Goal: Task Accomplishment & Management: Manage account settings

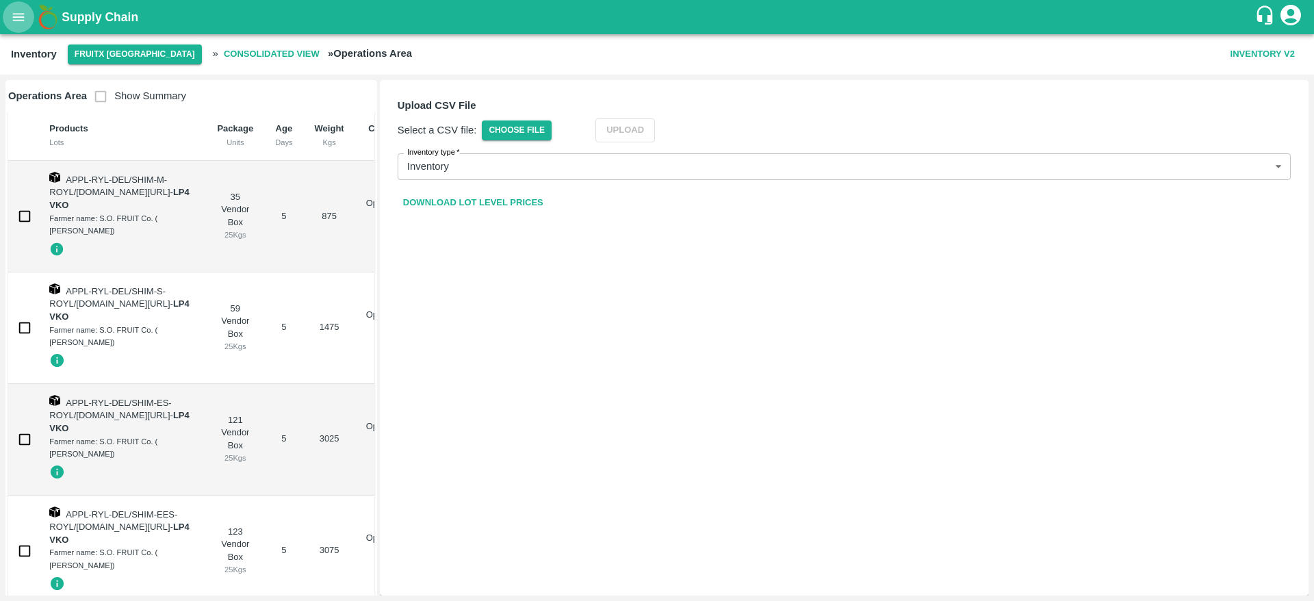
click at [23, 20] on icon "open drawer" at bounding box center [19, 17] width 12 height 8
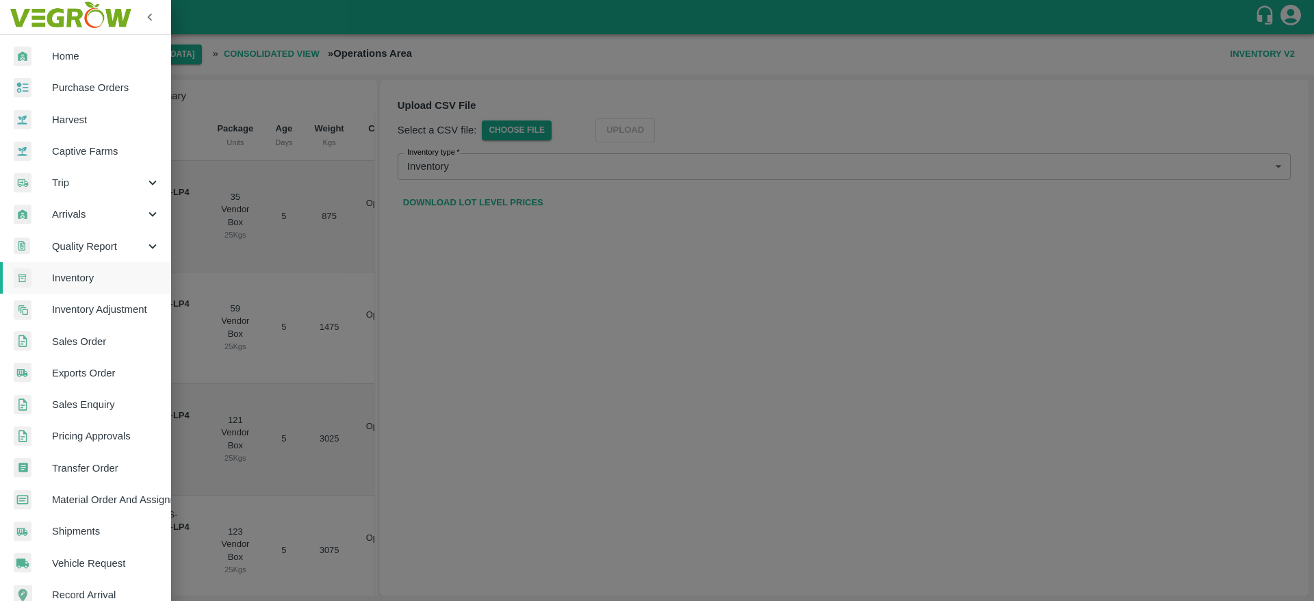
click at [99, 85] on span "Purchase Orders" at bounding box center [106, 87] width 108 height 15
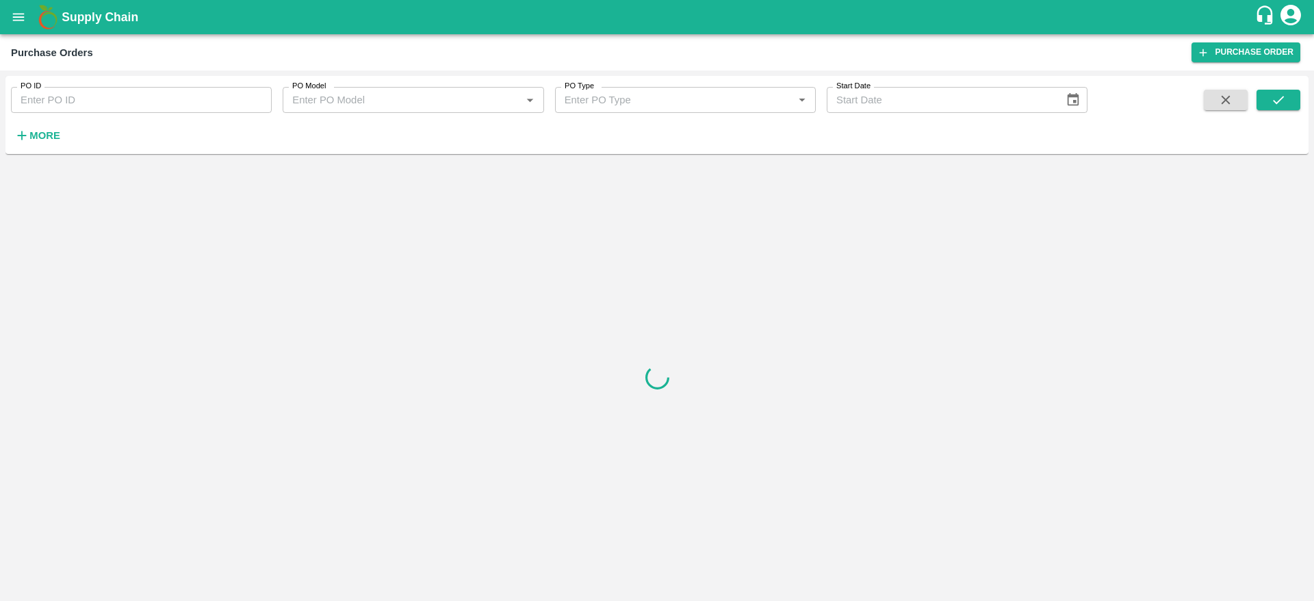
click at [36, 145] on button "More" at bounding box center [37, 135] width 53 height 23
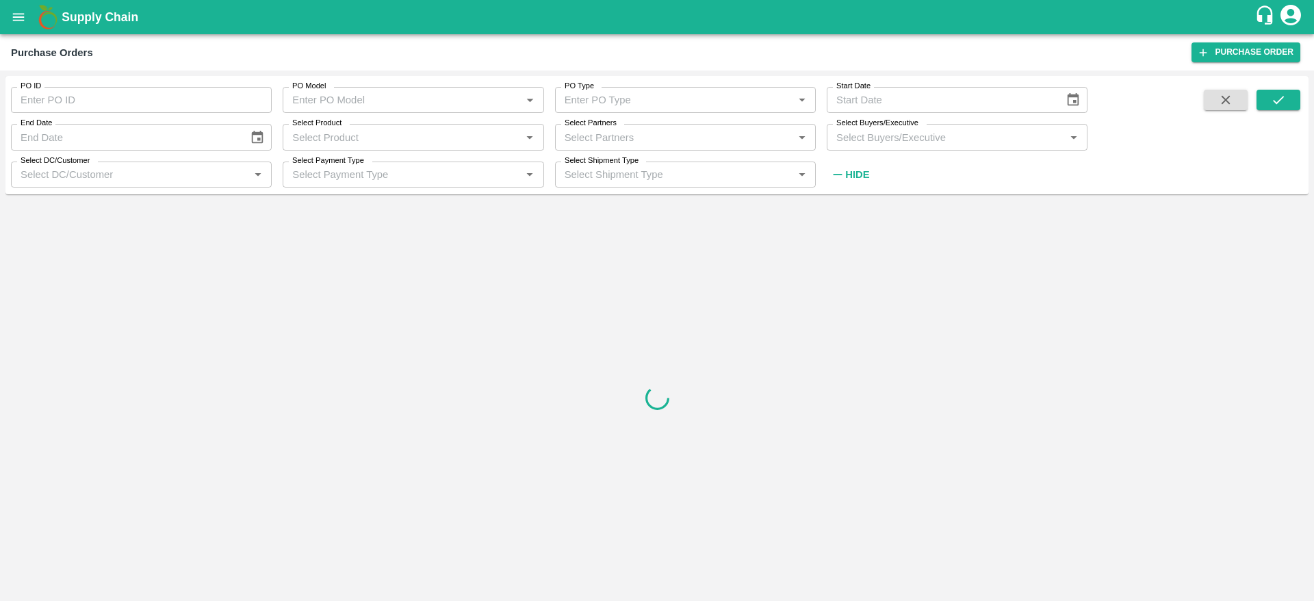
click at [931, 138] on input "Select Buyers/Executive" at bounding box center [946, 137] width 230 height 18
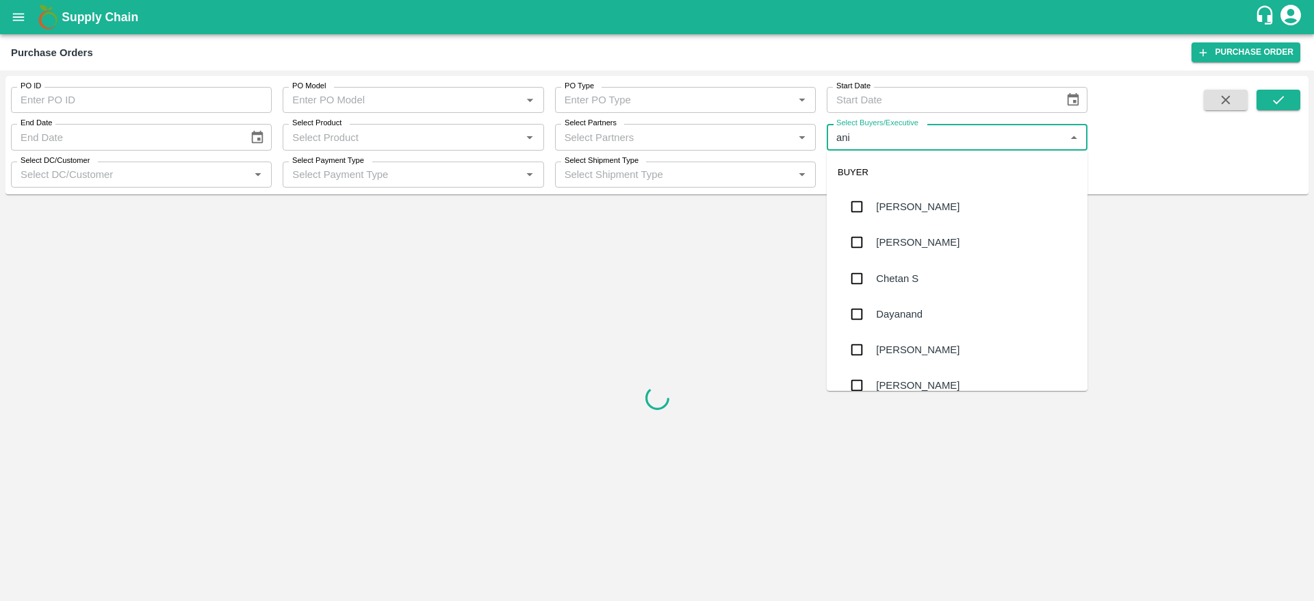
type input "anil"
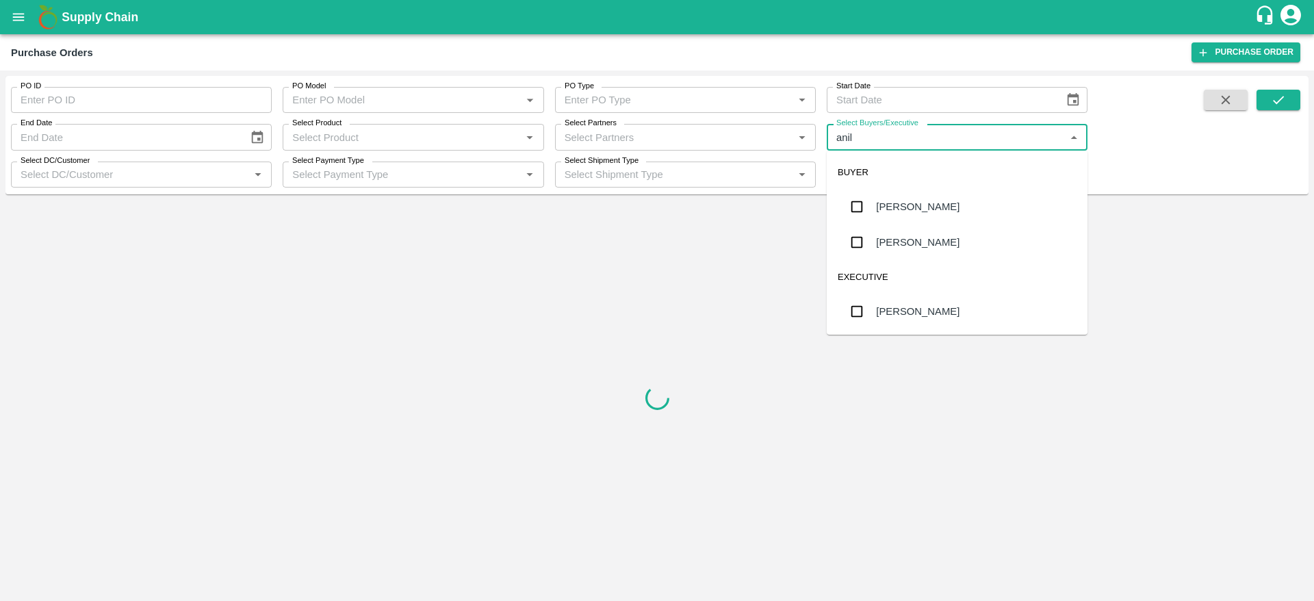
click at [906, 211] on div "[PERSON_NAME]" at bounding box center [917, 206] width 83 height 15
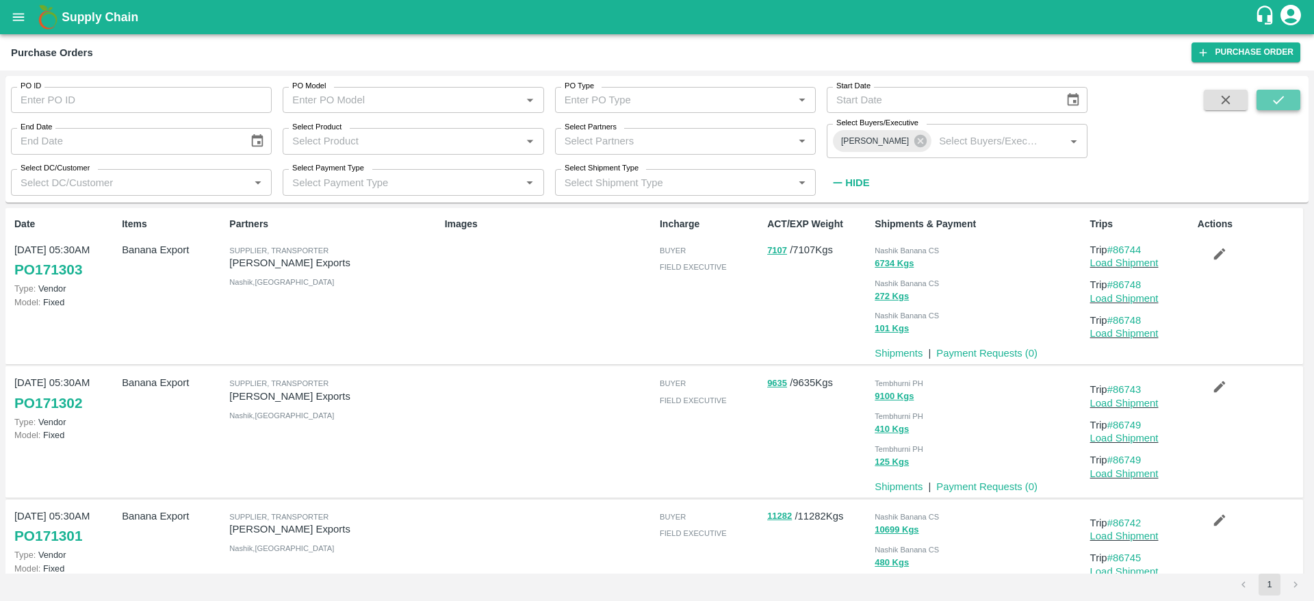
click at [1282, 104] on icon "submit" at bounding box center [1278, 99] width 15 height 15
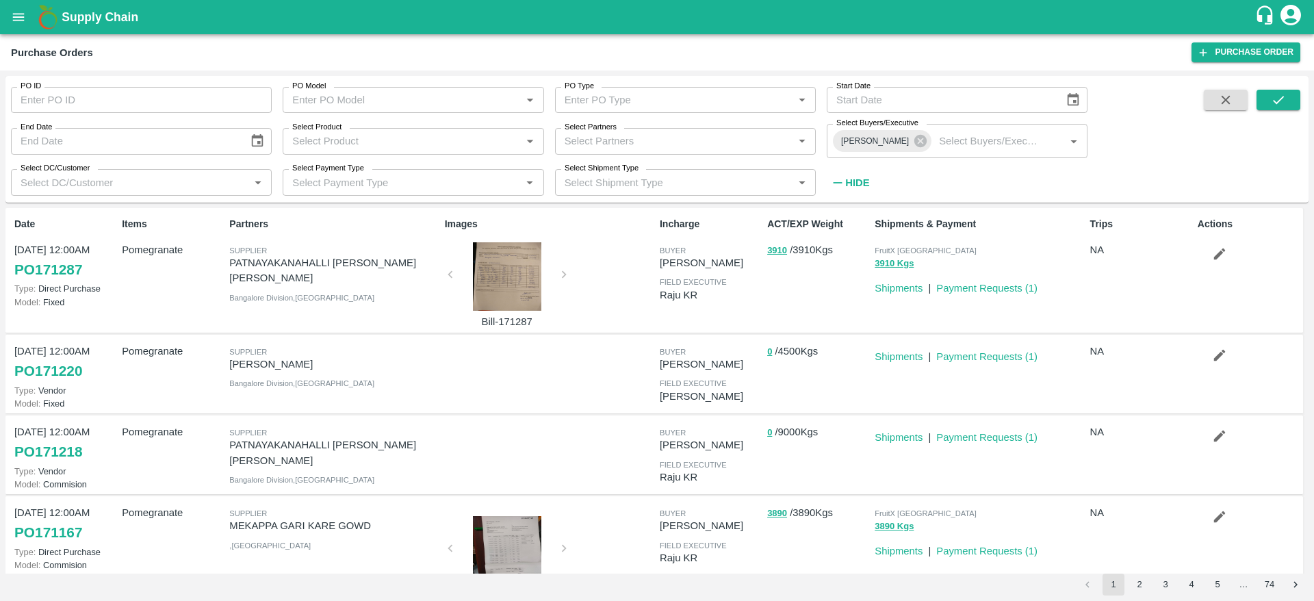
click at [1220, 360] on icon "button" at bounding box center [1219, 355] width 15 height 15
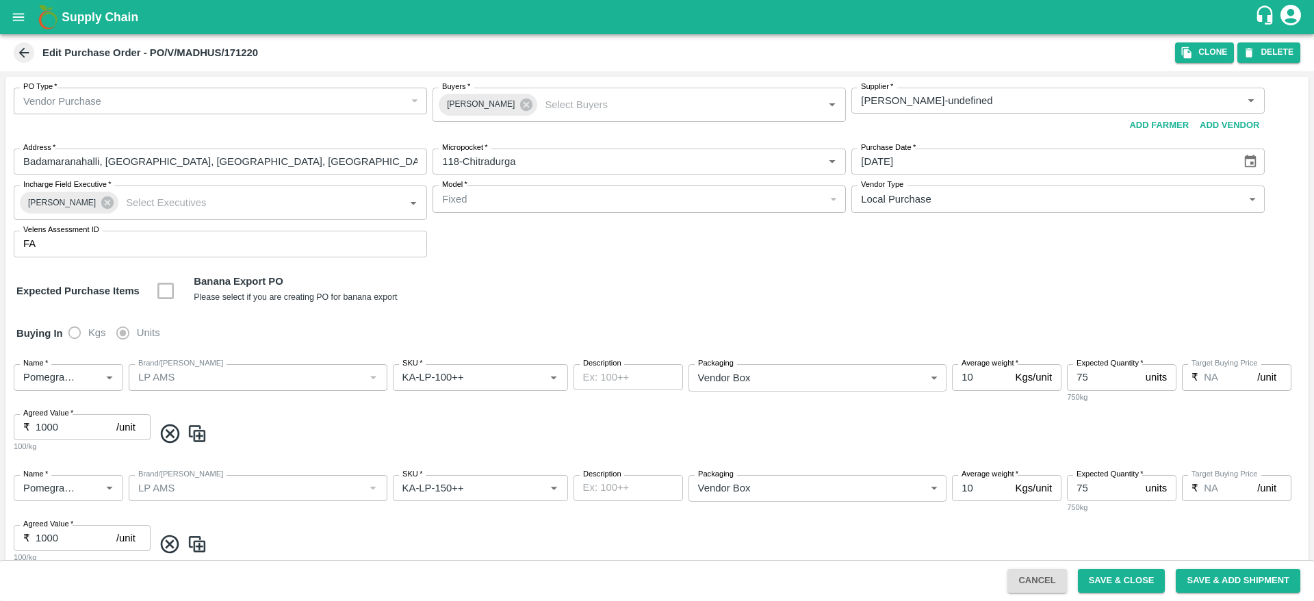
click at [28, 50] on icon at bounding box center [23, 52] width 15 height 15
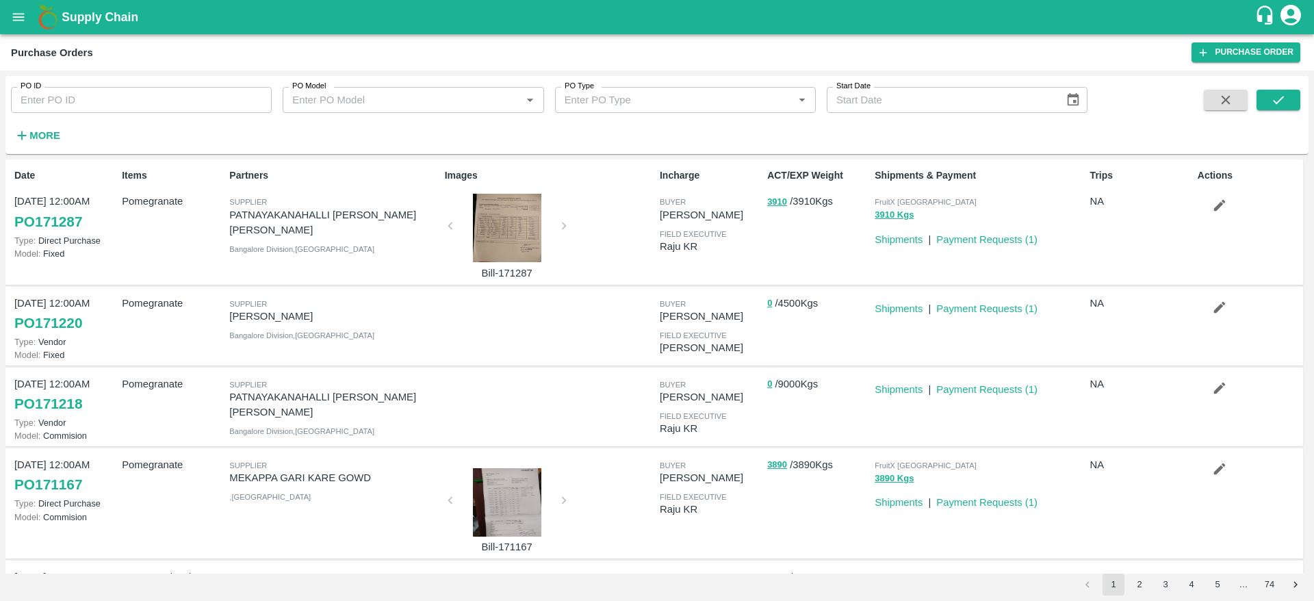
click at [1212, 395] on icon "button" at bounding box center [1219, 388] width 15 height 15
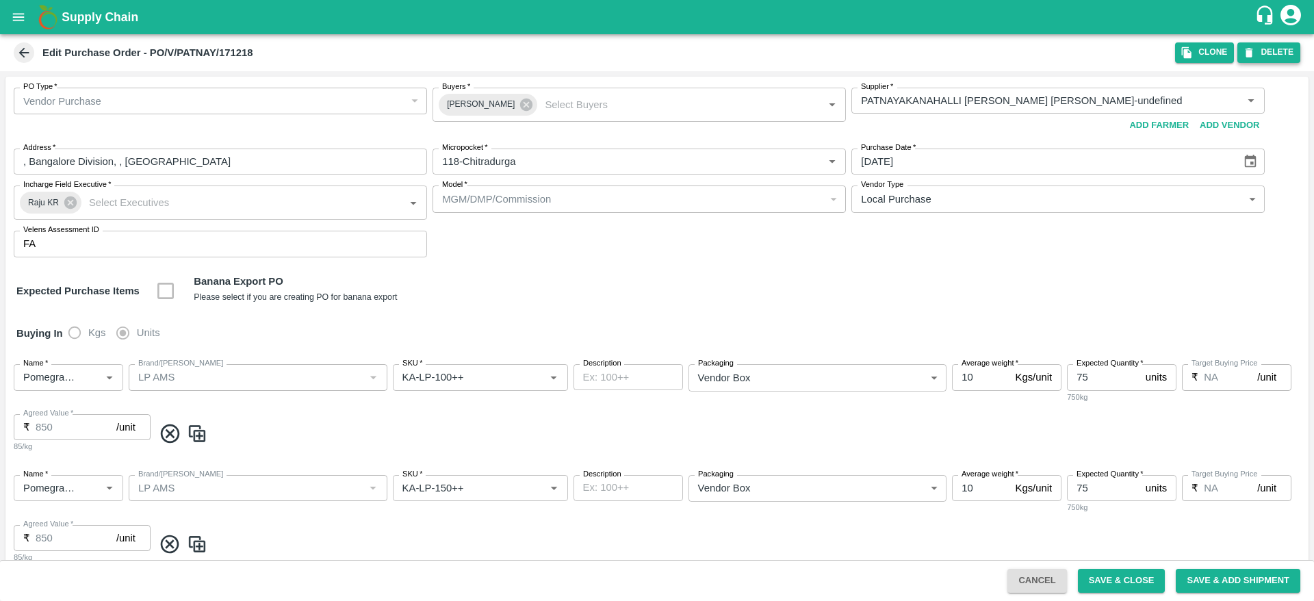
click at [1263, 47] on button "DELETE" at bounding box center [1268, 52] width 63 height 20
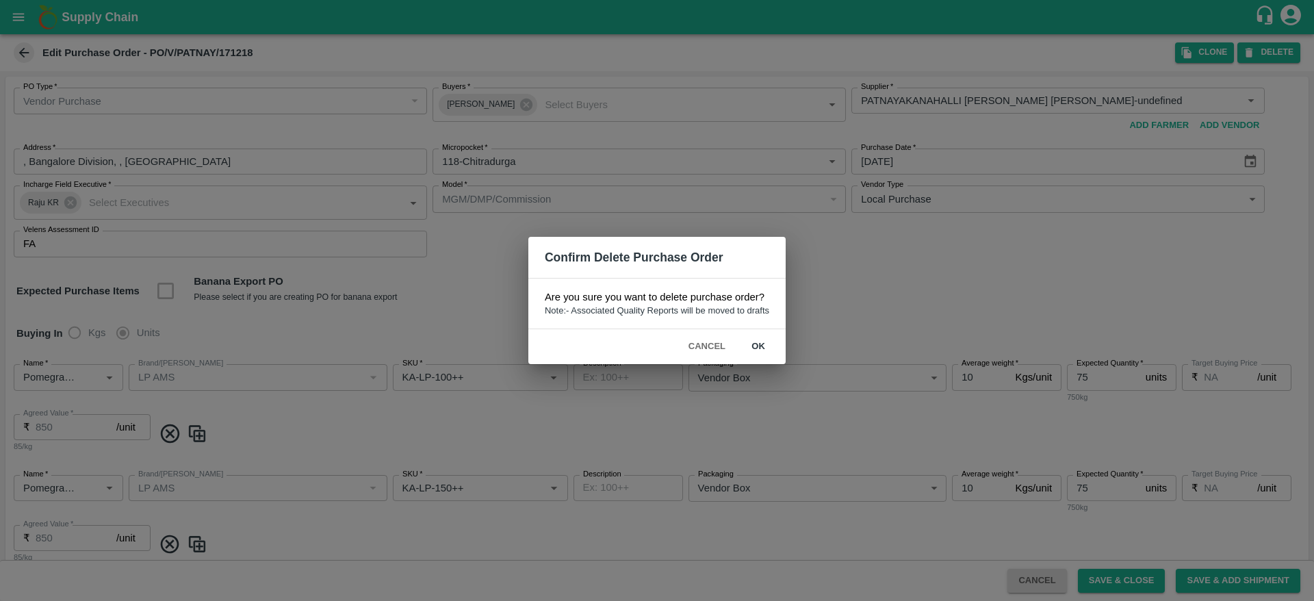
click at [749, 349] on button "ok" at bounding box center [758, 347] width 44 height 24
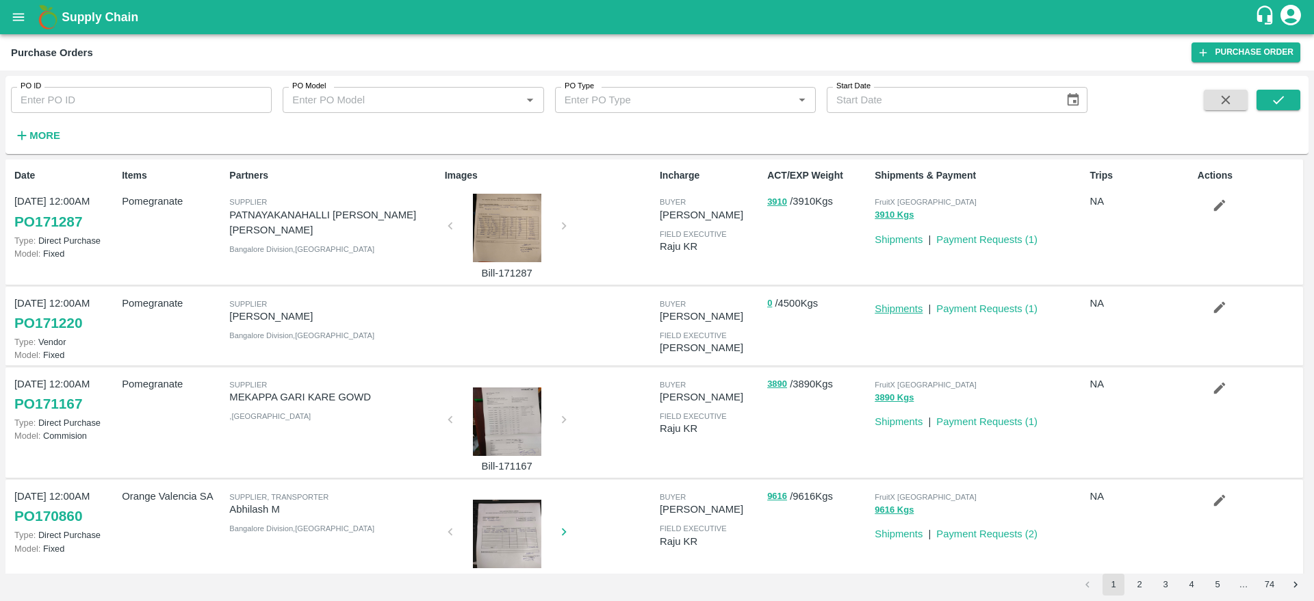
click at [894, 310] on link "Shipments" at bounding box center [899, 308] width 48 height 11
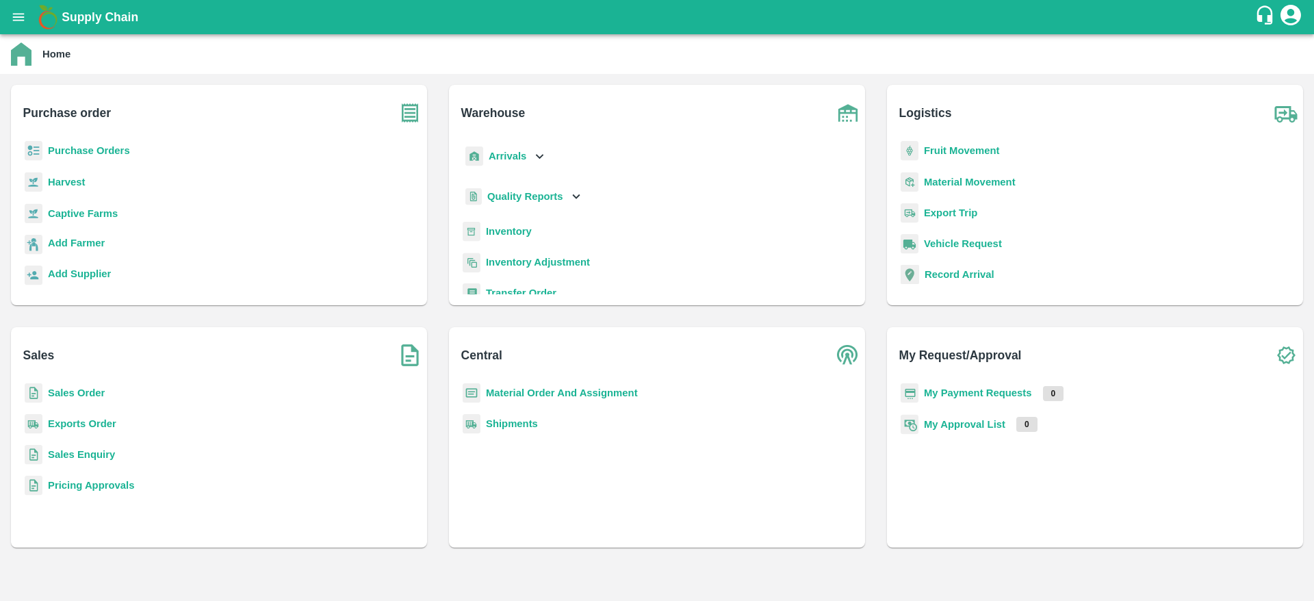
click at [960, 397] on b "My Payment Requests" at bounding box center [978, 392] width 108 height 11
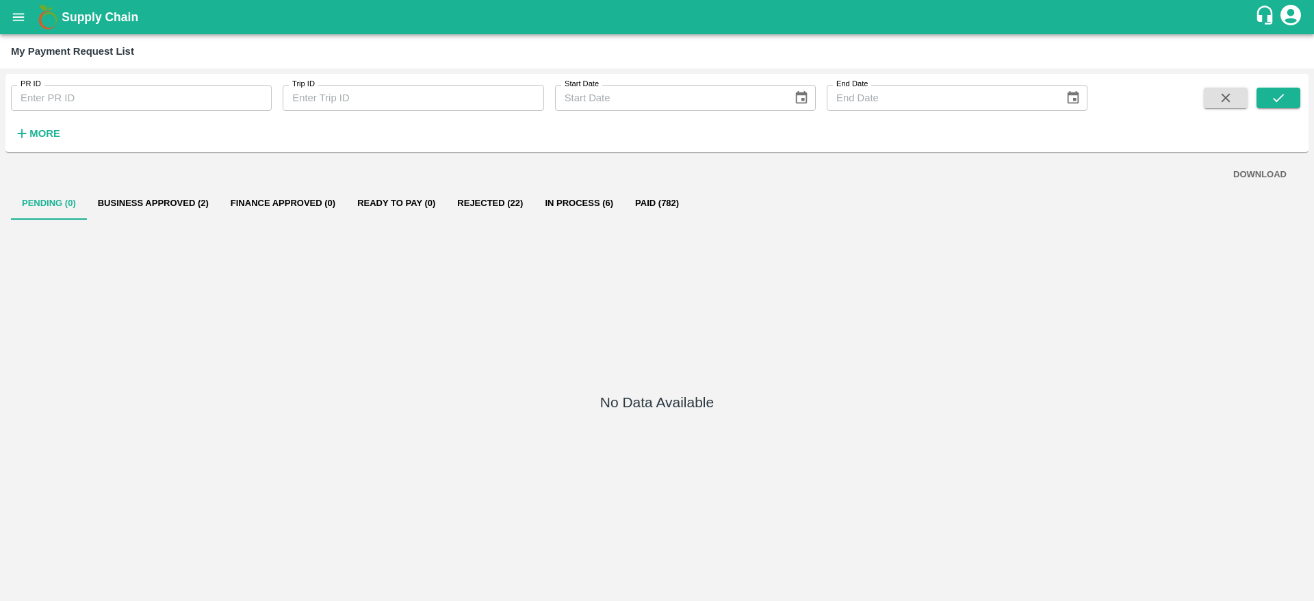
click at [185, 197] on button "Business Approved (2)" at bounding box center [153, 203] width 133 height 33
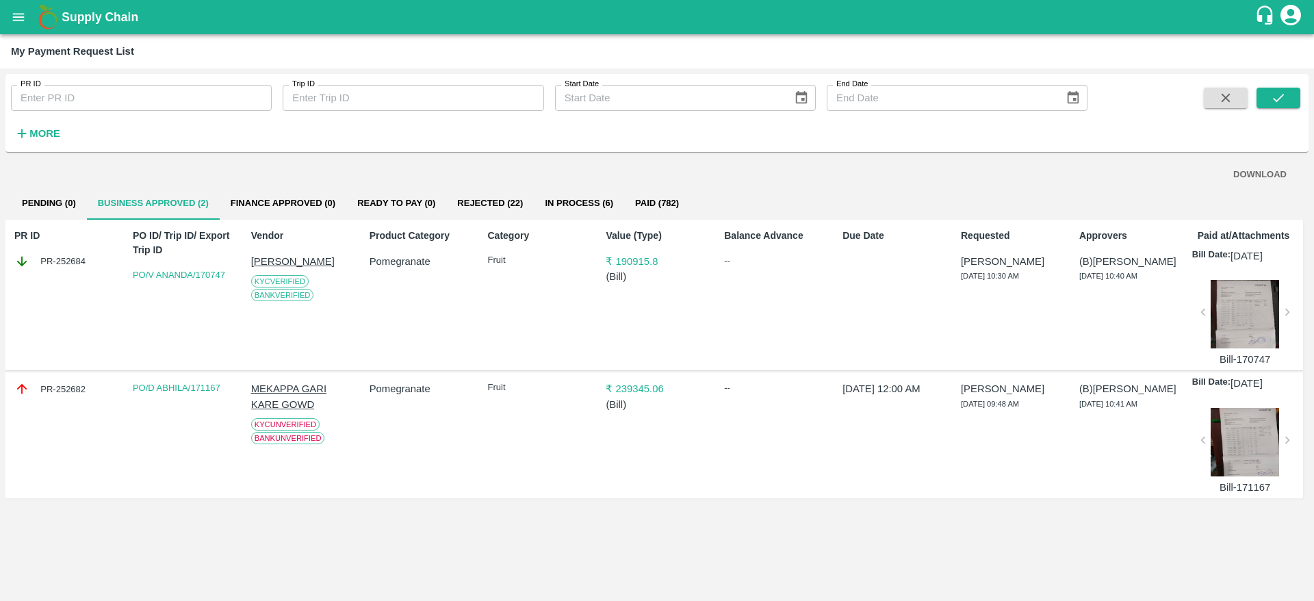
click at [439, 456] on div "Pomegranate" at bounding box center [417, 435] width 107 height 118
click at [586, 201] on button "In Process (6)" at bounding box center [579, 203] width 90 height 33
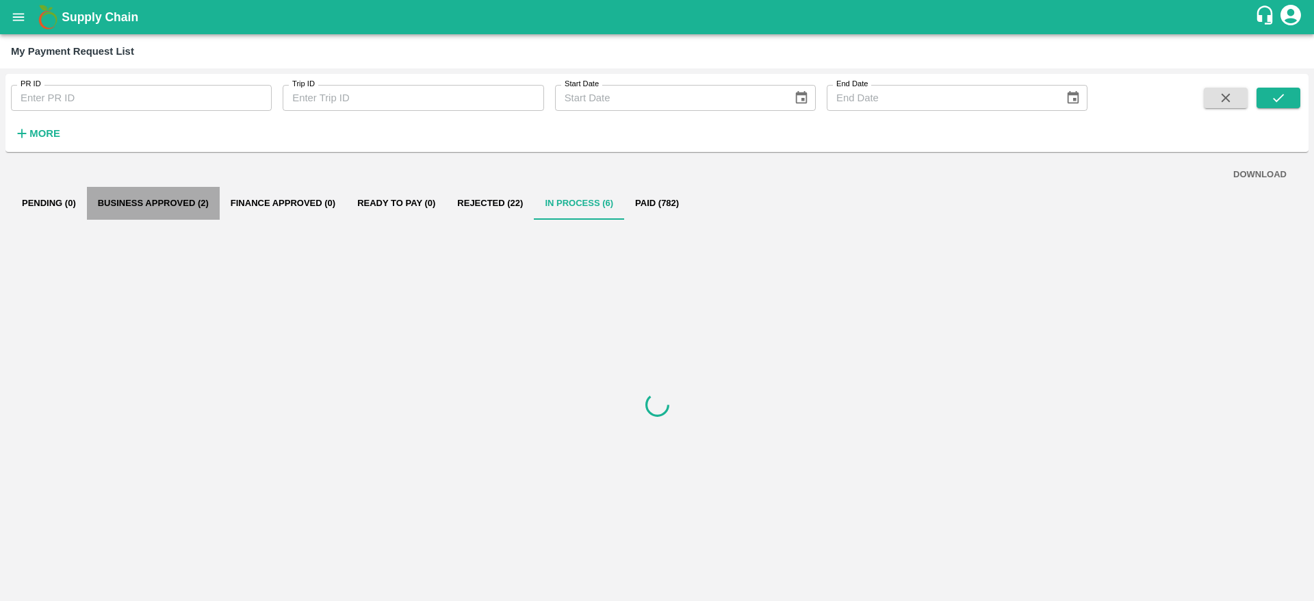
click at [151, 200] on button "Business Approved (2)" at bounding box center [153, 203] width 133 height 33
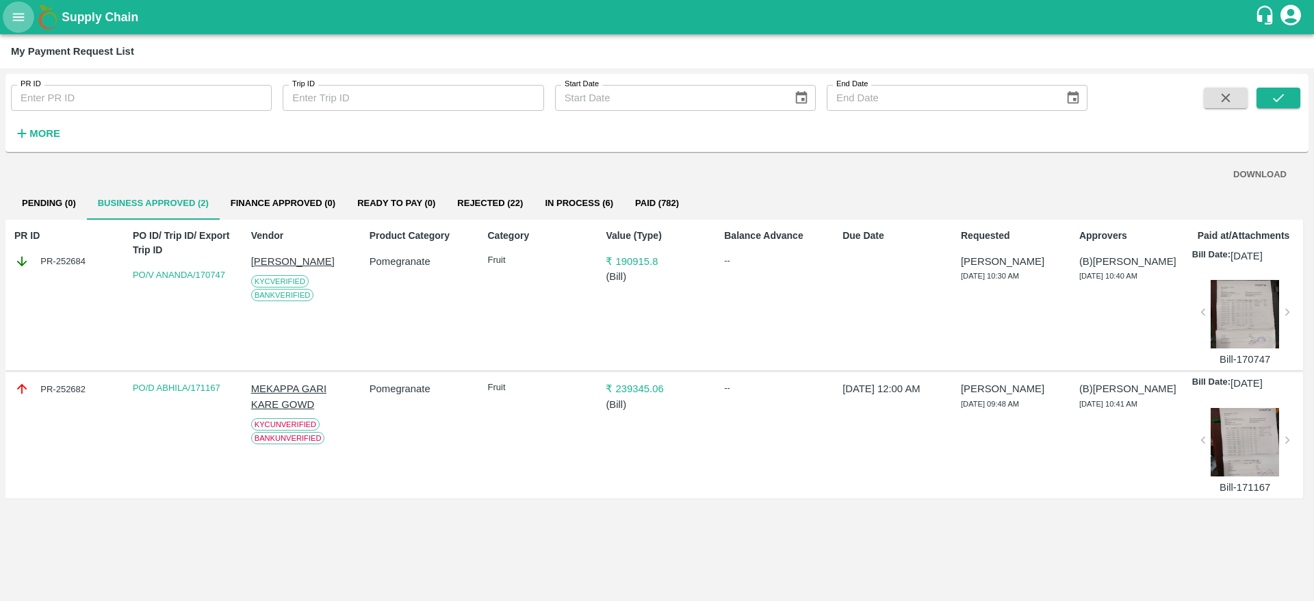
click at [15, 25] on button "open drawer" at bounding box center [18, 16] width 31 height 31
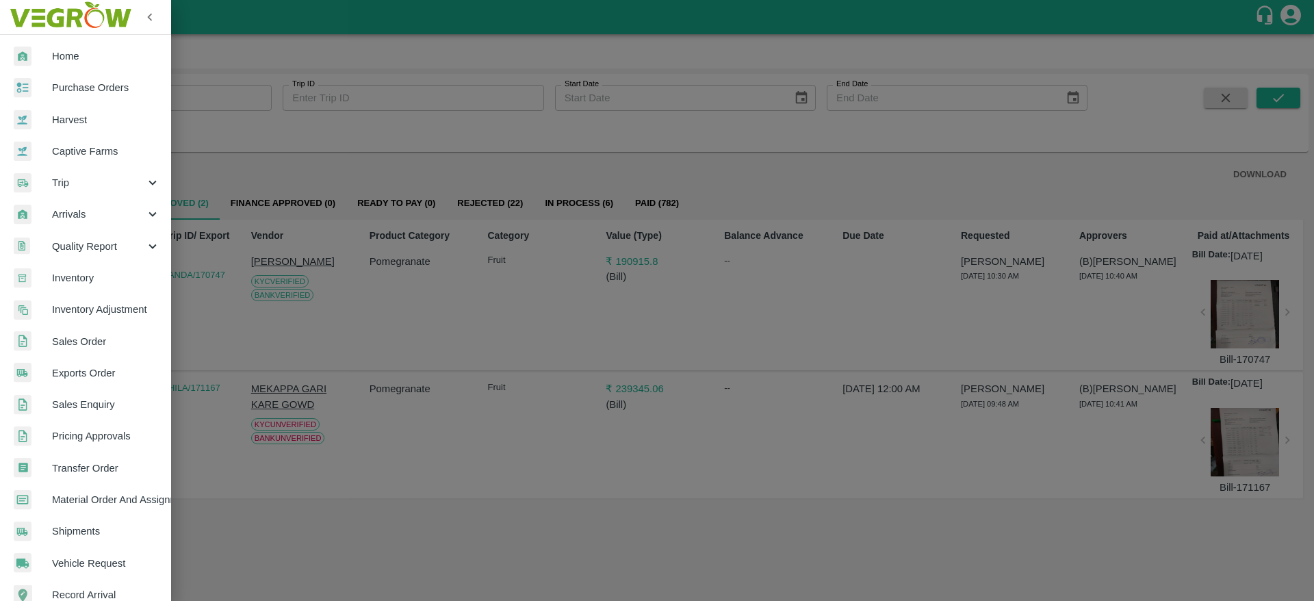
click at [119, 493] on span "Material Order And Assignment" at bounding box center [106, 499] width 108 height 15
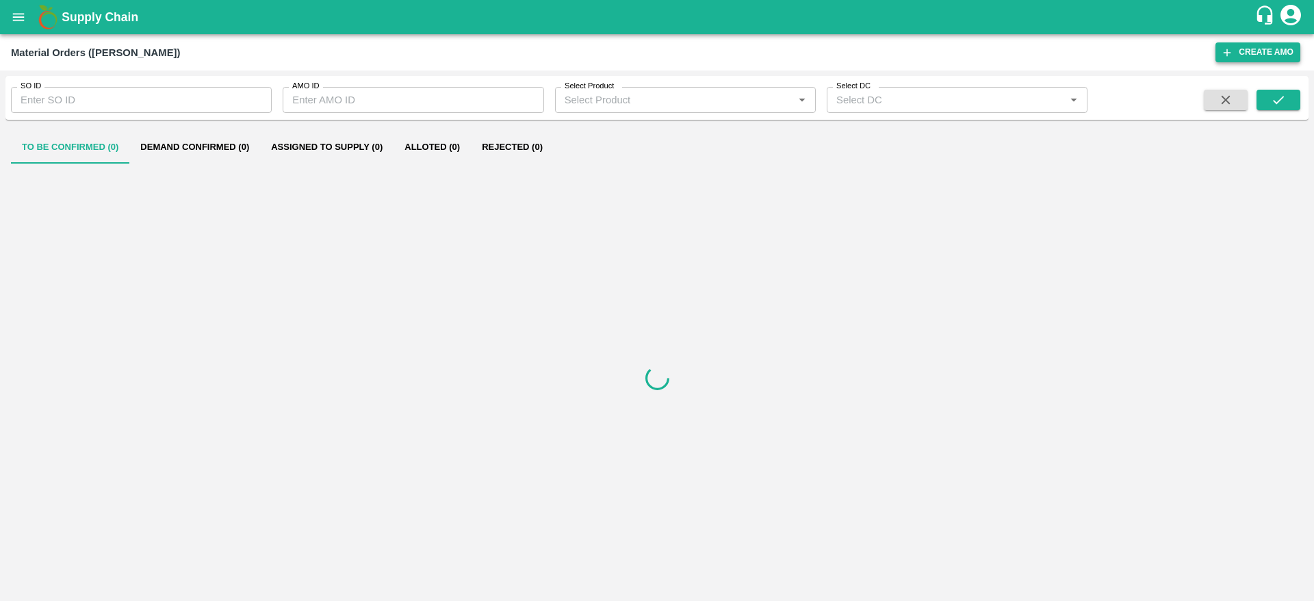
click at [1247, 53] on button "Create AMO" at bounding box center [1257, 52] width 85 height 20
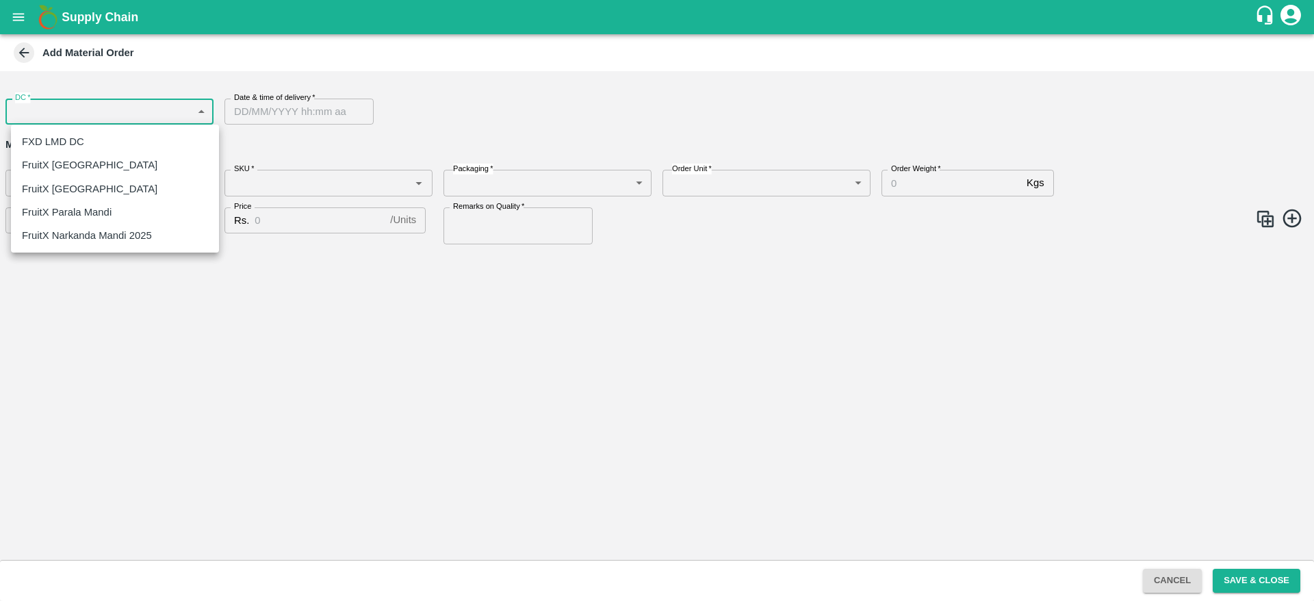
click at [170, 117] on body "Supply Chain Add Material Order DC   * ​ DC Date & time of delivery   * Date & …" at bounding box center [657, 300] width 1314 height 601
click at [45, 168] on p "FruitX [GEOGRAPHIC_DATA]" at bounding box center [90, 164] width 136 height 15
type input "147"
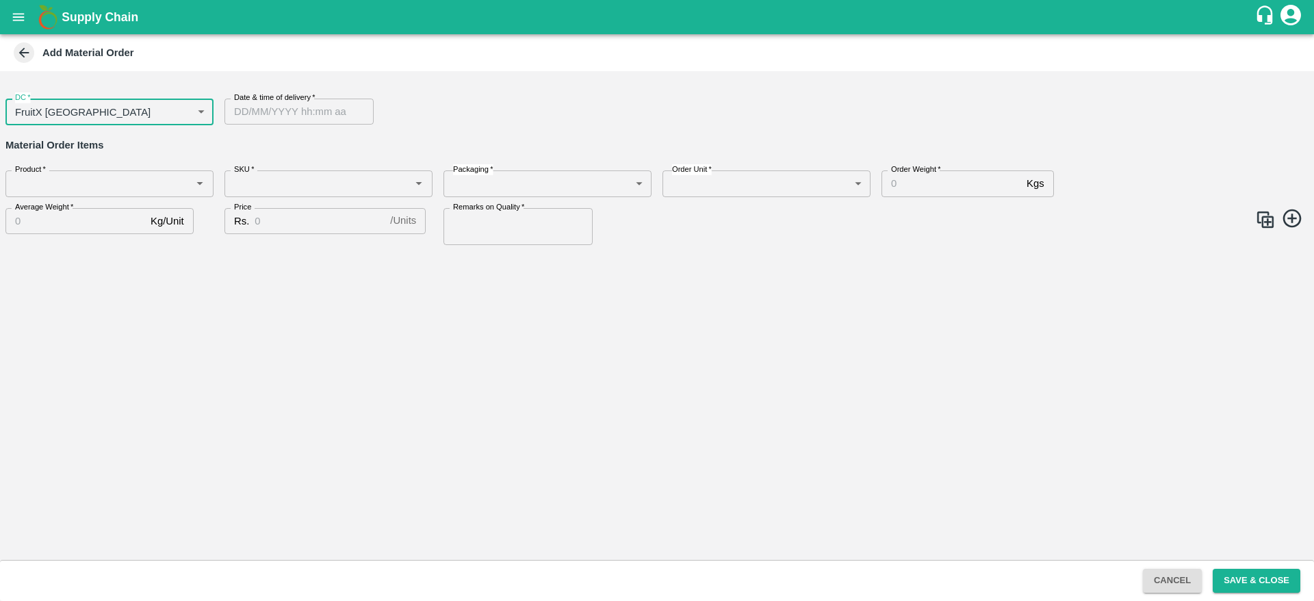
click at [325, 90] on div "Date & time of delivery   * Date & time of delivery" at bounding box center [323, 107] width 219 height 38
type input "DD/MM/YYYY hh:mm aa"
click at [322, 101] on input "DD/MM/YYYY hh:mm aa" at bounding box center [294, 112] width 140 height 26
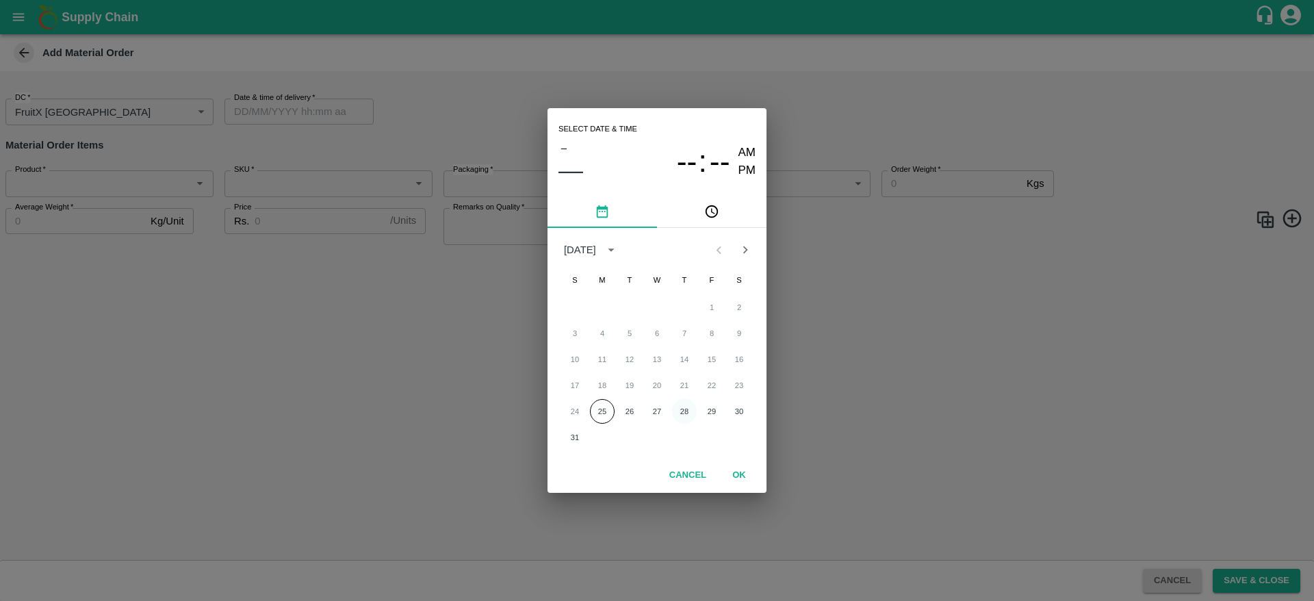
click at [685, 415] on button "28" at bounding box center [684, 411] width 25 height 25
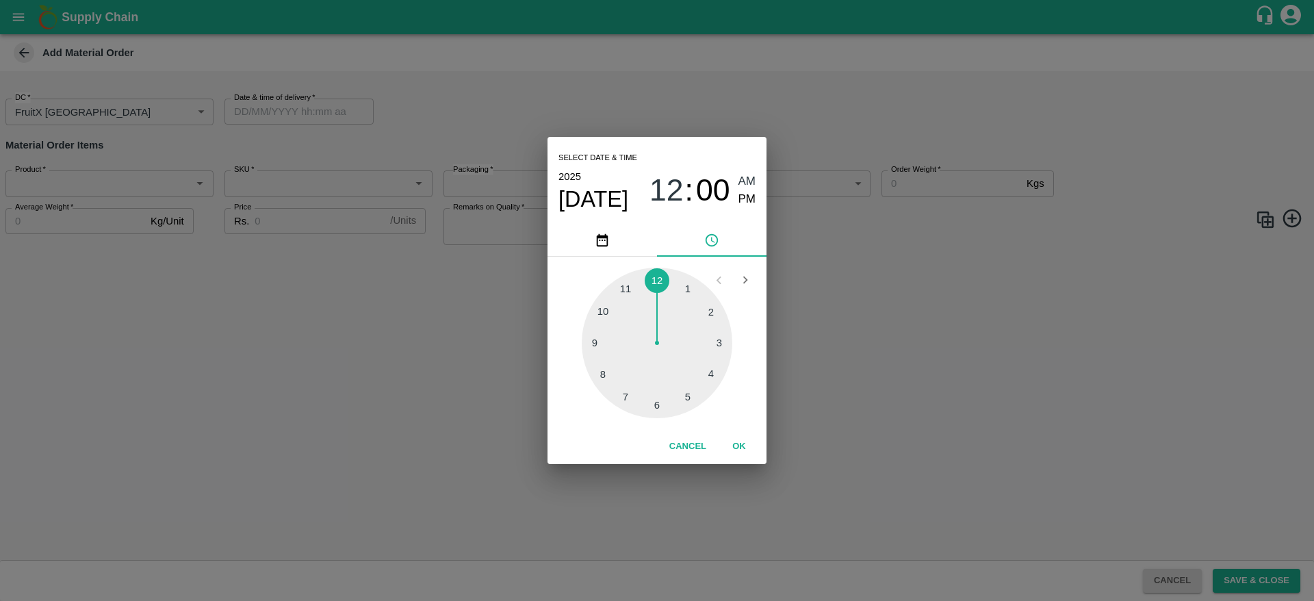
type input "28/08/2025 12:00 AM"
click at [362, 421] on div "Select date & time 2025 Aug 28 12 : 00 AM PM 1 2 3 4 5 6 7 8 9 10 11 12 Cancel …" at bounding box center [657, 300] width 1314 height 601
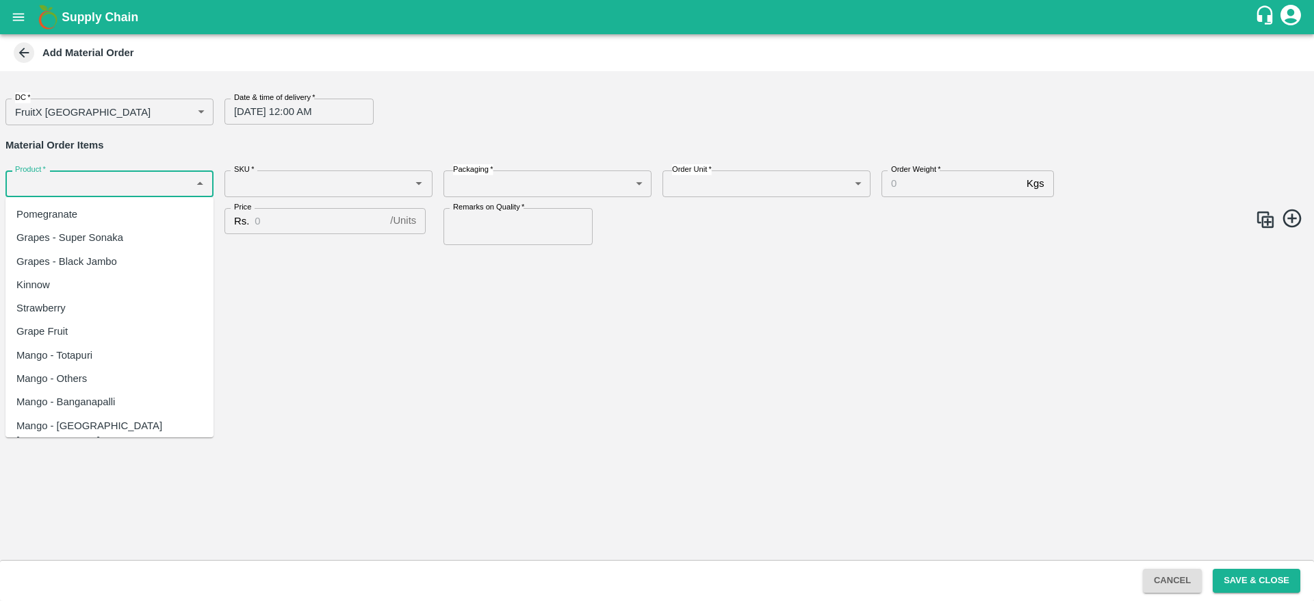
click at [51, 184] on input "Product   *" at bounding box center [98, 184] width 177 height 18
click at [56, 212] on div "Pomegranate" at bounding box center [46, 214] width 61 height 15
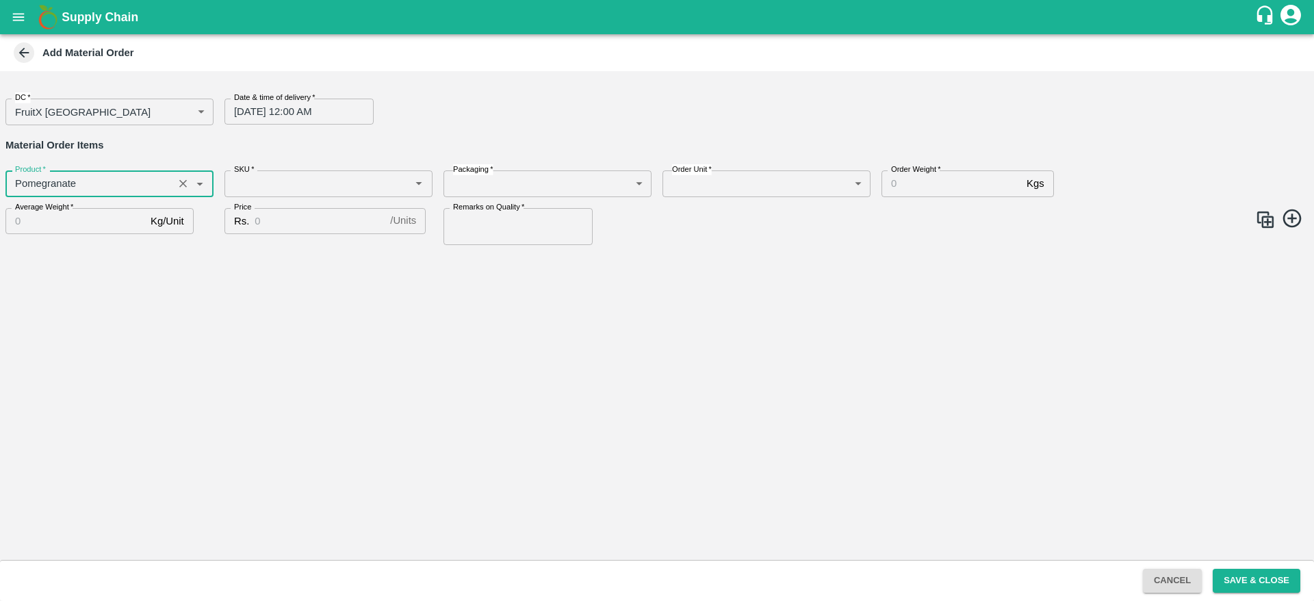
type input "Pomegranate"
click at [273, 188] on input "SKU   *" at bounding box center [317, 184] width 177 height 18
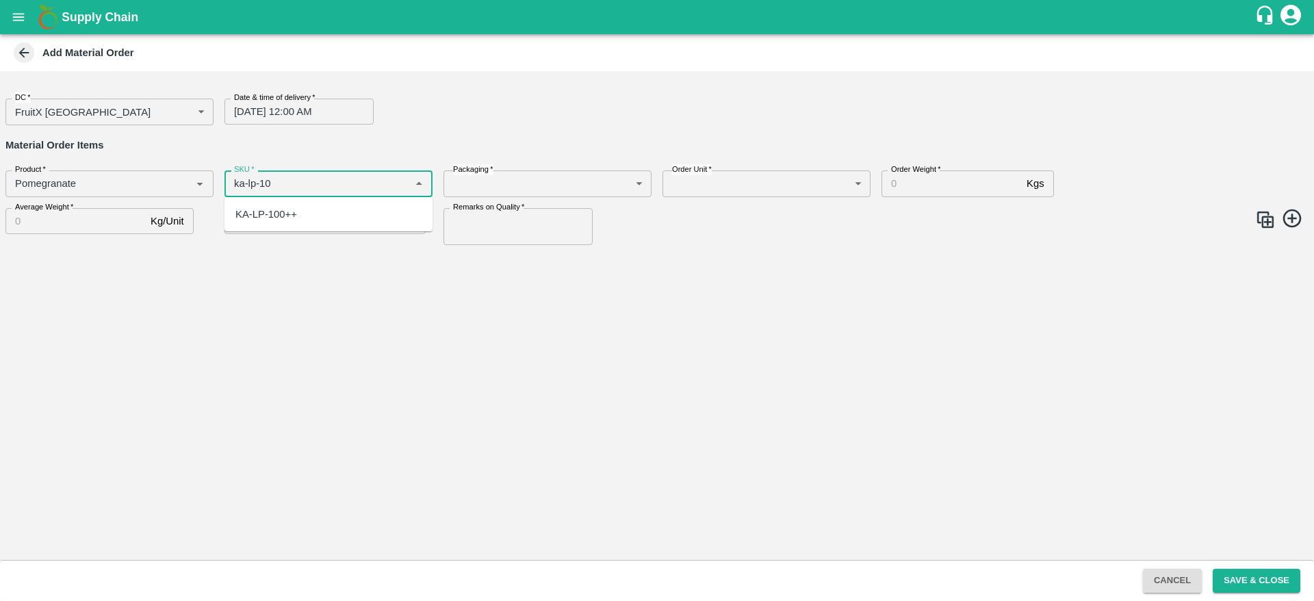
click at [277, 220] on div "KA-LP-100++" at bounding box center [266, 214] width 62 height 15
type input "KA-LP-100++"
click at [492, 183] on body "Supply Chain Add Material Order DC   * FruitX Bangalore 147 DC Date & time of d…" at bounding box center [657, 300] width 1314 height 601
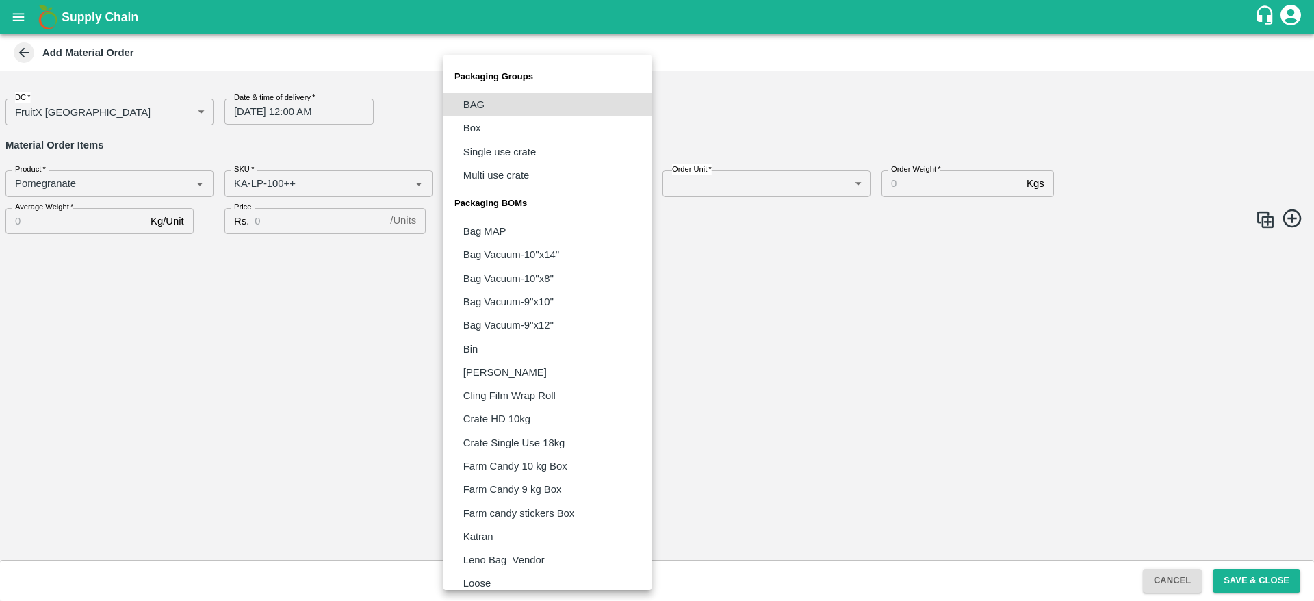
scroll to position [222, 0]
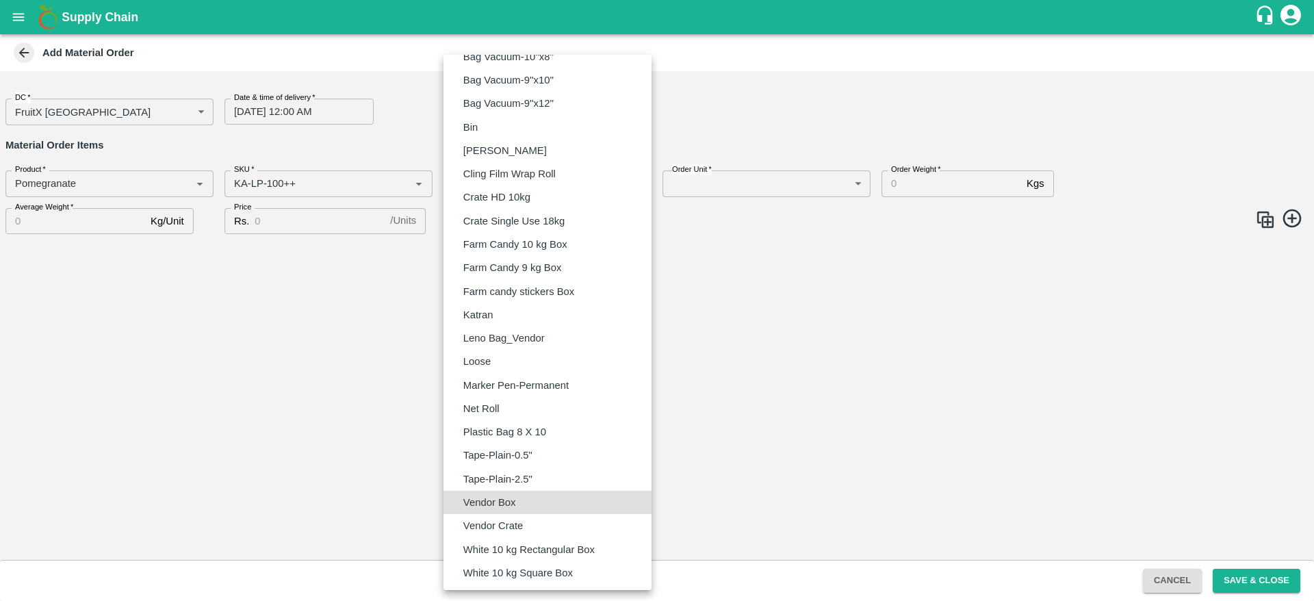
type input "BOM/276"
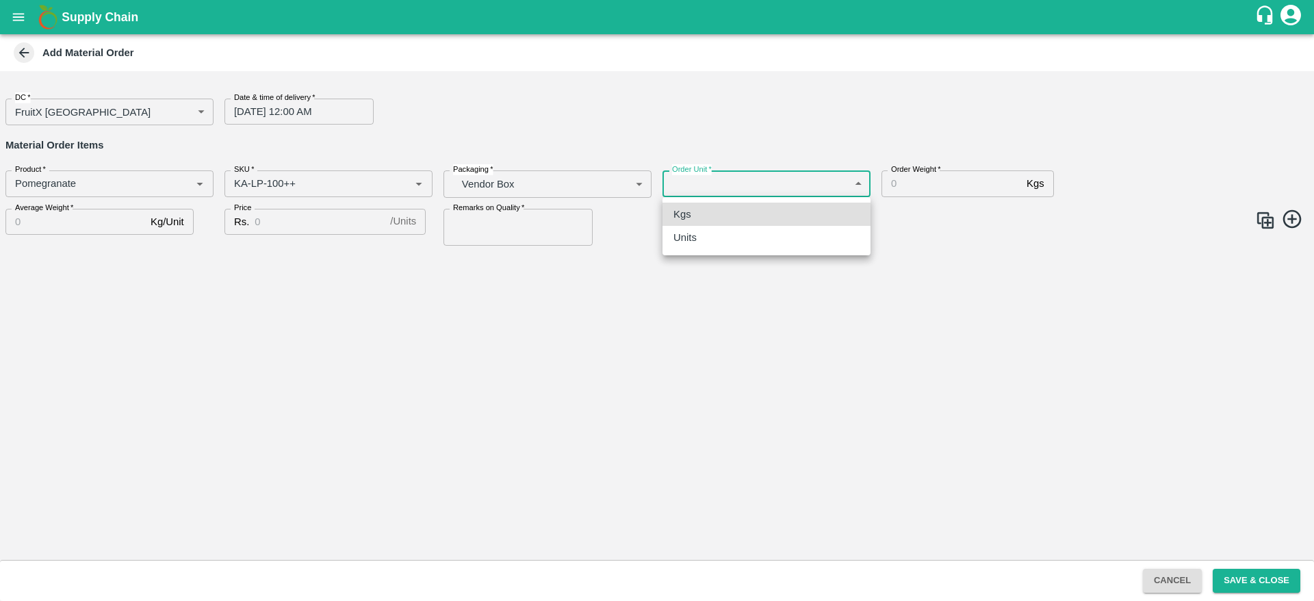
click at [725, 182] on body "Supply Chain Add Material Order DC   * FruitX Bangalore 147 DC Date & time of d…" at bounding box center [657, 300] width 1314 height 601
click at [719, 251] on ul "Kgs Units" at bounding box center [766, 226] width 208 height 58
click at [704, 241] on div "Units" at bounding box center [766, 237] width 186 height 15
type input "2"
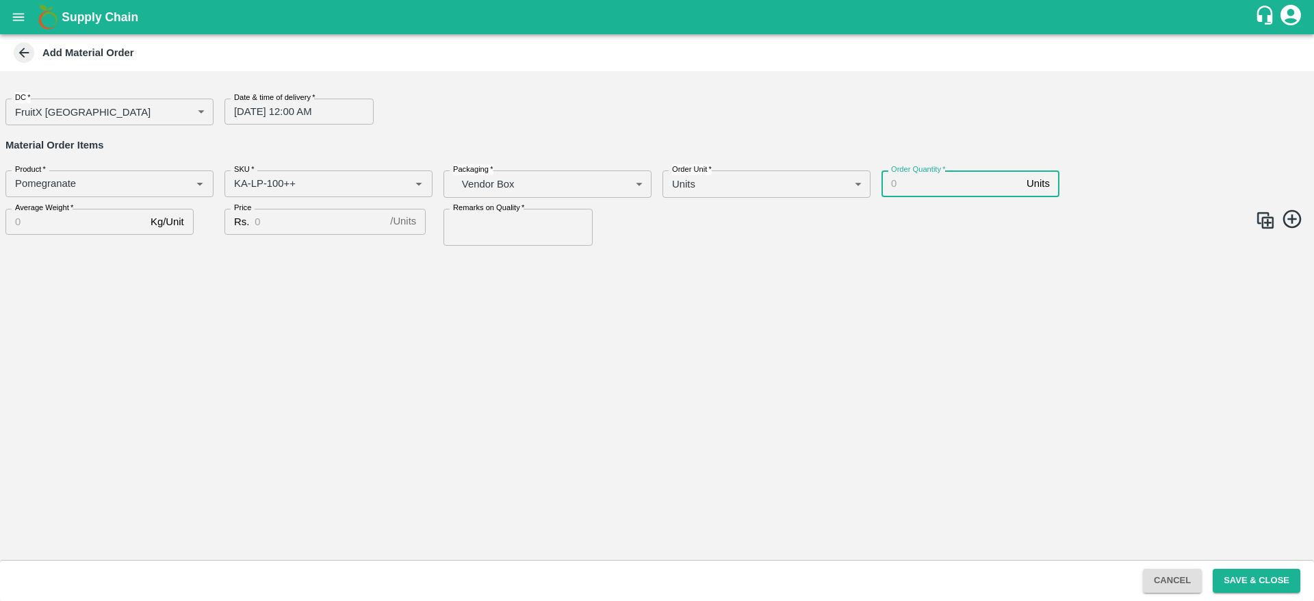
click at [938, 191] on input "Order Quantity   *" at bounding box center [952, 183] width 140 height 26
type input "82"
click at [53, 227] on input "Average Weight   *" at bounding box center [75, 222] width 140 height 26
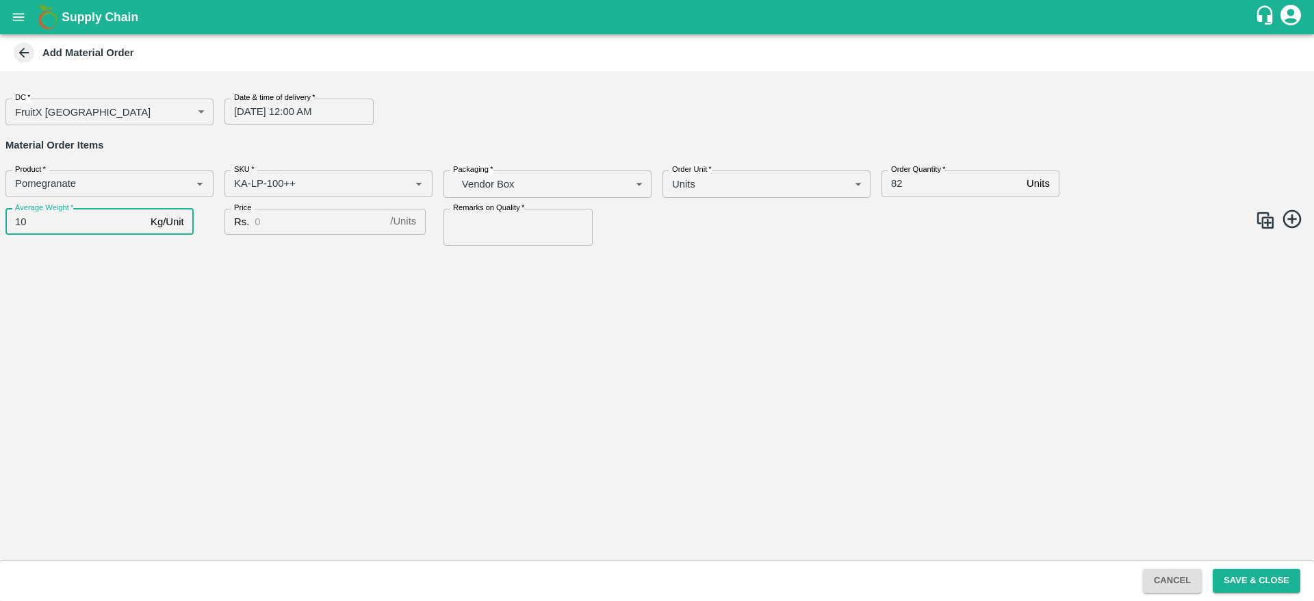
type input "10"
click at [294, 214] on input "Price" at bounding box center [320, 222] width 130 height 26
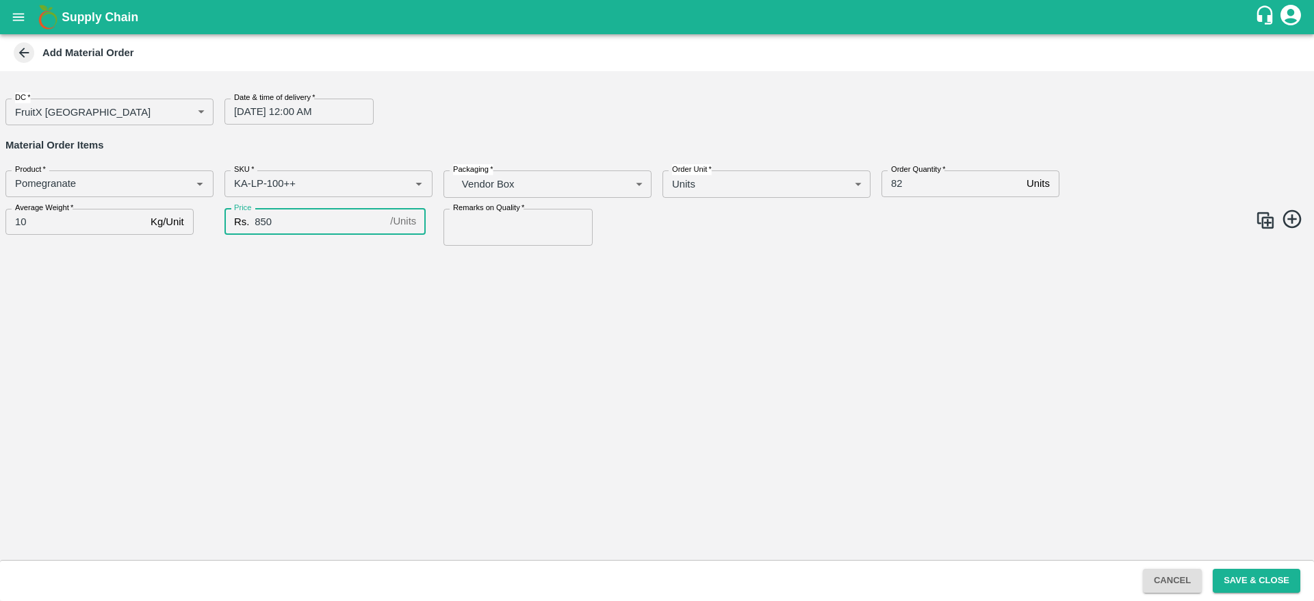
type input "850"
click at [489, 221] on input "Remarks on Quality   *" at bounding box center [517, 227] width 149 height 37
type input "GOOD QUALITY"
click at [1262, 220] on img at bounding box center [1265, 220] width 21 height 21
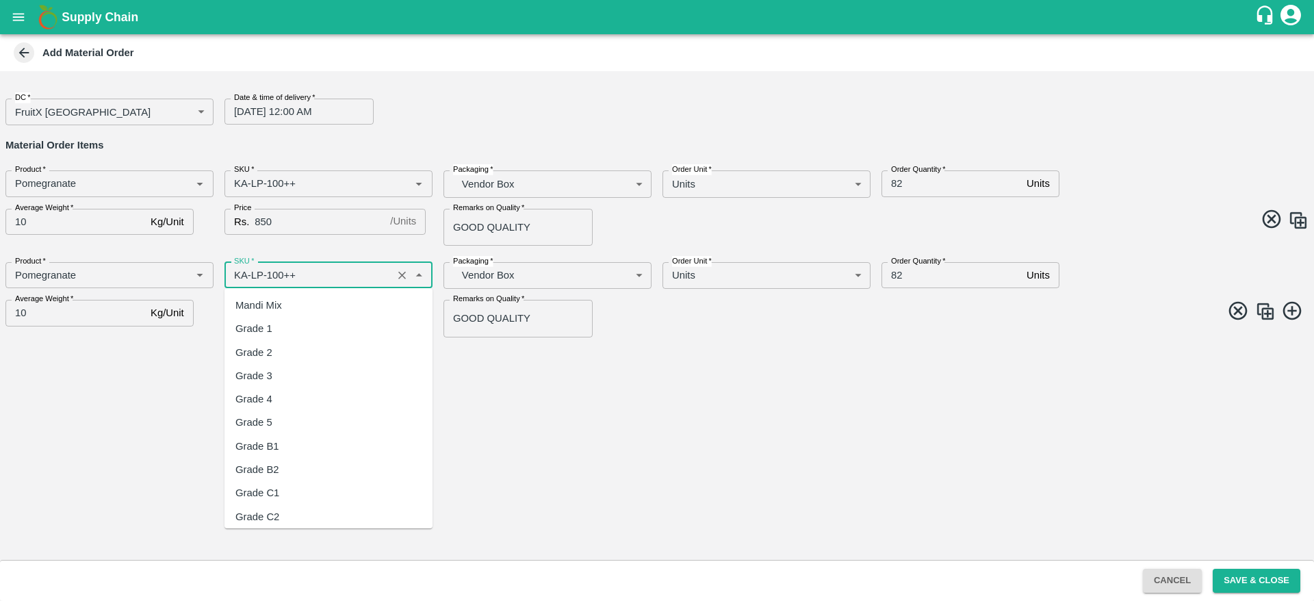
click at [279, 269] on input "SKU   *" at bounding box center [308, 275] width 159 height 18
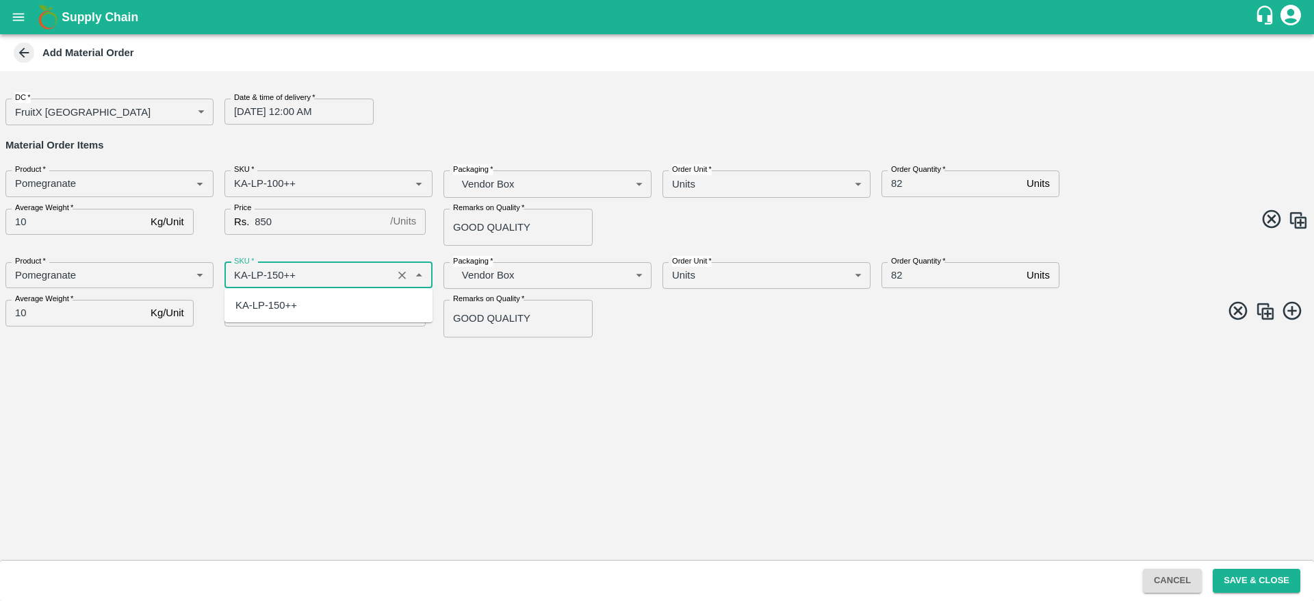
click at [279, 298] on div "KA-LP-150++" at bounding box center [266, 305] width 62 height 15
type input "KA-LP-150++"
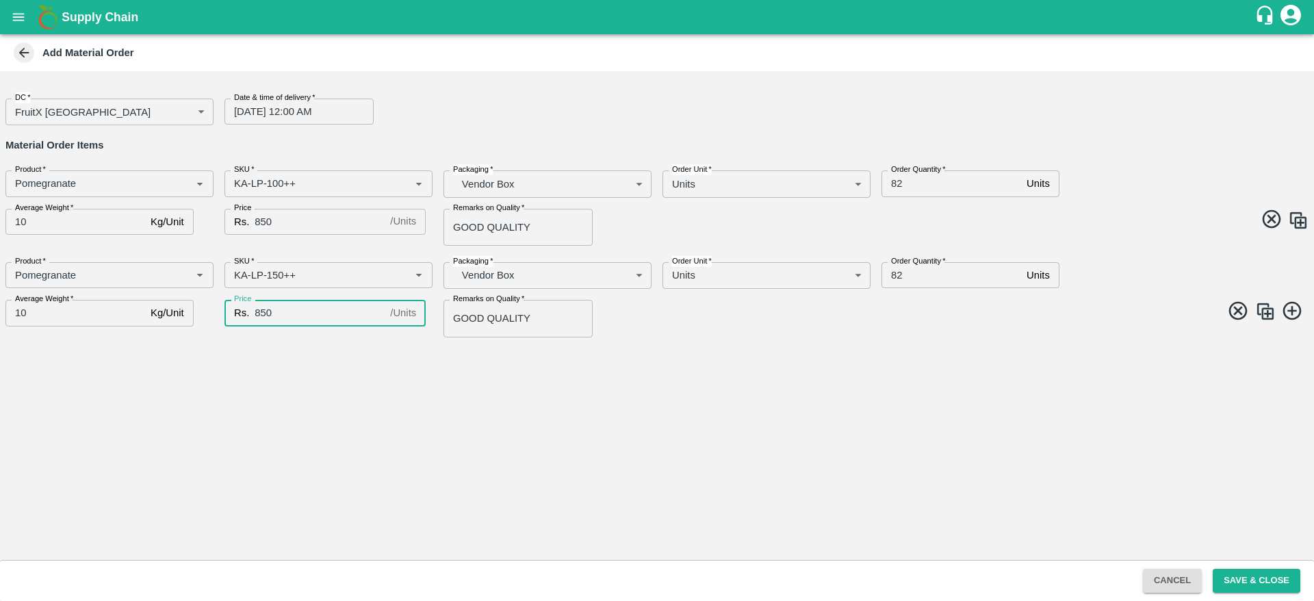
click at [289, 314] on input "850" at bounding box center [320, 313] width 130 height 26
type input "8"
type input "1100"
click at [582, 366] on div "DC   * FruitX Bangalore 147 DC Date & time of delivery   * 28/08/2025 12:00 AM …" at bounding box center [657, 315] width 1314 height 489
click at [1273, 306] on img at bounding box center [1265, 311] width 21 height 21
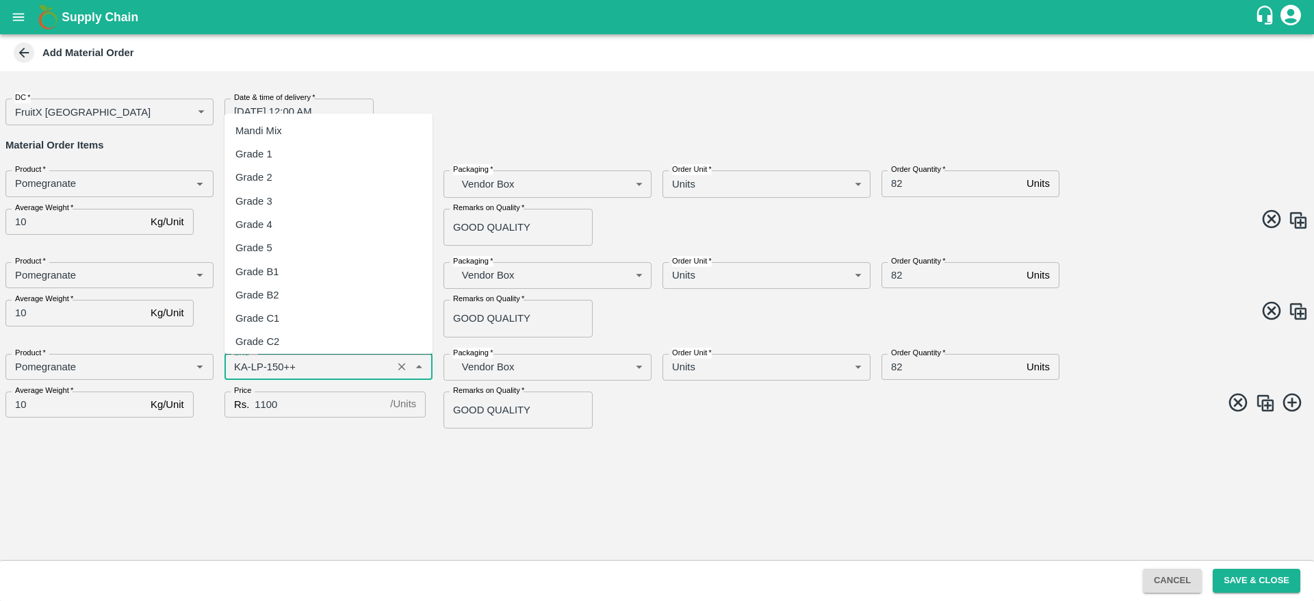
scroll to position [7719, 0]
click at [277, 366] on input "SKU   *" at bounding box center [308, 367] width 159 height 18
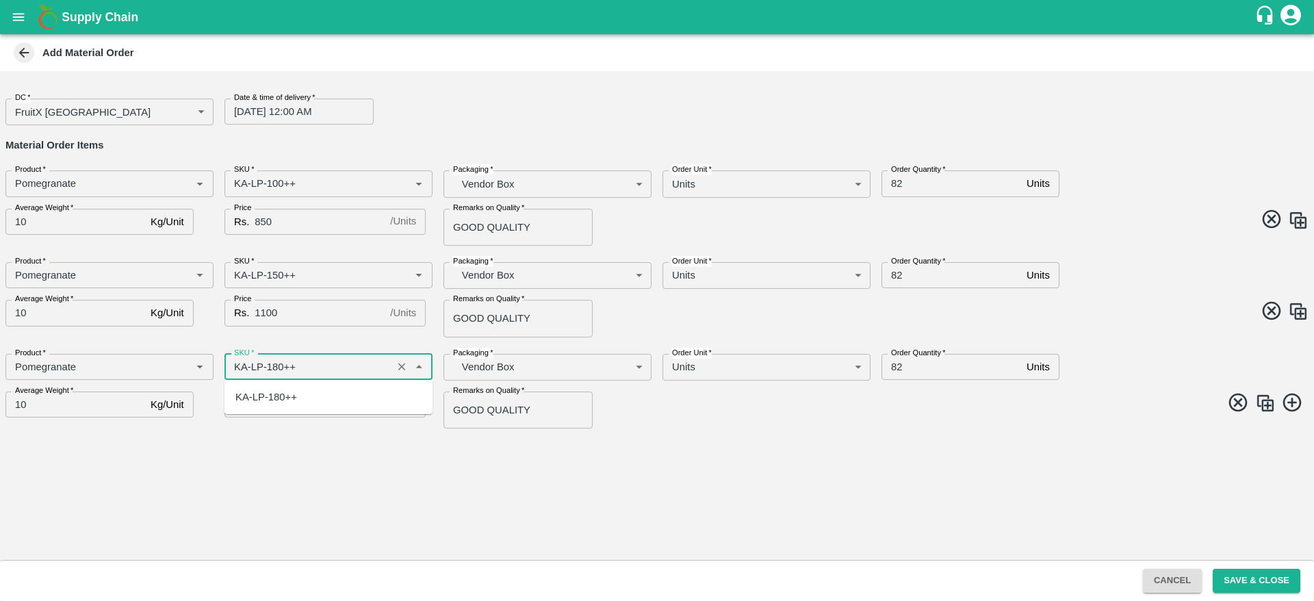
click at [286, 400] on div "KA-LP-180++" at bounding box center [266, 396] width 62 height 15
type input "KA-LP-180++"
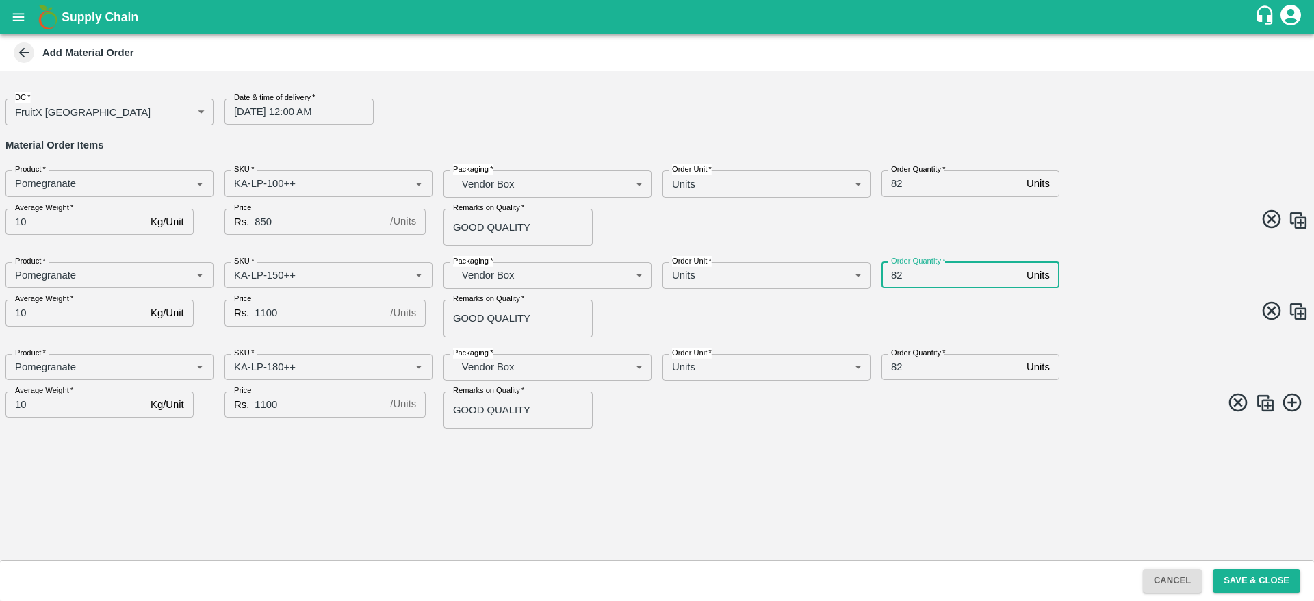
click at [910, 274] on input "82" at bounding box center [952, 275] width 140 height 26
type input "8"
type input "68"
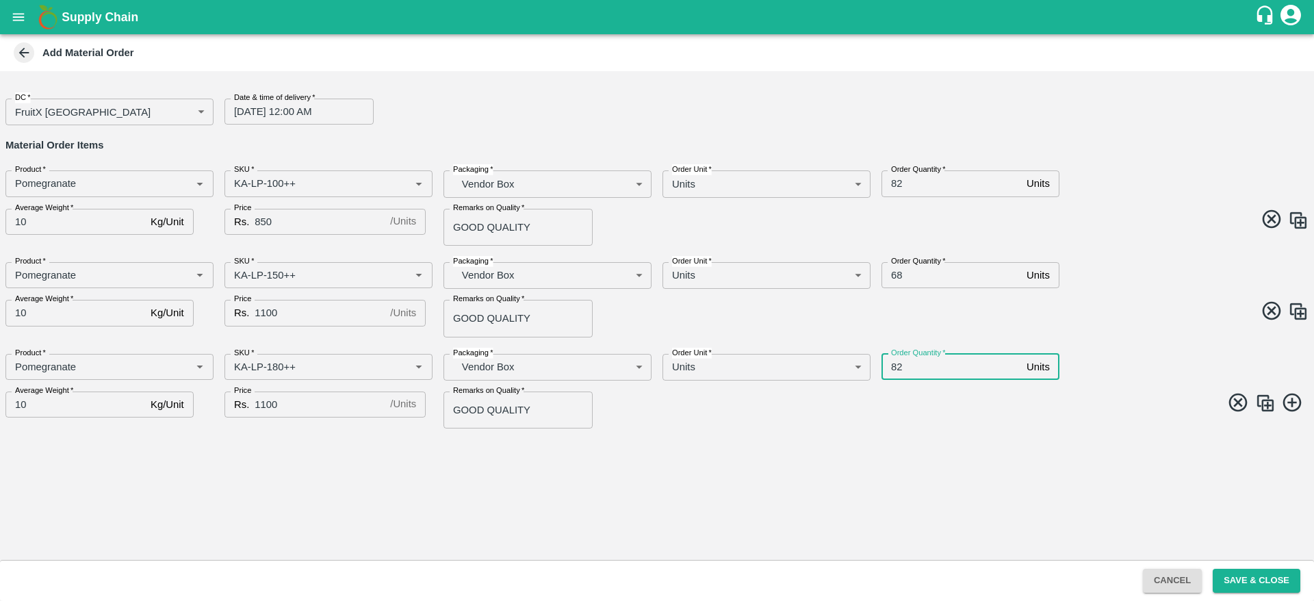
click at [909, 361] on input "82" at bounding box center [952, 367] width 140 height 26
type input "8"
type input "69"
click at [1268, 400] on img at bounding box center [1265, 403] width 21 height 21
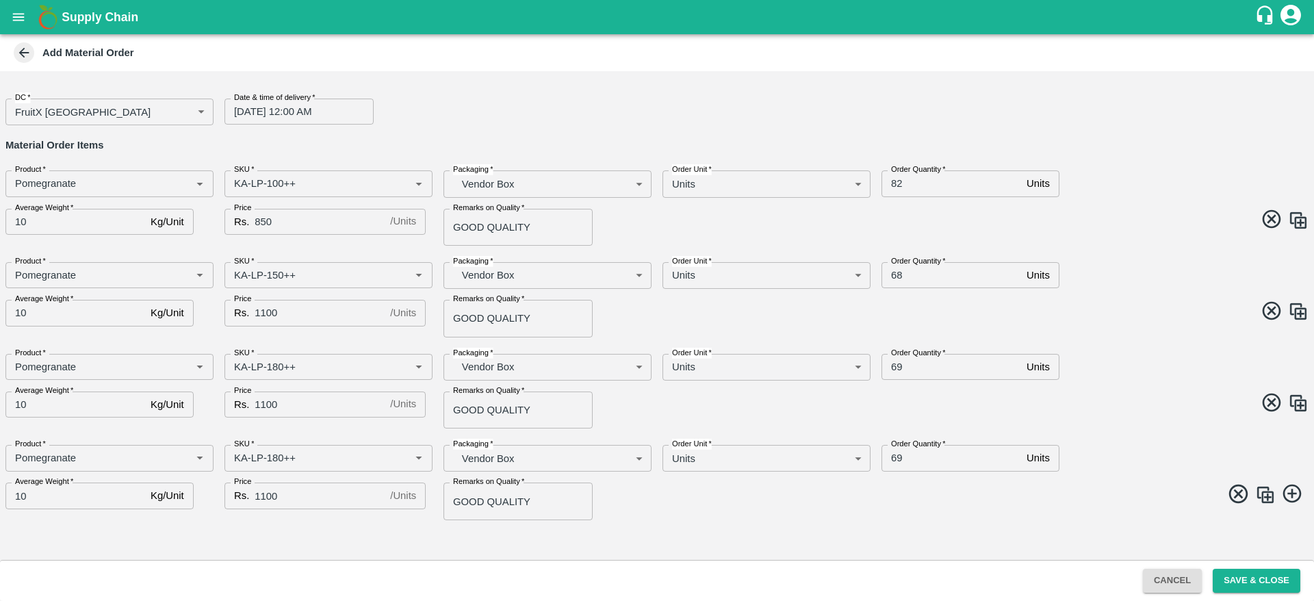
click at [263, 494] on input "1100" at bounding box center [320, 495] width 130 height 26
type input "1500"
click at [266, 404] on input "1100" at bounding box center [320, 404] width 130 height 26
type input "1300"
click at [903, 468] on input "69" at bounding box center [952, 458] width 140 height 26
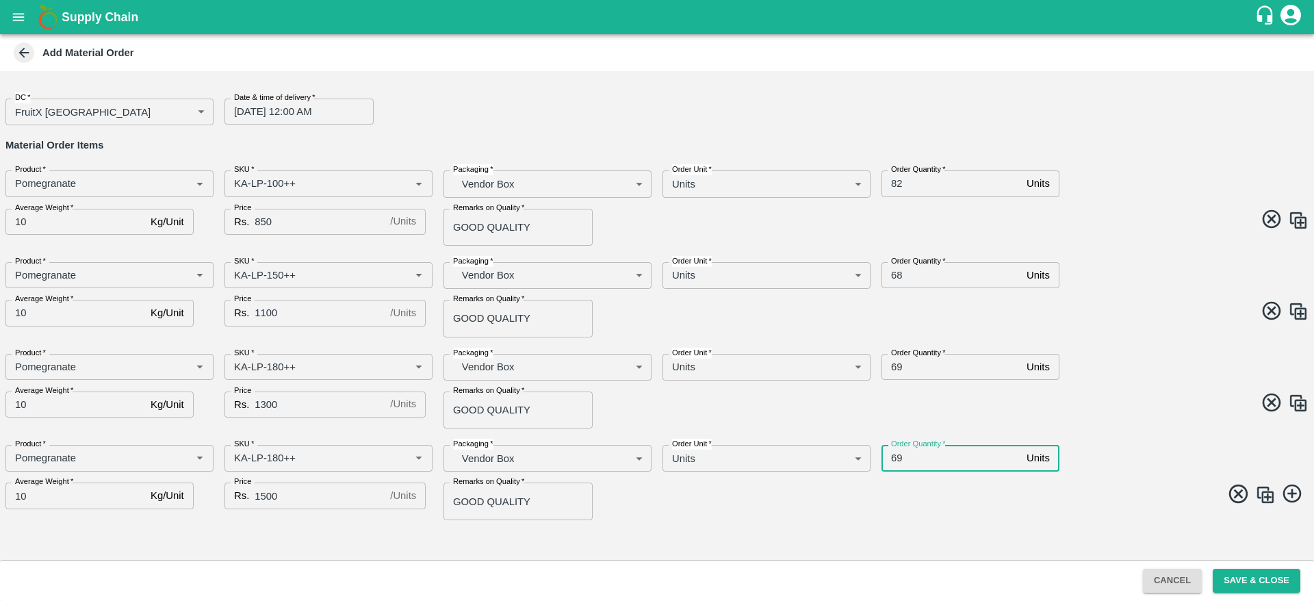
type input "6"
type input "58"
click at [780, 528] on div "DC   * FruitX Bangalore 147 DC Date & time of delivery   * 28/08/2025 12:00 AM …" at bounding box center [657, 315] width 1314 height 489
click at [689, 514] on div "Product   * Product   * SKU   * SKU   * Packaging   * Vendor Box BOM/276 Packag…" at bounding box center [652, 477] width 1314 height 86
click at [1269, 497] on img at bounding box center [1265, 495] width 21 height 21
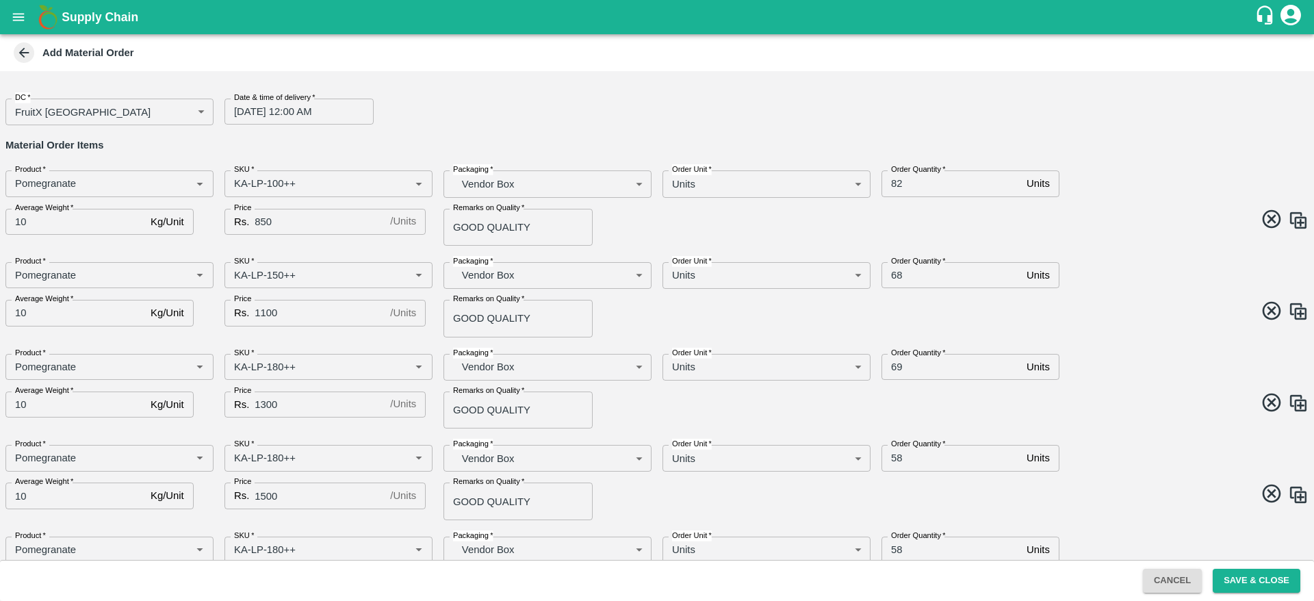
scroll to position [57, 0]
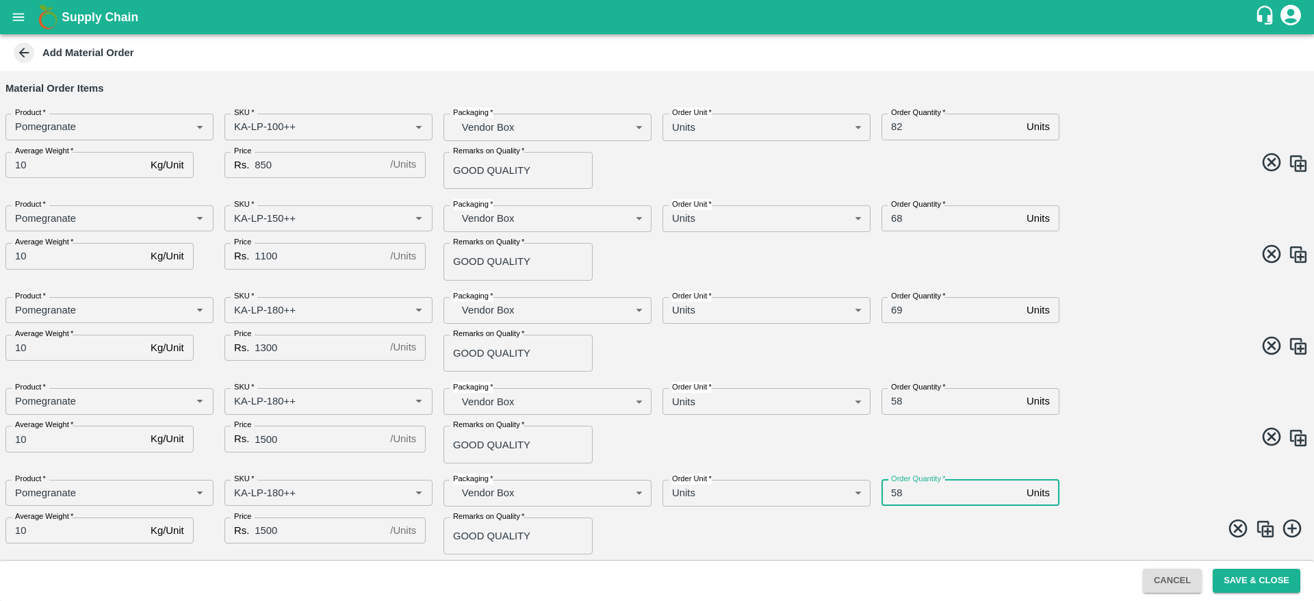
click at [912, 489] on input "58" at bounding box center [952, 493] width 140 height 26
type input "5"
type input "36"
click at [743, 433] on span at bounding box center [980, 439] width 657 height 27
click at [275, 402] on input "SKU   *" at bounding box center [308, 401] width 159 height 18
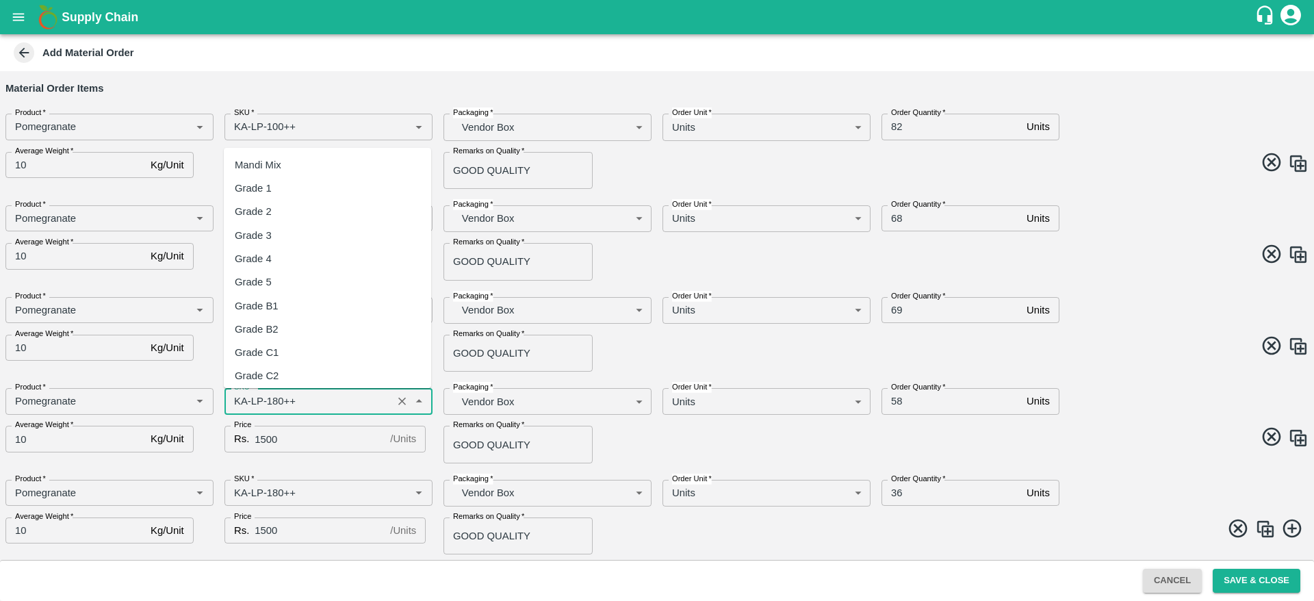
scroll to position [7742, 0]
click at [275, 402] on input "SKU   *" at bounding box center [308, 401] width 159 height 18
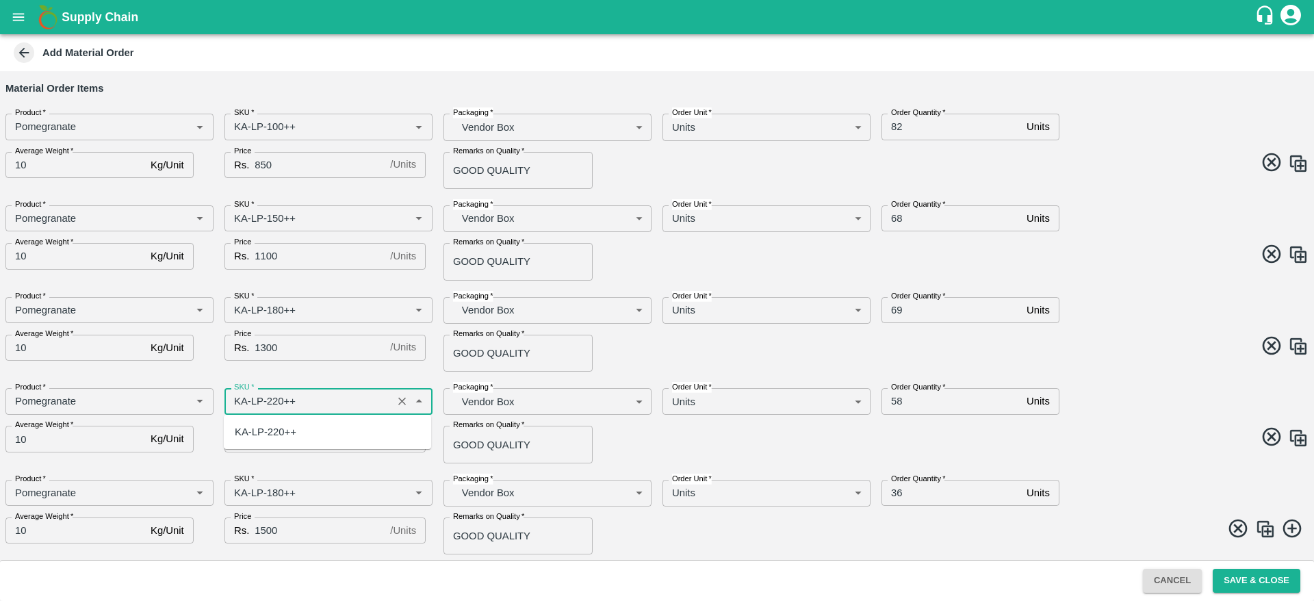
click at [295, 422] on div "KA-LP-220++" at bounding box center [327, 431] width 207 height 23
type input "KA-LP-220++"
click at [276, 491] on input "SKU   *" at bounding box center [308, 493] width 159 height 18
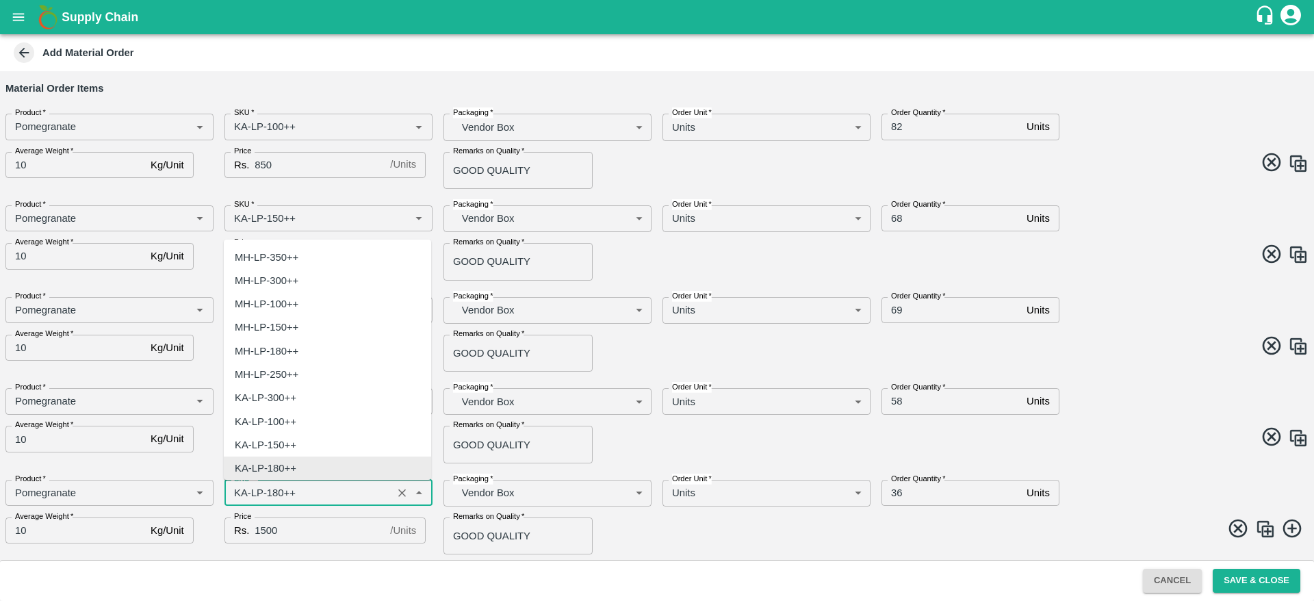
click at [276, 491] on input "SKU   *" at bounding box center [308, 493] width 159 height 18
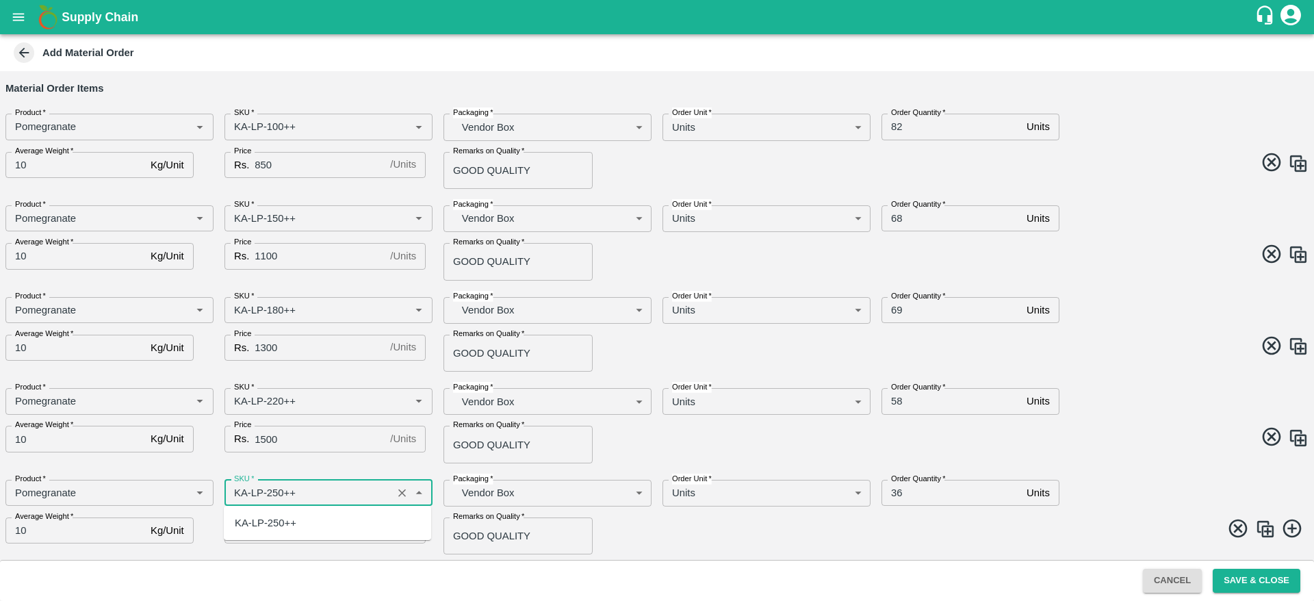
click at [286, 517] on div "KA-LP-250++" at bounding box center [266, 522] width 62 height 15
type input "KA-LP-250++"
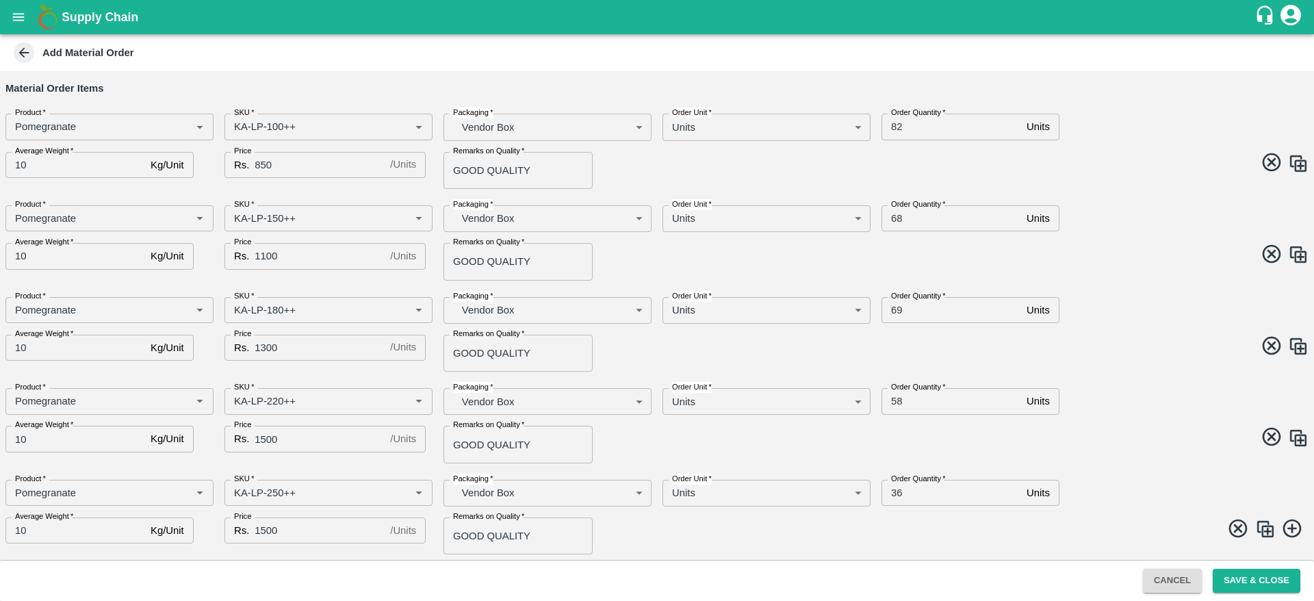
click at [656, 517] on span at bounding box center [980, 530] width 657 height 27
click at [1268, 537] on img at bounding box center [1265, 529] width 21 height 21
type input "Pomegranate"
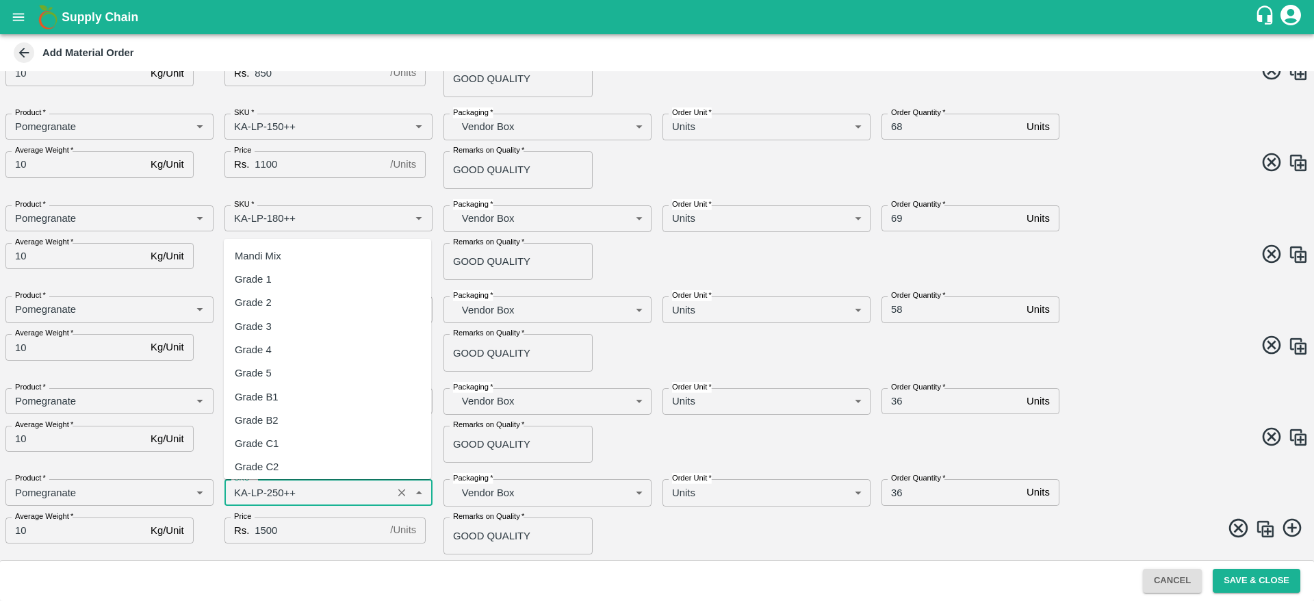
click at [276, 493] on input "SKU   *" at bounding box center [308, 492] width 159 height 18
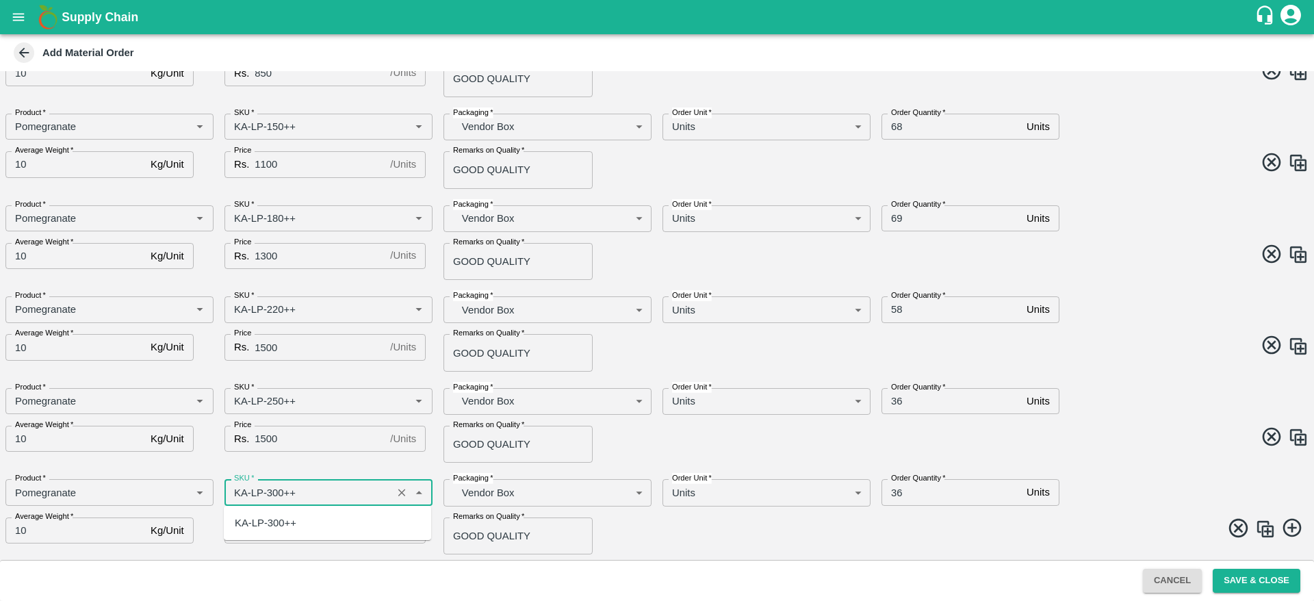
click at [290, 520] on div "KA-LP-300++" at bounding box center [266, 522] width 62 height 15
type input "KA-LP-300++"
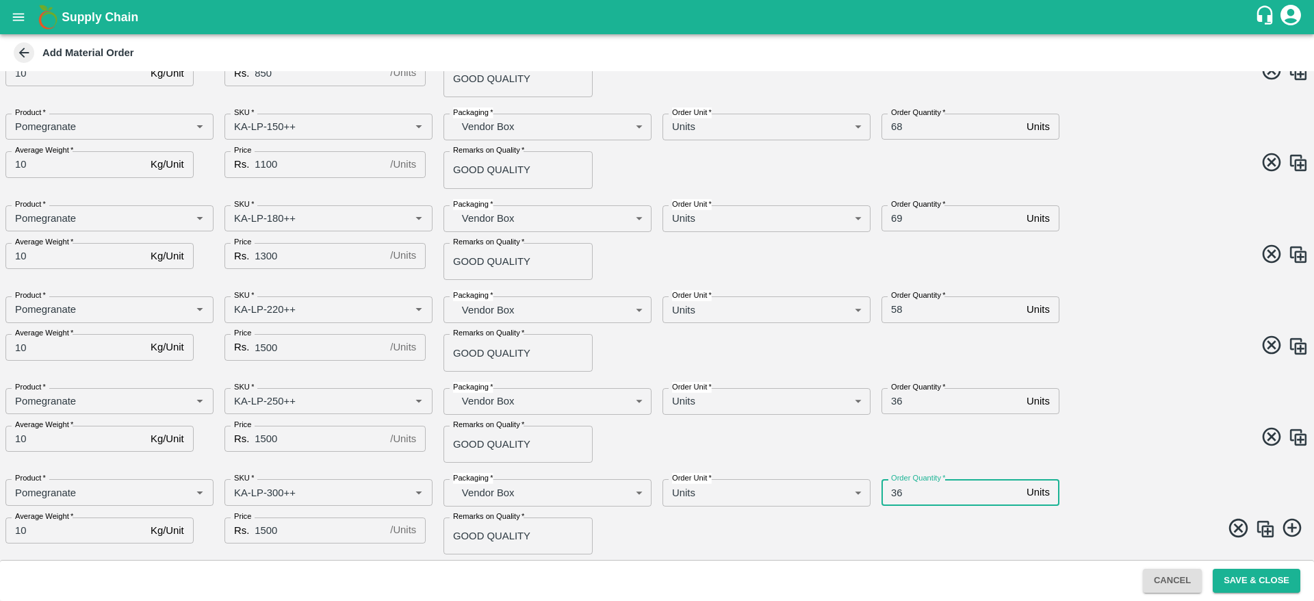
click at [898, 503] on input "36" at bounding box center [952, 492] width 140 height 26
type input "3"
type input "12"
click at [769, 542] on span at bounding box center [980, 530] width 657 height 27
click at [1264, 528] on img at bounding box center [1265, 529] width 21 height 21
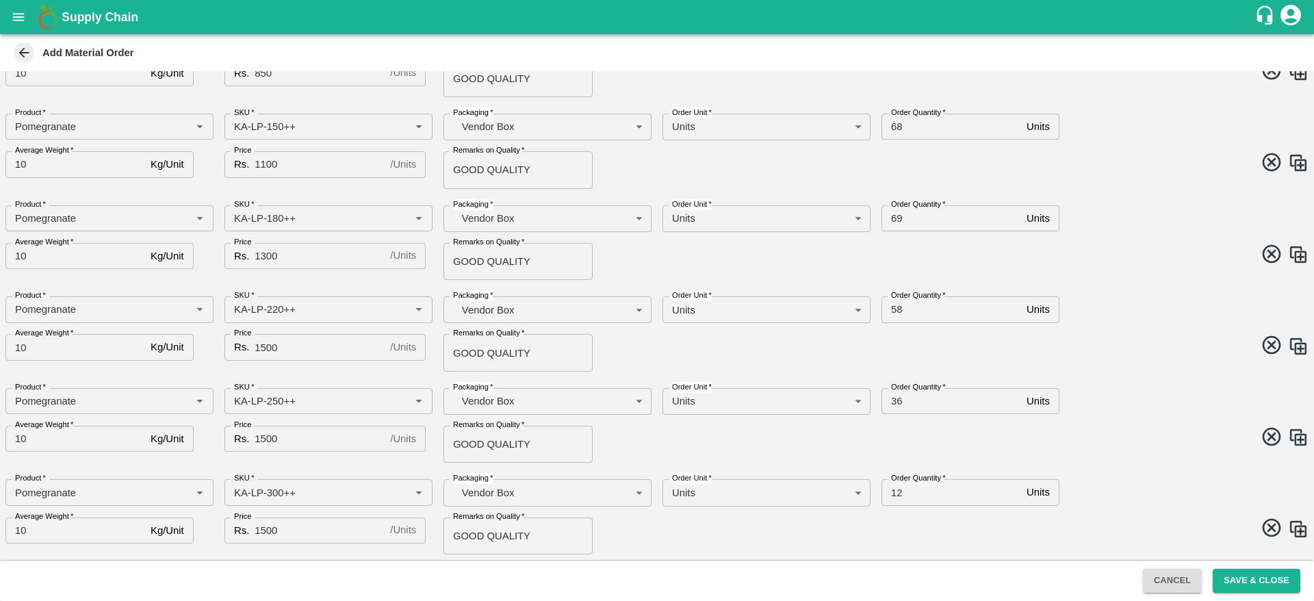
scroll to position [240, 0]
click at [281, 494] on input "SKU   *" at bounding box center [308, 492] width 159 height 18
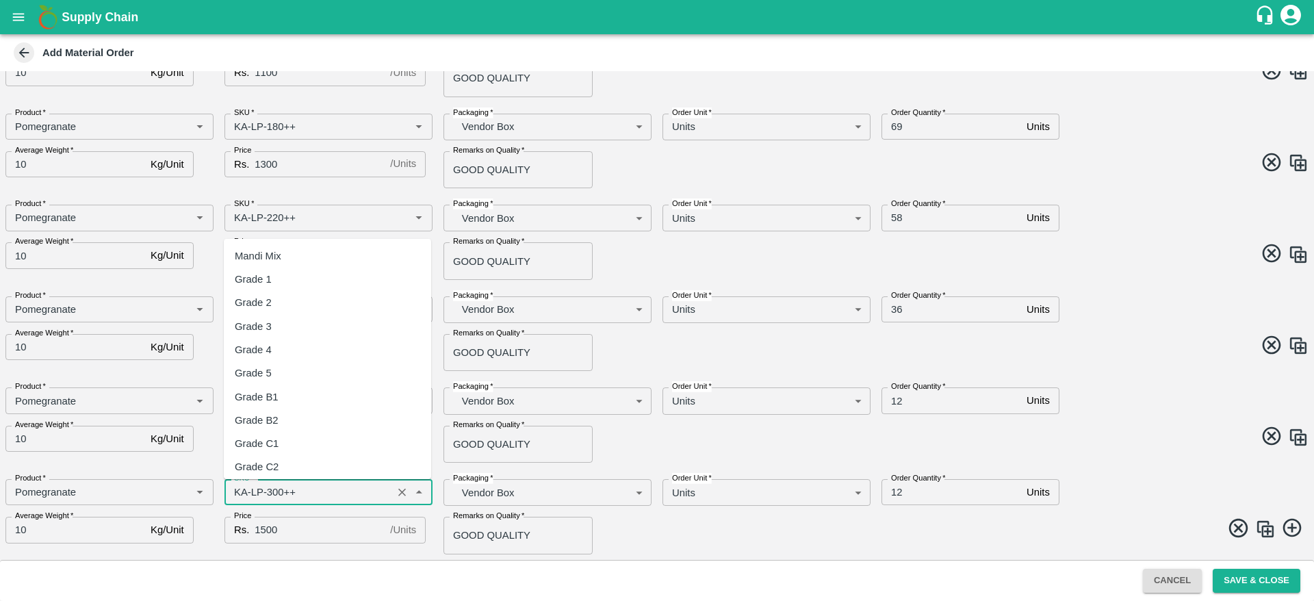
scroll to position [7672, 0]
click at [281, 494] on input "SKU   *" at bounding box center [308, 492] width 159 height 18
click at [275, 491] on input "SKU   *" at bounding box center [308, 492] width 159 height 18
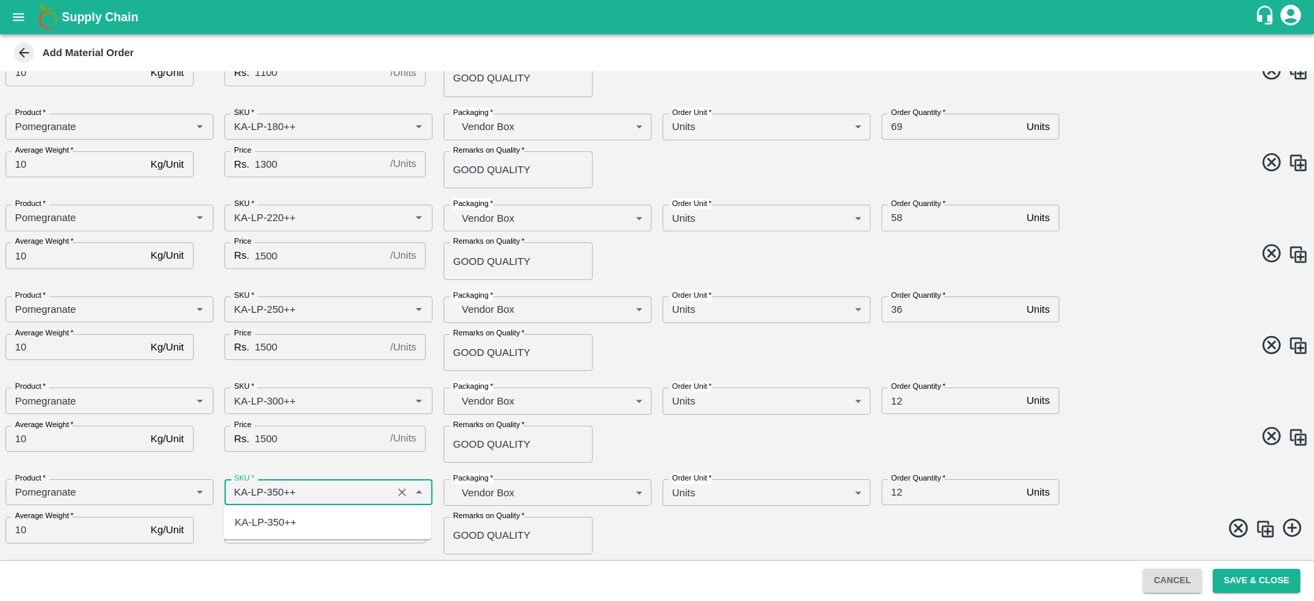
click at [281, 521] on div "KA-LP-350++" at bounding box center [266, 522] width 62 height 15
type input "KA-LP-350++"
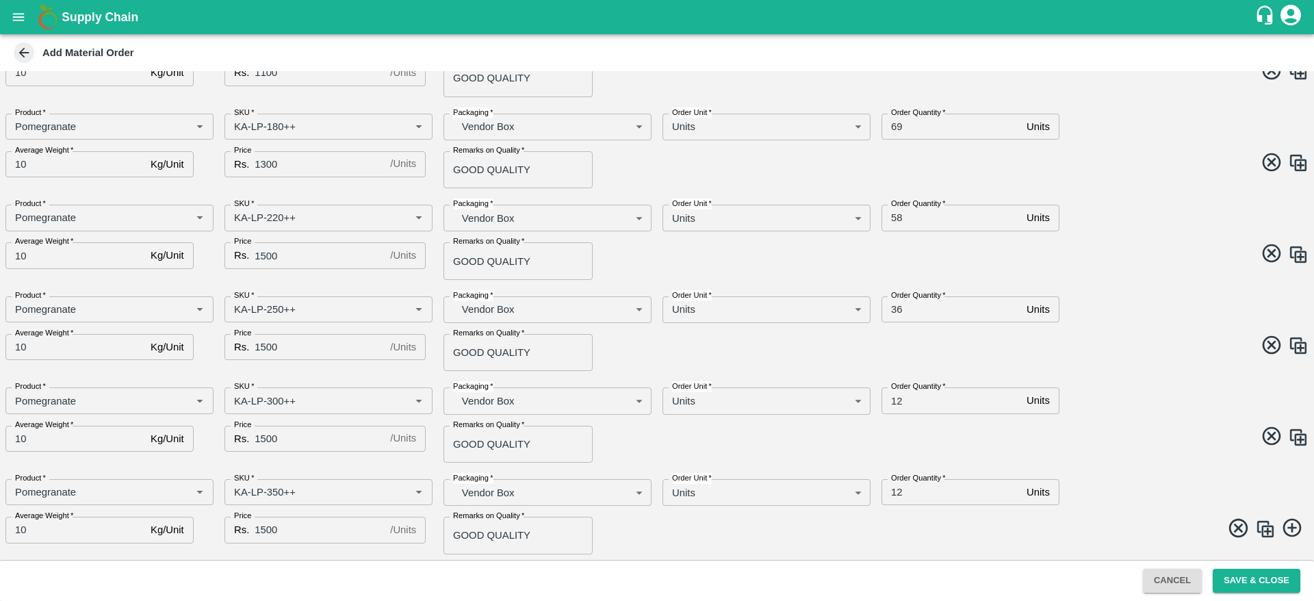
click at [668, 519] on span at bounding box center [980, 530] width 657 height 27
click at [823, 533] on span at bounding box center [980, 530] width 657 height 27
click at [1268, 527] on img at bounding box center [1265, 529] width 21 height 21
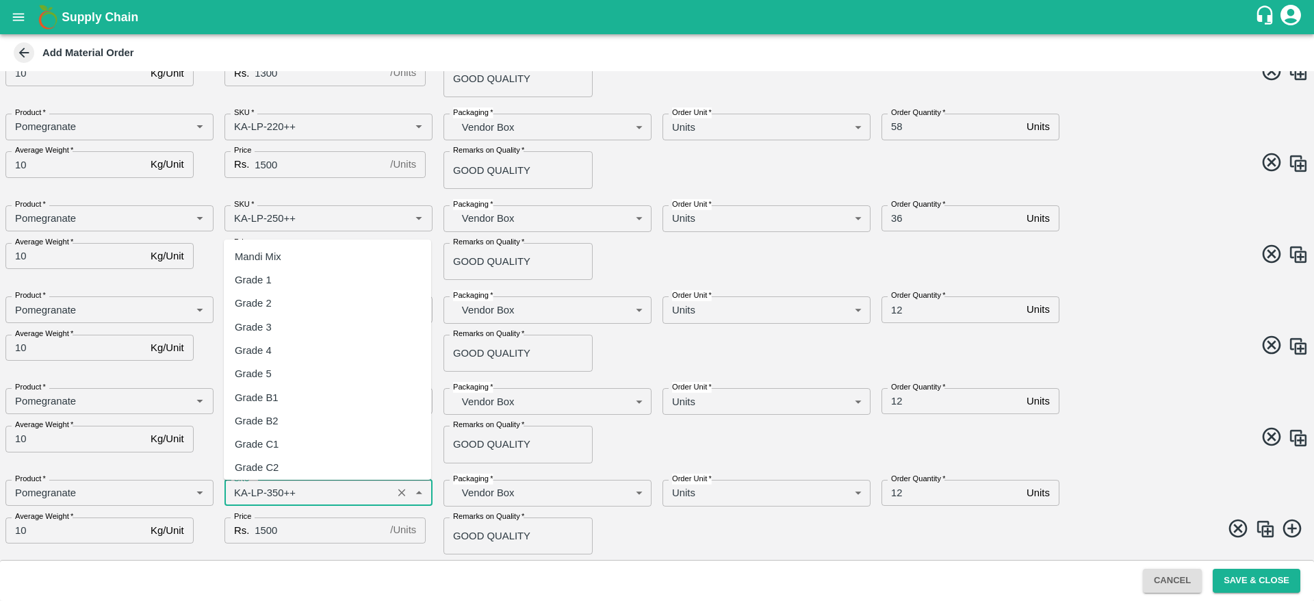
click at [276, 494] on input "SKU   *" at bounding box center [308, 493] width 159 height 18
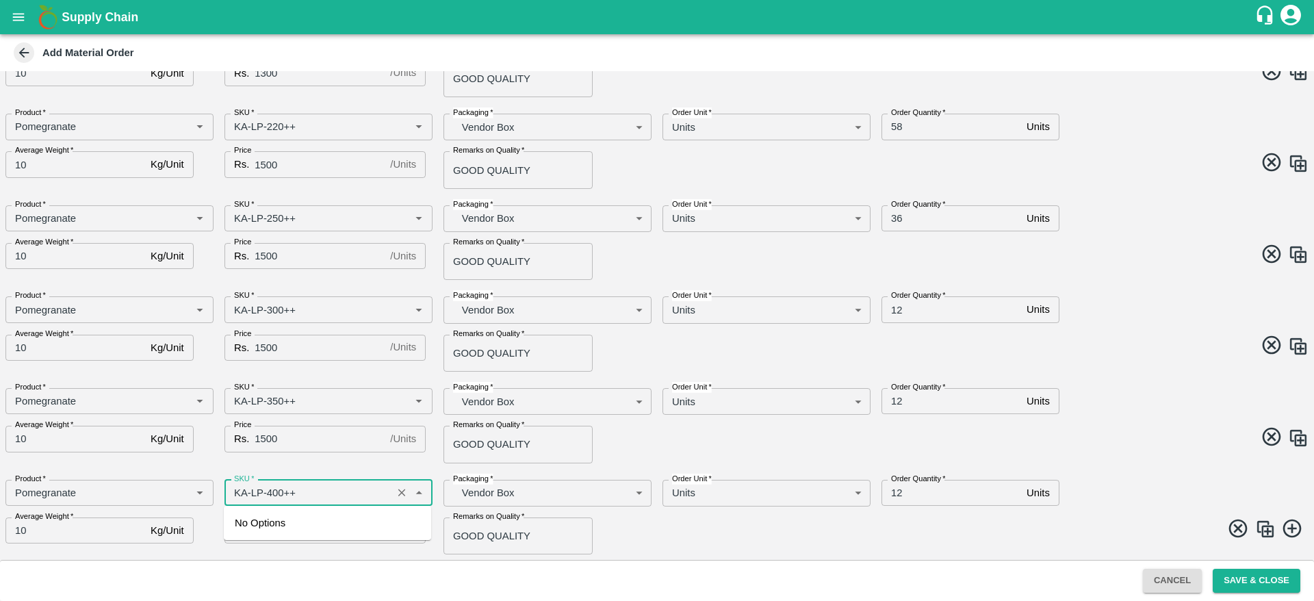
type input "KA-LP-350++"
click at [913, 404] on input "12" at bounding box center [952, 401] width 140 height 26
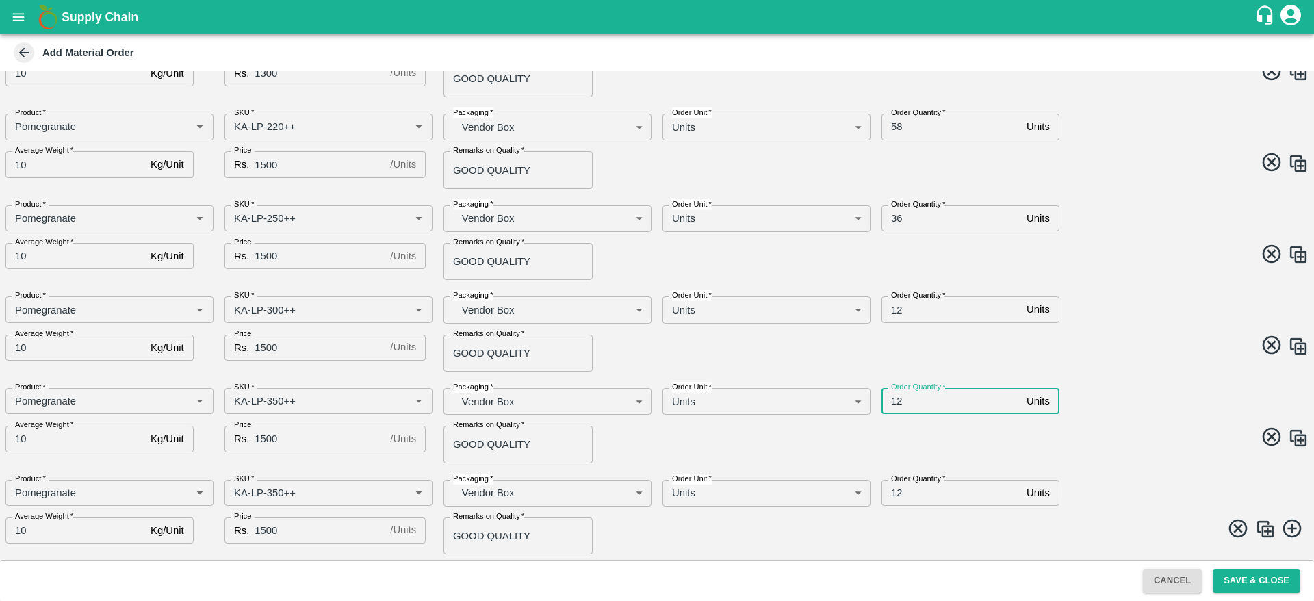
type input "1"
type input "5"
click at [278, 492] on input "SKU   *" at bounding box center [308, 493] width 159 height 18
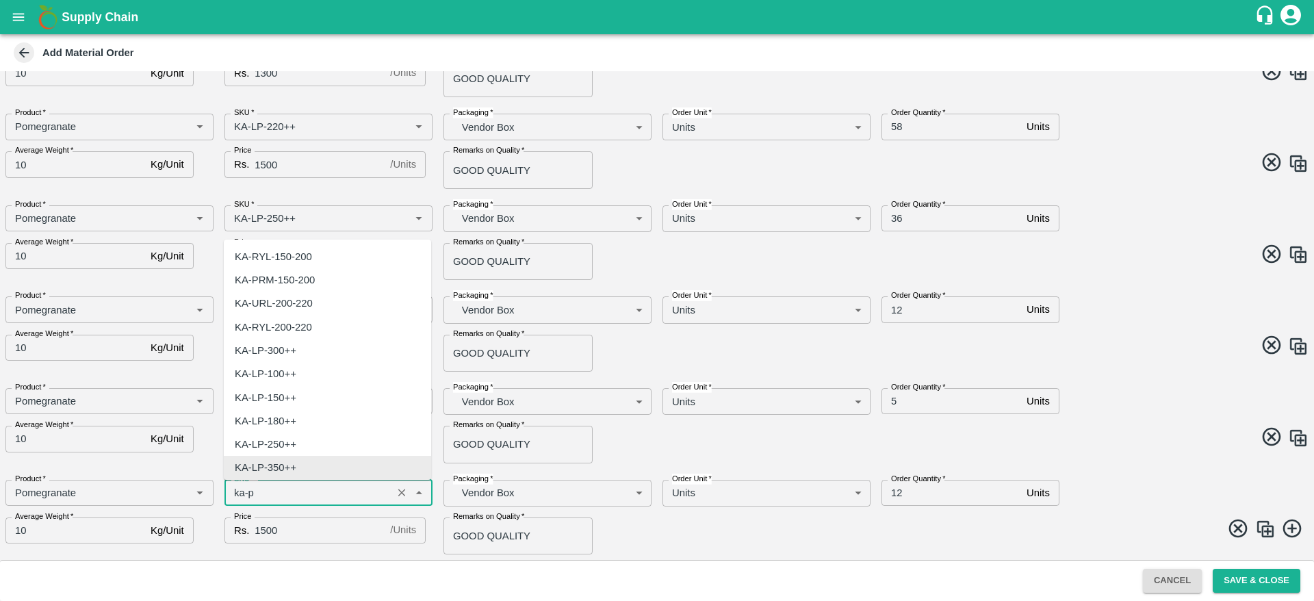
scroll to position [0, 0]
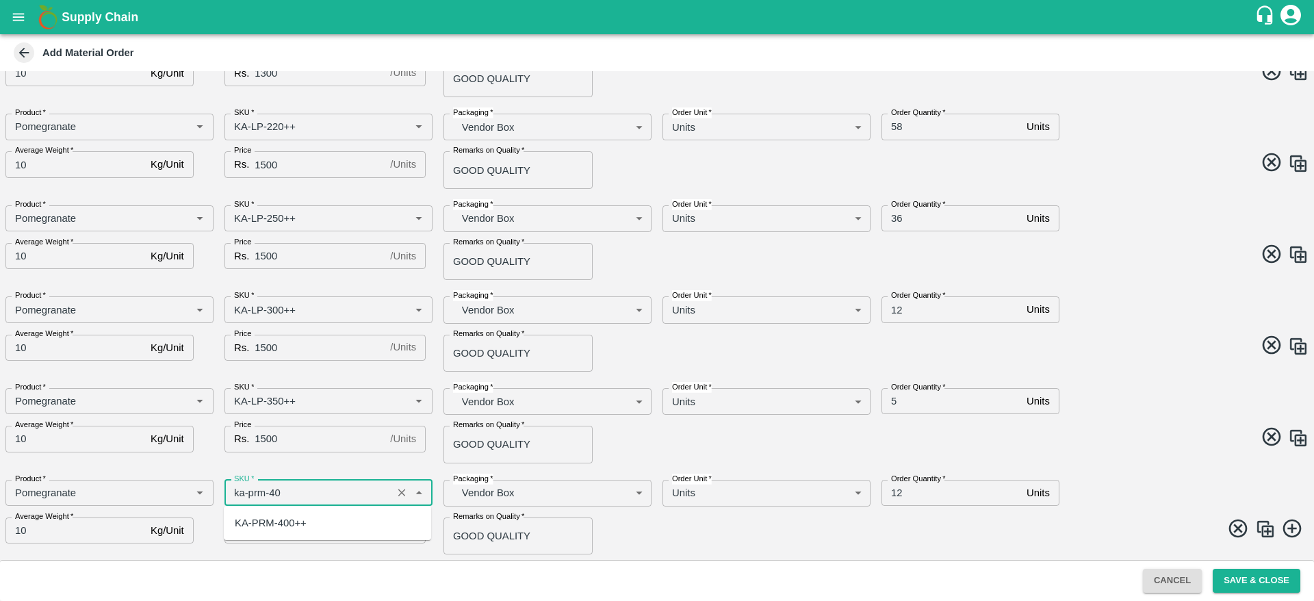
click at [280, 517] on div "KA-PRM-400++" at bounding box center [271, 522] width 72 height 15
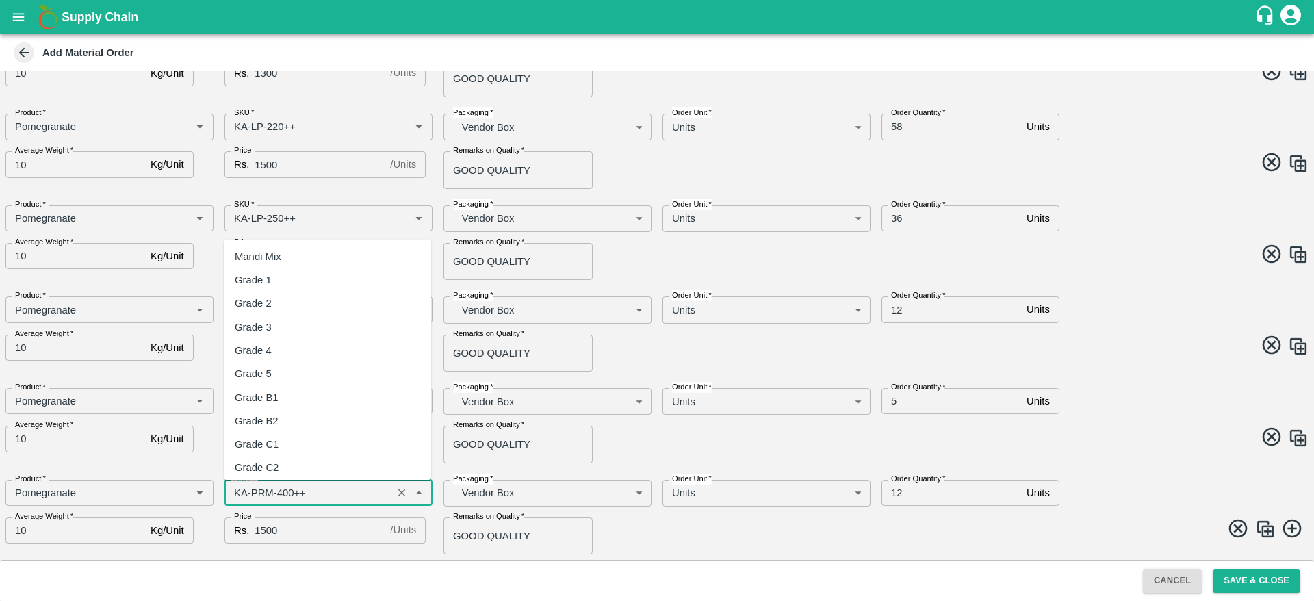
scroll to position [3542, 0]
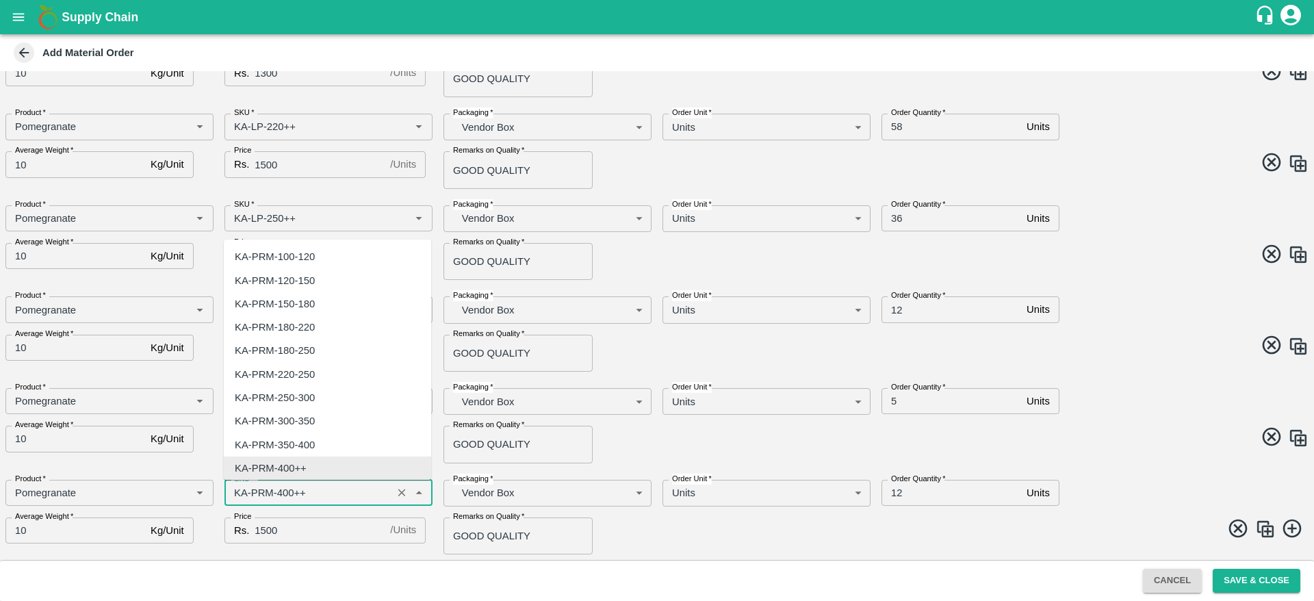
click at [272, 500] on input "SKU   *" at bounding box center [308, 493] width 159 height 18
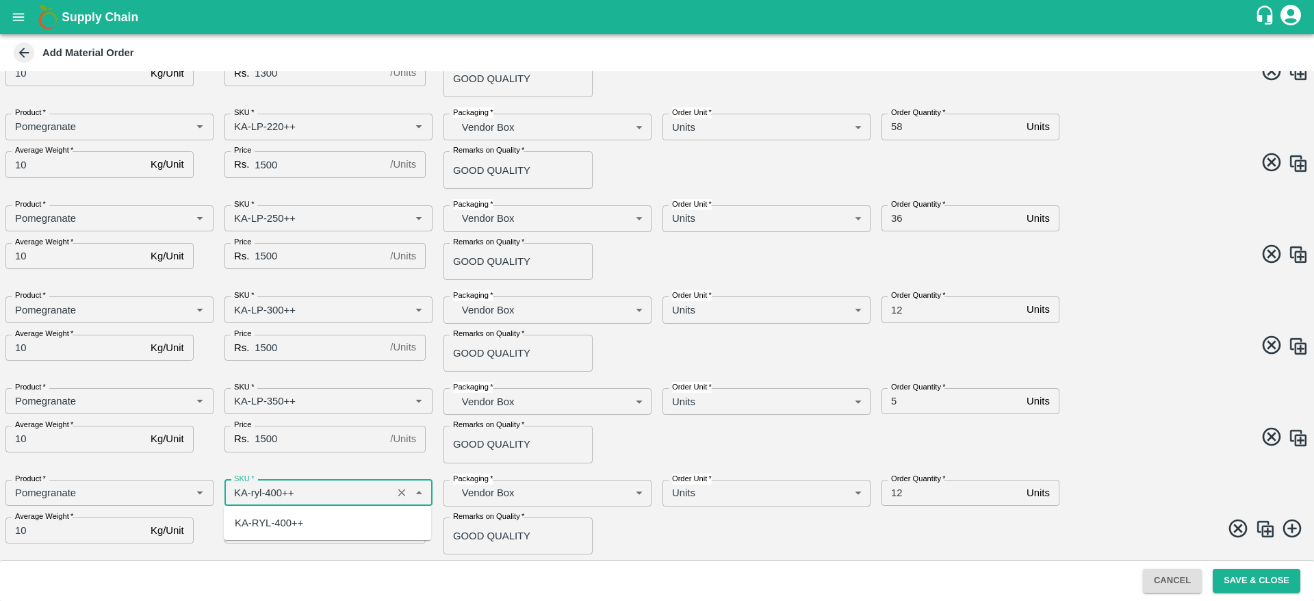
click at [274, 519] on div "KA-RYL-400++" at bounding box center [269, 522] width 68 height 15
type input "KA-RYL-400++"
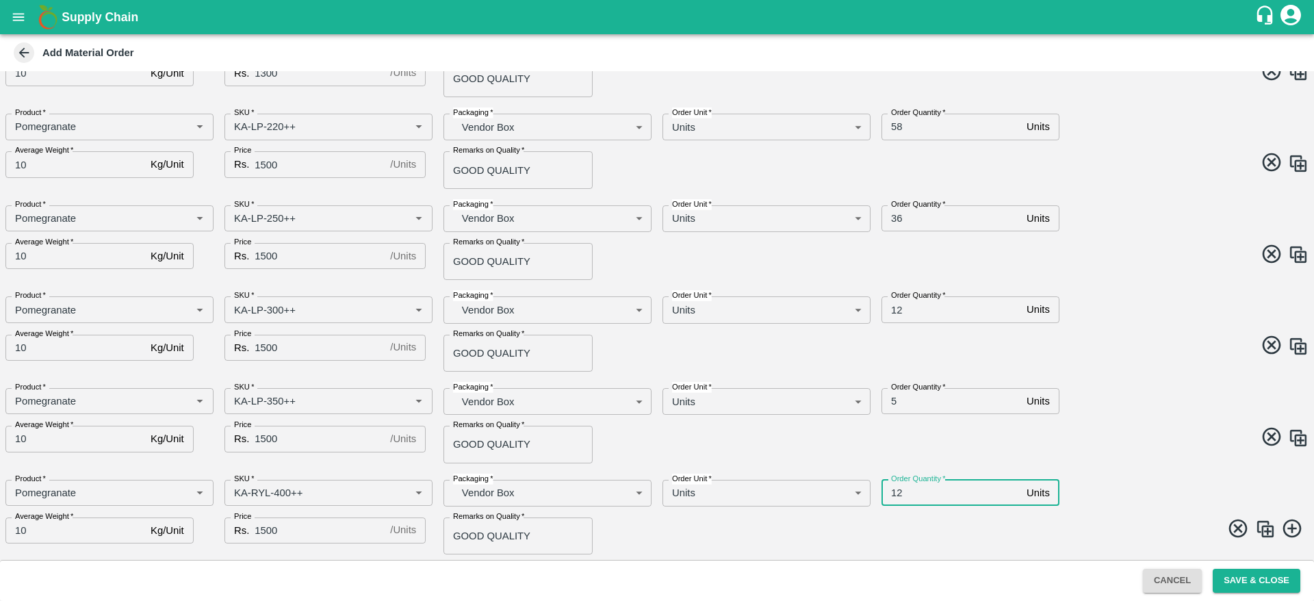
click at [920, 497] on input "12" at bounding box center [952, 493] width 140 height 26
type input "1"
type input "2"
click at [823, 523] on span at bounding box center [980, 530] width 657 height 27
click at [1266, 528] on img at bounding box center [1265, 529] width 21 height 21
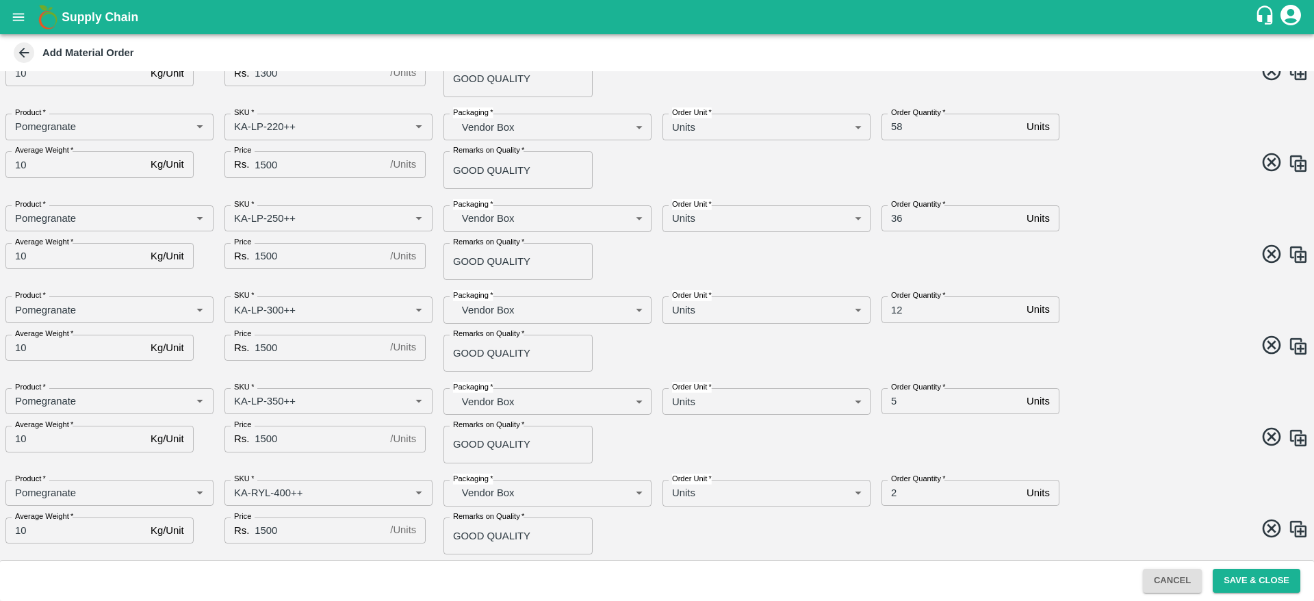
scroll to position [423, 0]
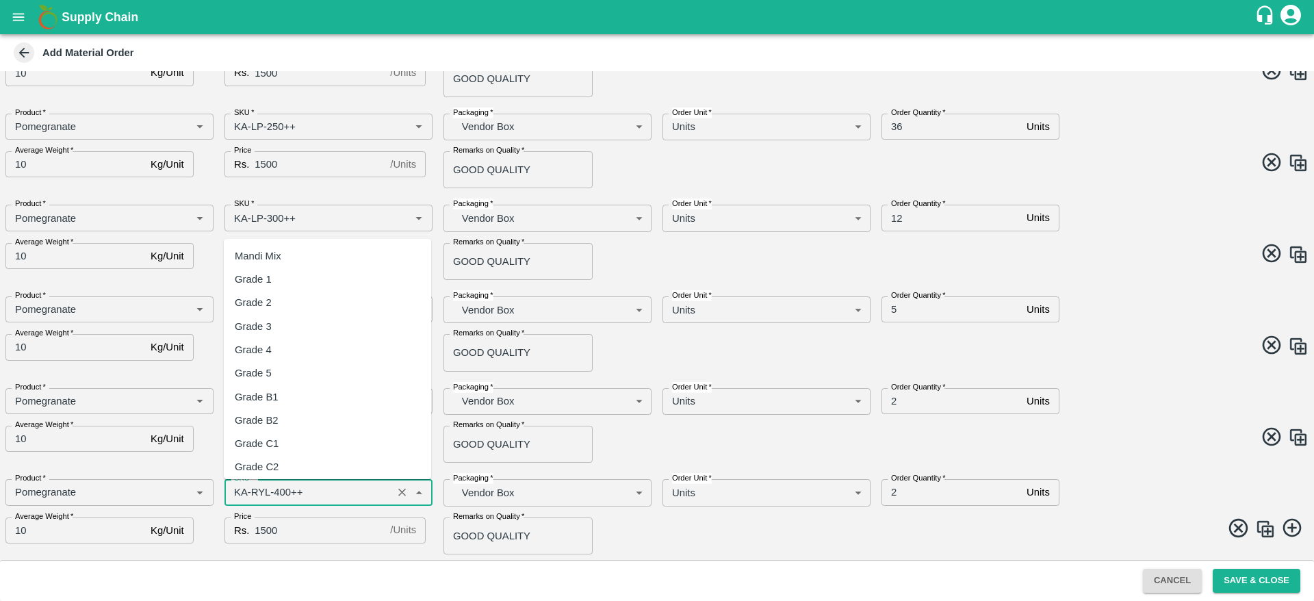
click at [296, 493] on input "SKU   *" at bounding box center [308, 492] width 159 height 18
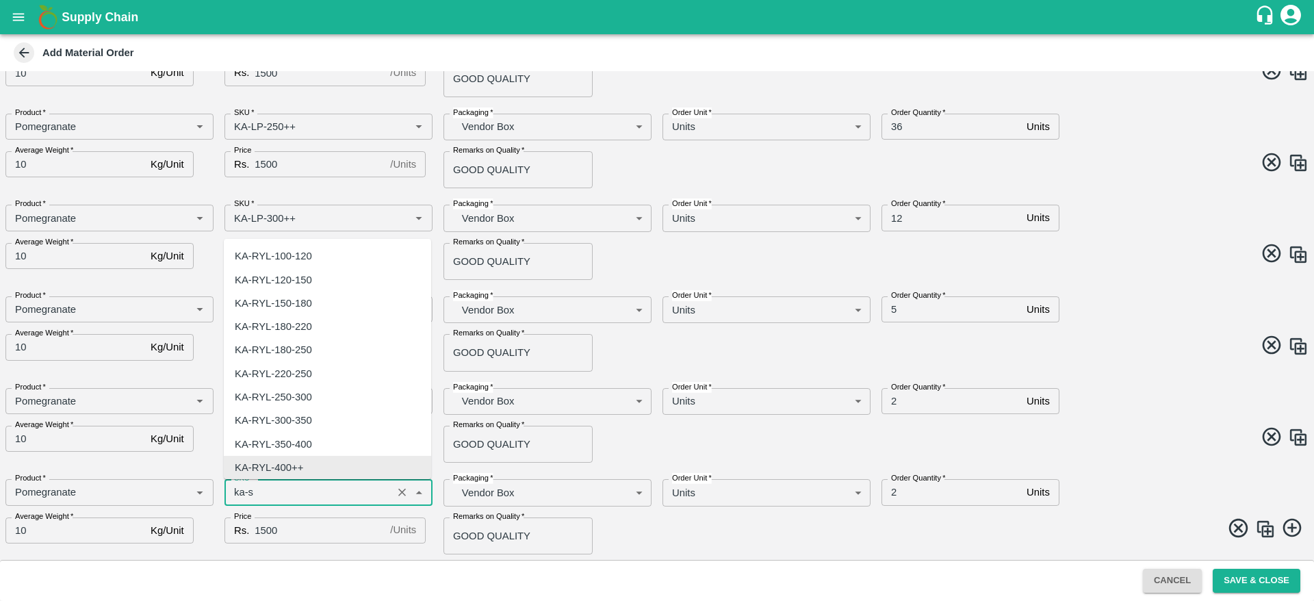
scroll to position [0, 0]
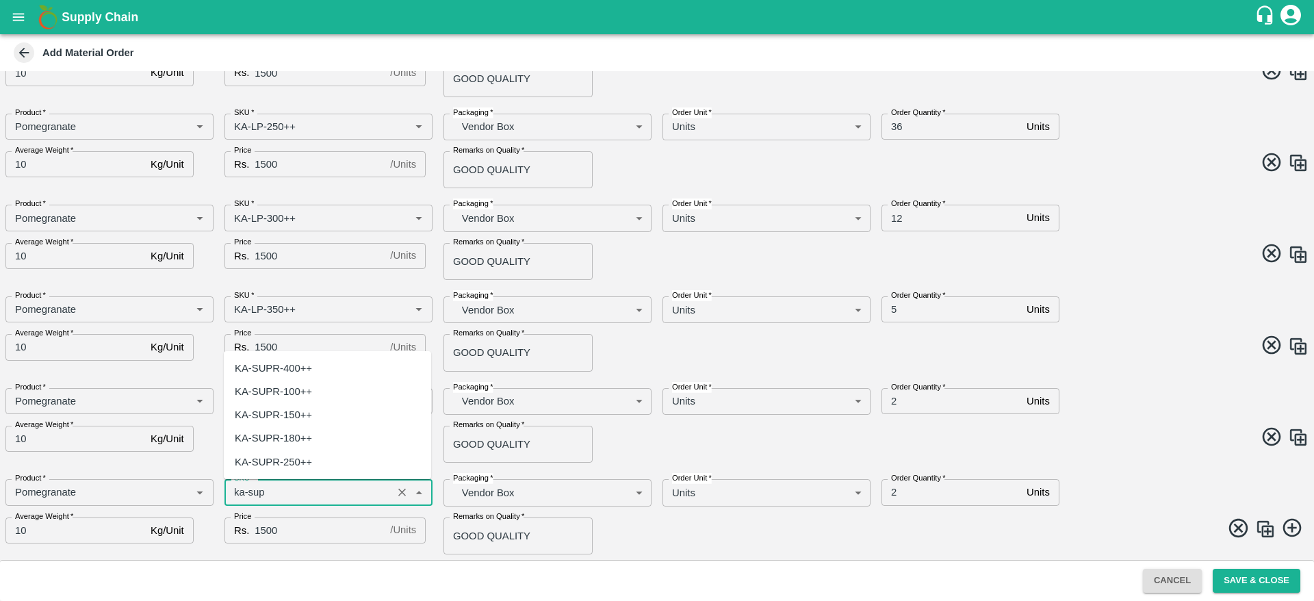
click at [304, 435] on div "KA-SUPR-180++" at bounding box center [273, 437] width 77 height 15
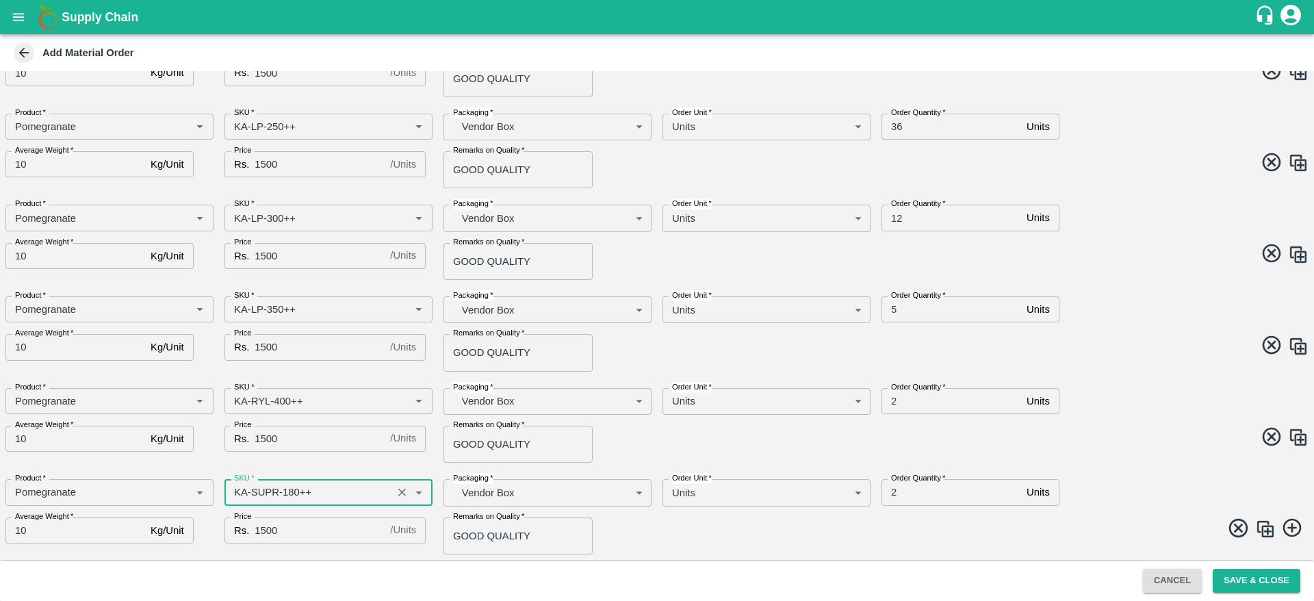
type input "KA-SUPR-180++"
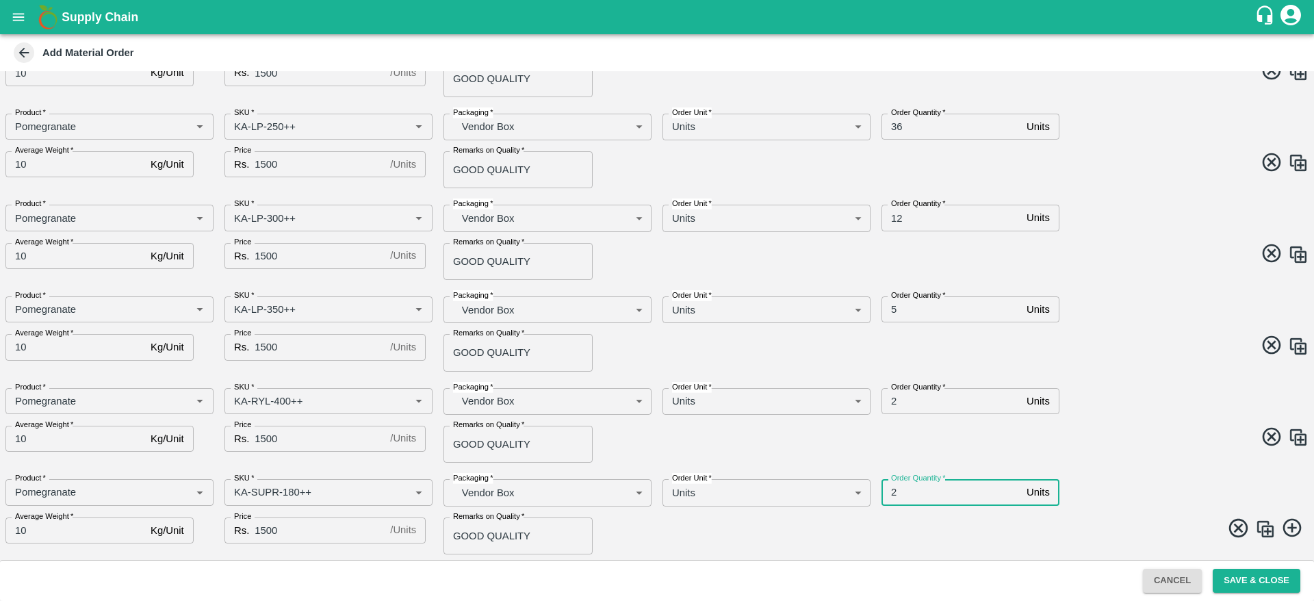
click at [916, 487] on input "2" at bounding box center [952, 492] width 140 height 26
type input "37"
click at [738, 539] on span at bounding box center [980, 530] width 657 height 27
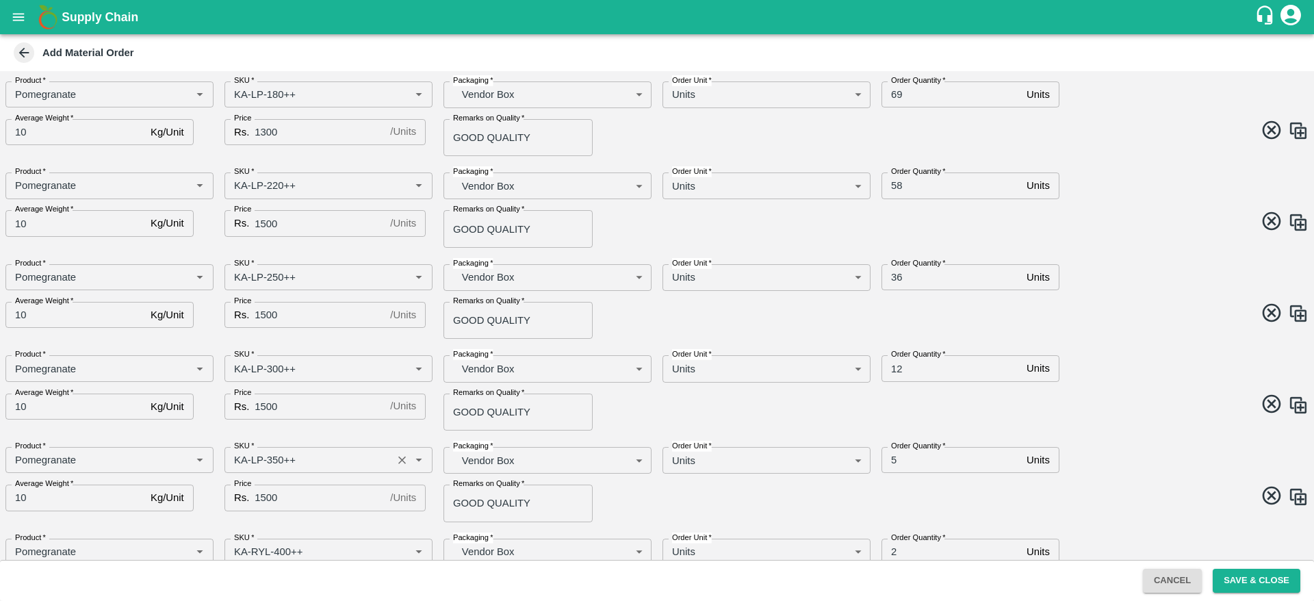
scroll to position [276, 0]
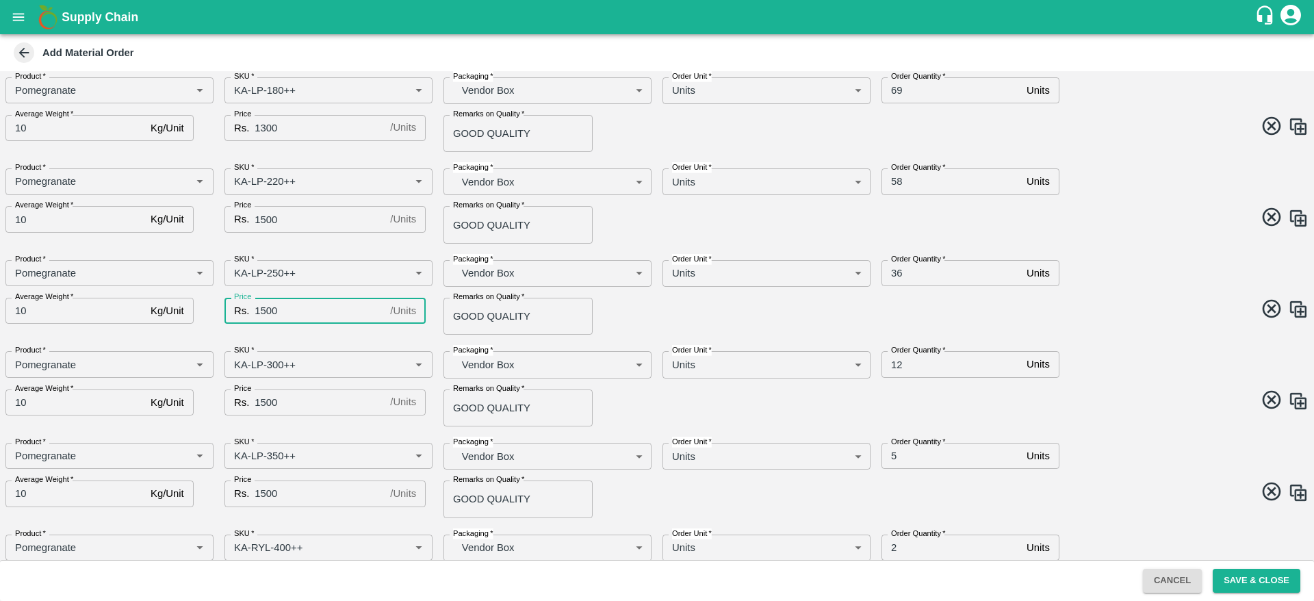
click at [266, 307] on input "1500" at bounding box center [320, 311] width 130 height 26
type input "1700"
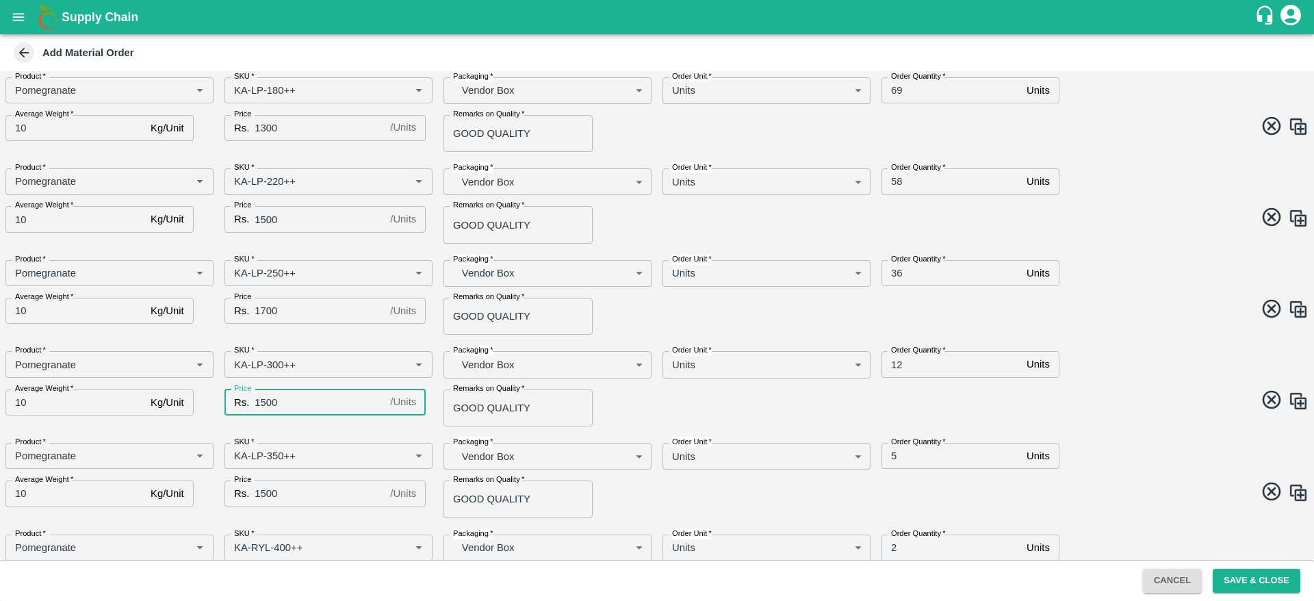
click at [266, 400] on input "1500" at bounding box center [320, 402] width 130 height 26
type input "1900"
click at [266, 491] on input "1500" at bounding box center [320, 493] width 130 height 26
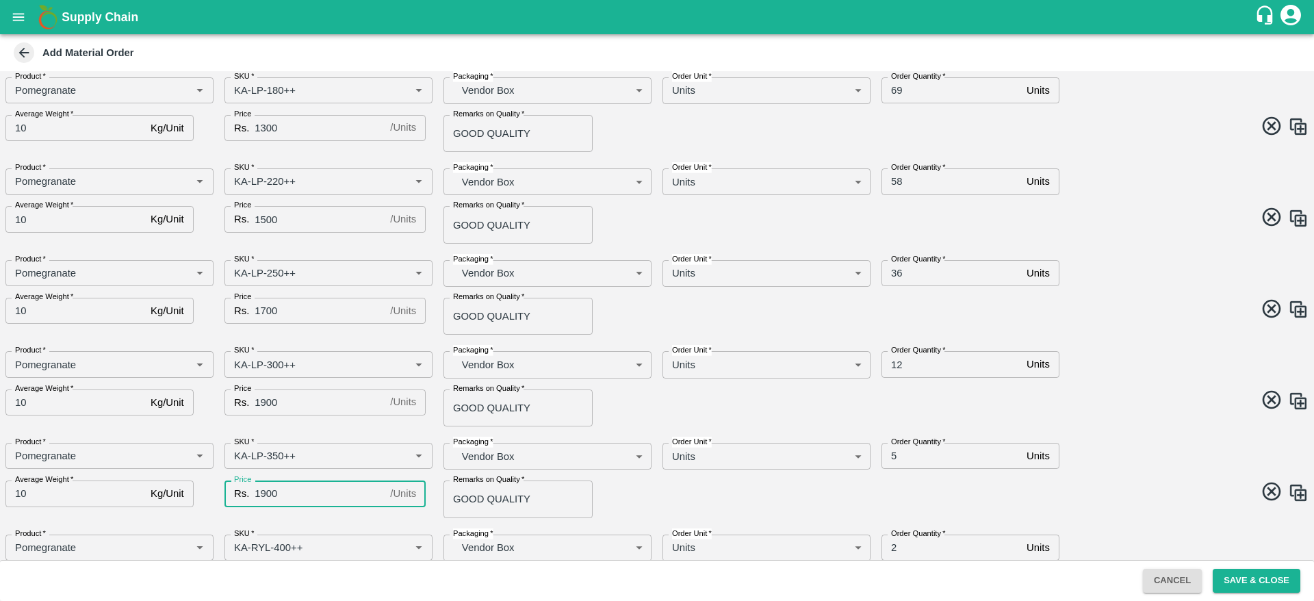
type input "1900"
click at [270, 433] on div "SKU   * SKU   *" at bounding box center [323, 451] width 219 height 38
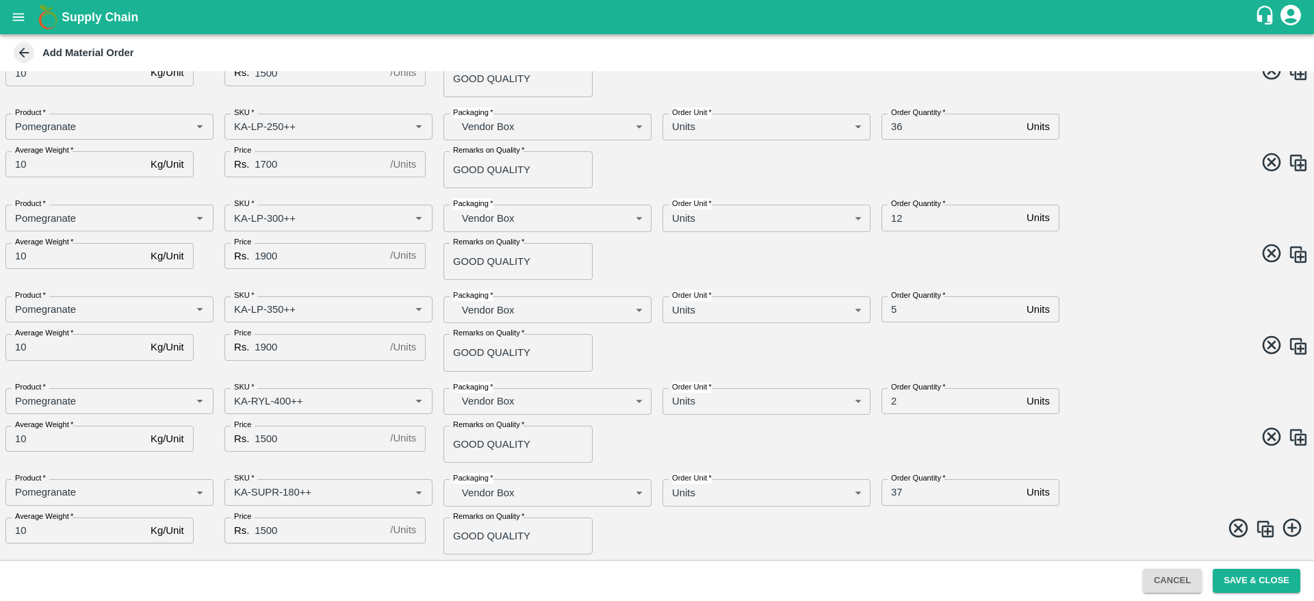
scroll to position [423, 0]
click at [266, 435] on input "1500" at bounding box center [320, 439] width 130 height 26
type input "2000"
click at [303, 532] on input "1500" at bounding box center [320, 530] width 130 height 26
click at [632, 530] on div "Remarks on Quality   * GOOD QUALITY Remarks on Quality" at bounding box center [542, 530] width 219 height 48
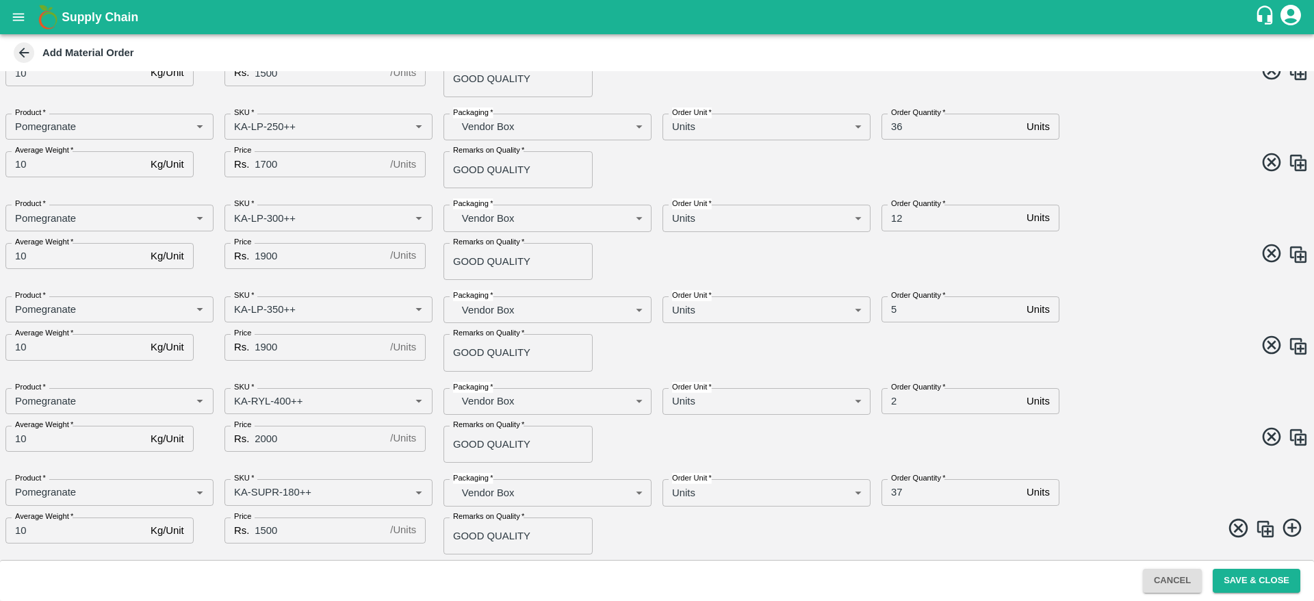
click at [1271, 528] on img at bounding box center [1265, 529] width 21 height 21
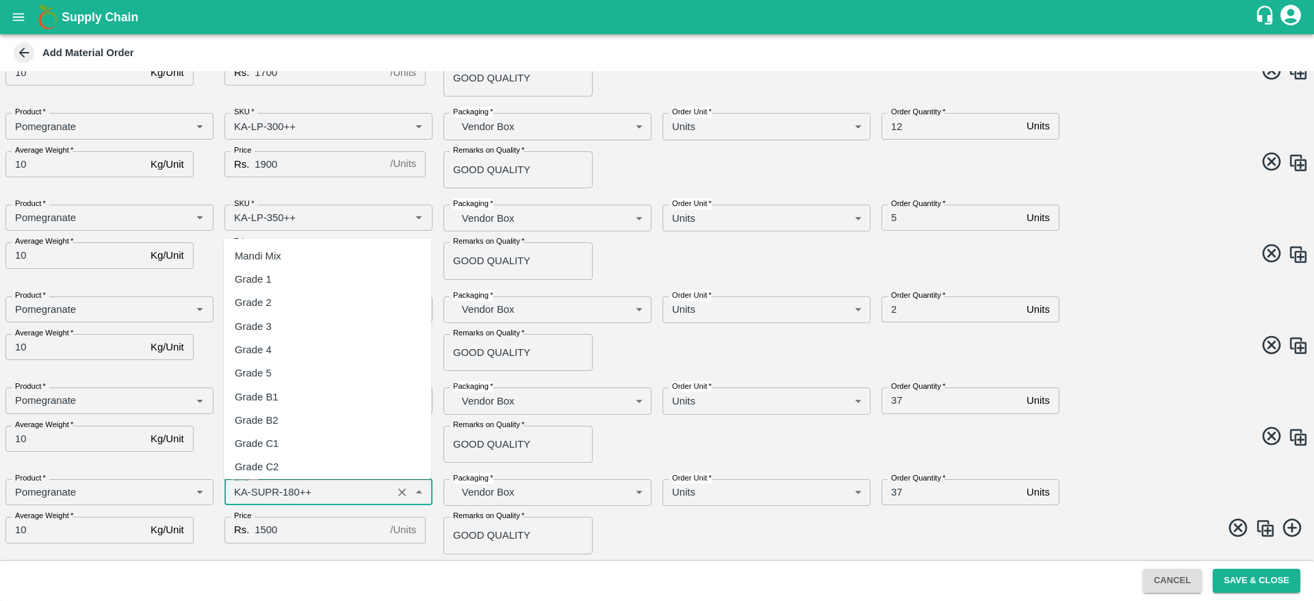
click at [311, 493] on input "SKU   *" at bounding box center [308, 492] width 159 height 18
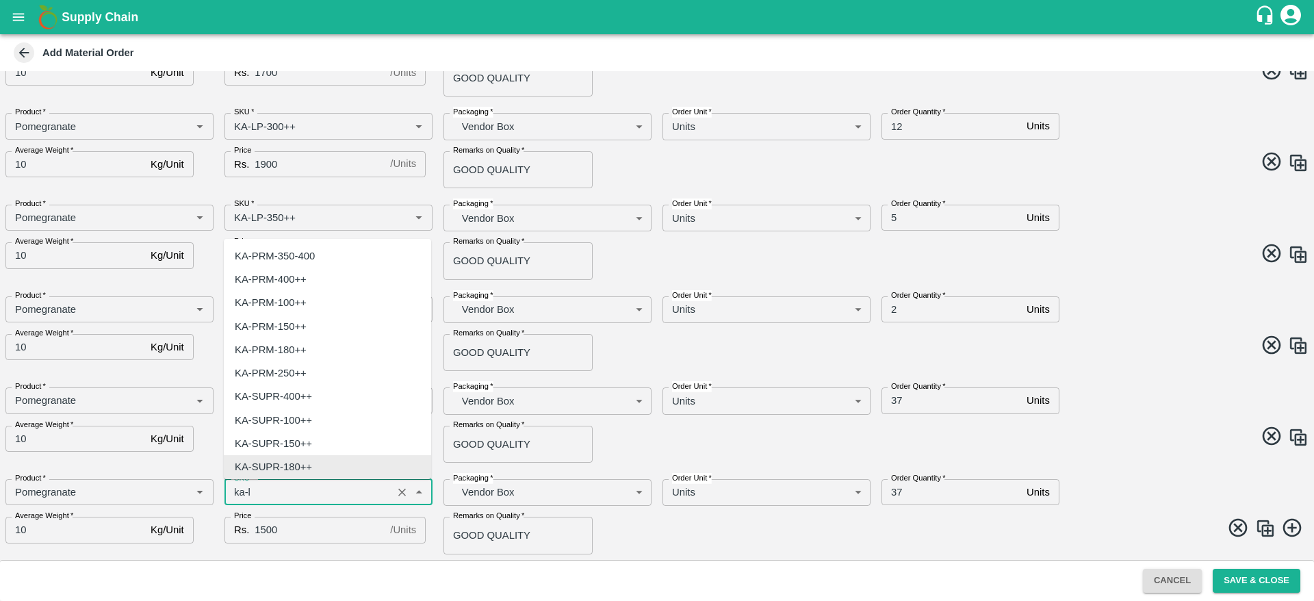
scroll to position [0, 0]
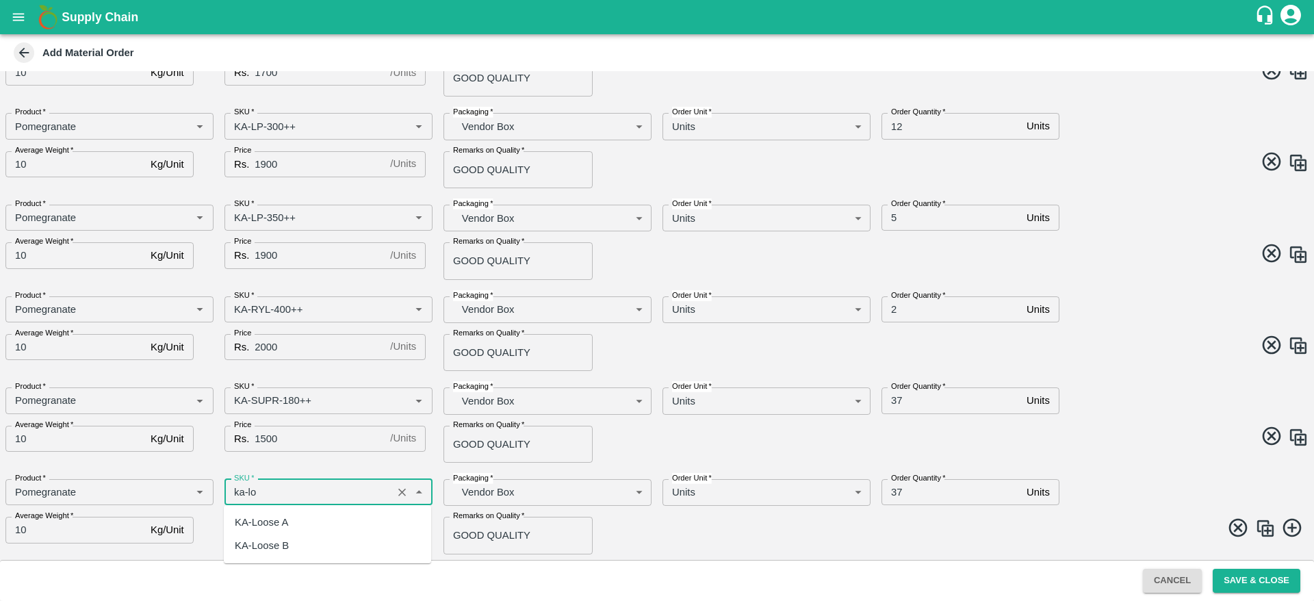
click at [296, 520] on div "KA-Loose A" at bounding box center [327, 522] width 207 height 23
type input "KA-Loose A"
click at [924, 491] on input "37" at bounding box center [952, 492] width 140 height 26
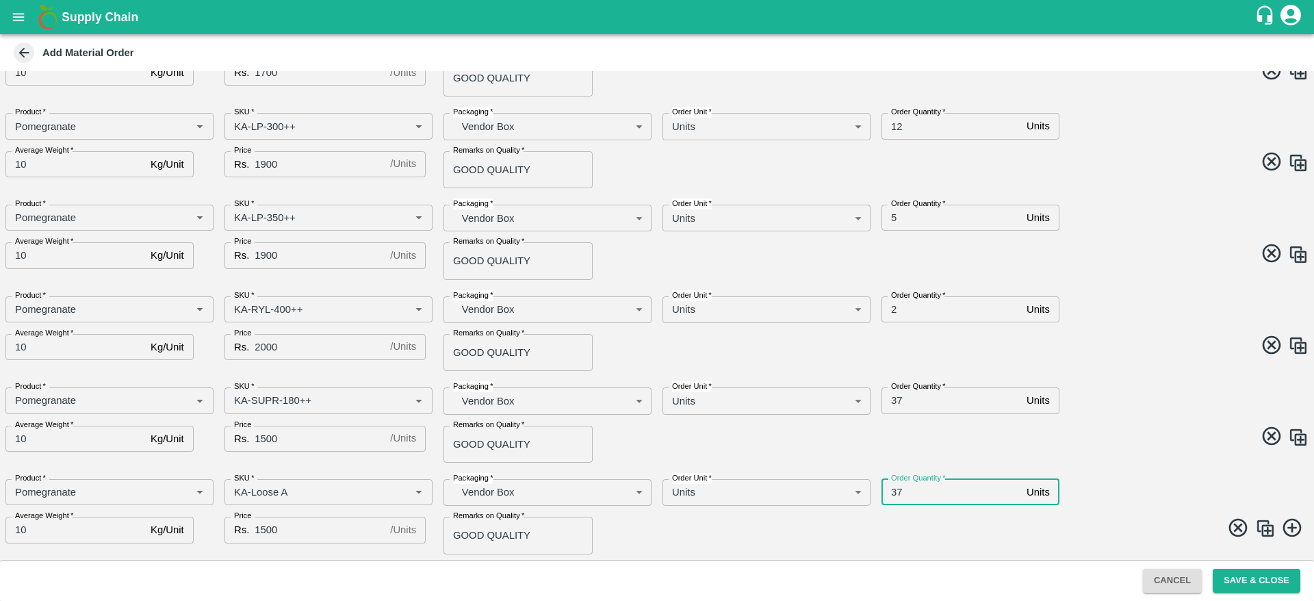
type input "3"
type input "26"
click at [754, 534] on span at bounding box center [980, 530] width 657 height 27
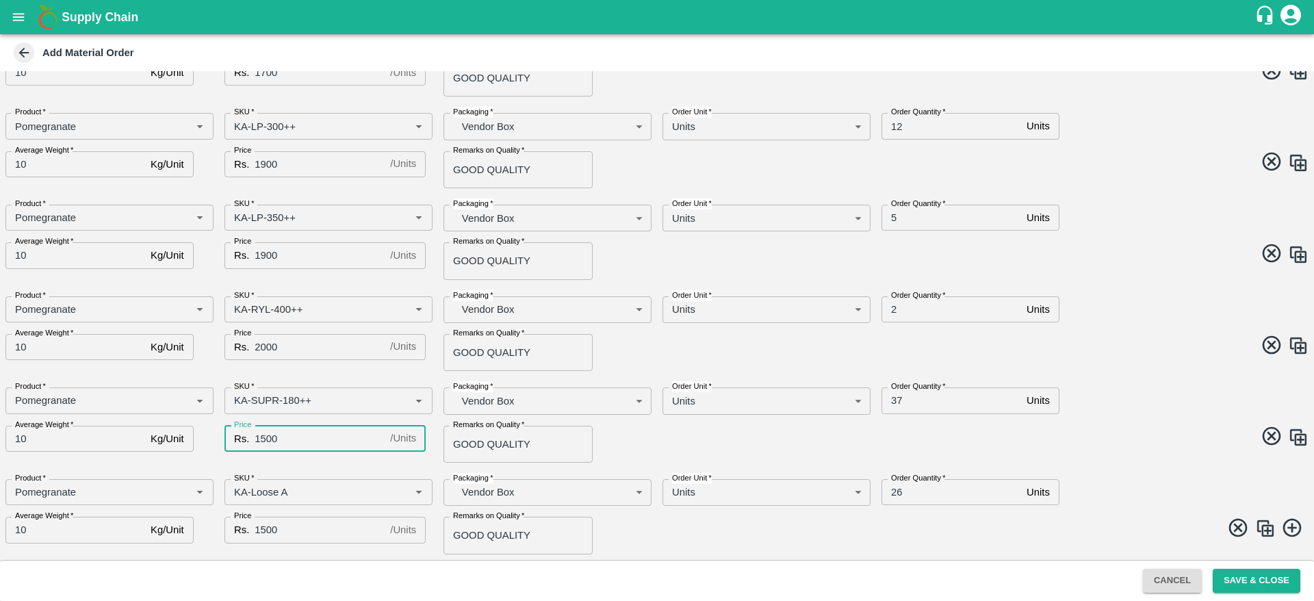
click at [290, 431] on input "1500" at bounding box center [320, 439] width 130 height 26
type input "1"
type input "800"
click at [287, 534] on input "1500" at bounding box center [320, 530] width 130 height 26
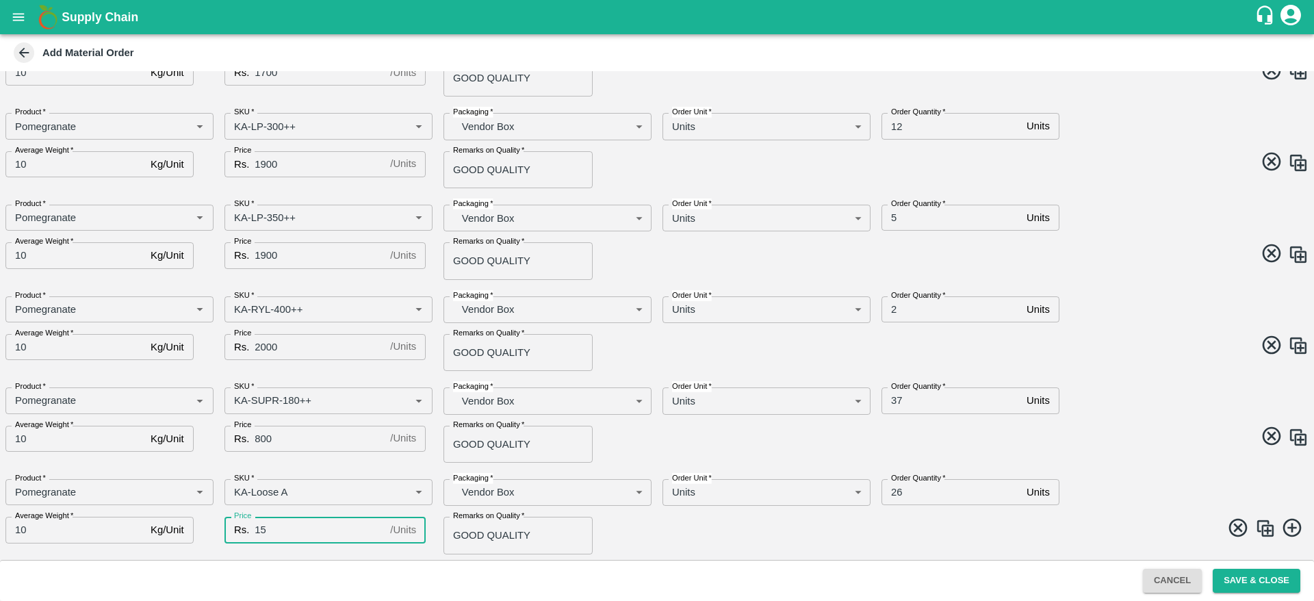
type input "1"
type input "700"
click at [675, 534] on span at bounding box center [980, 530] width 657 height 27
click at [1146, 466] on div "DC   * FruitX Bangalore 147 DC Date & time of delivery   * 28/08/2025 12:00 AM …" at bounding box center [657, 315] width 1314 height 489
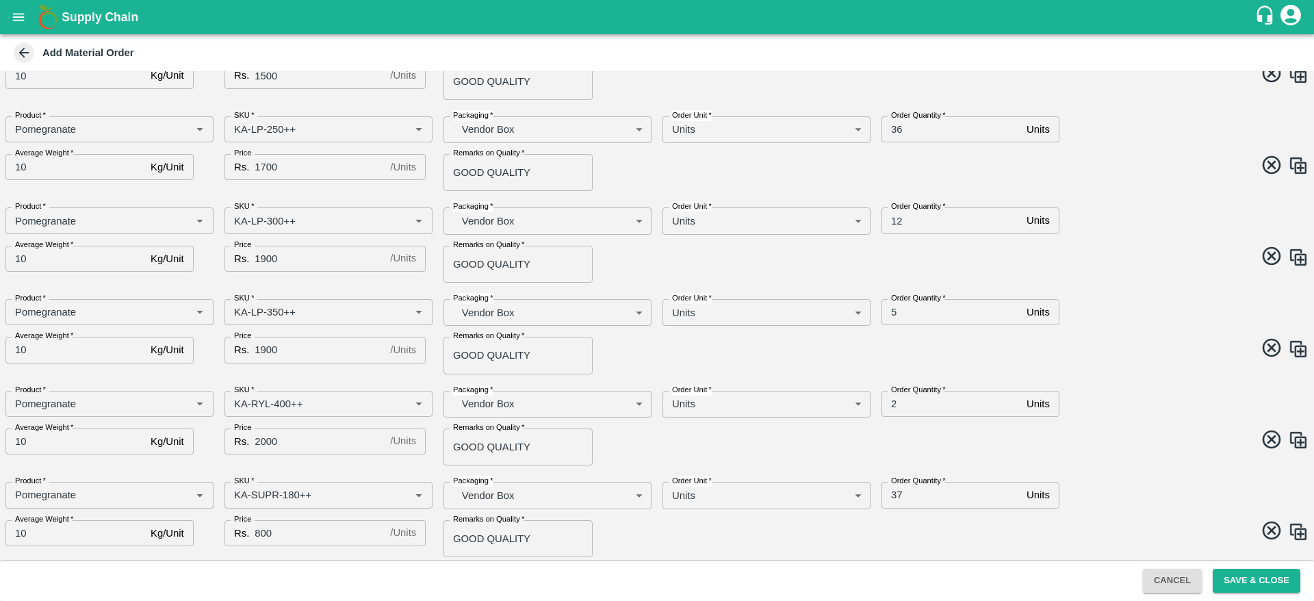
scroll to position [515, 0]
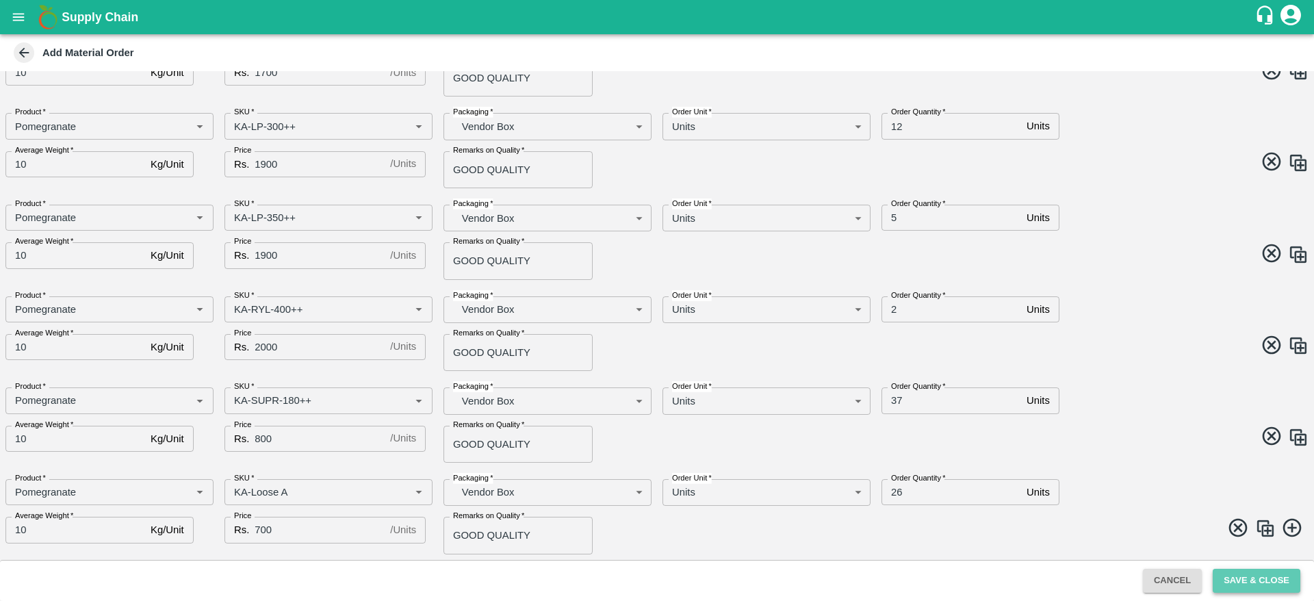
click at [1244, 584] on button "Save & Close" at bounding box center [1257, 581] width 88 height 24
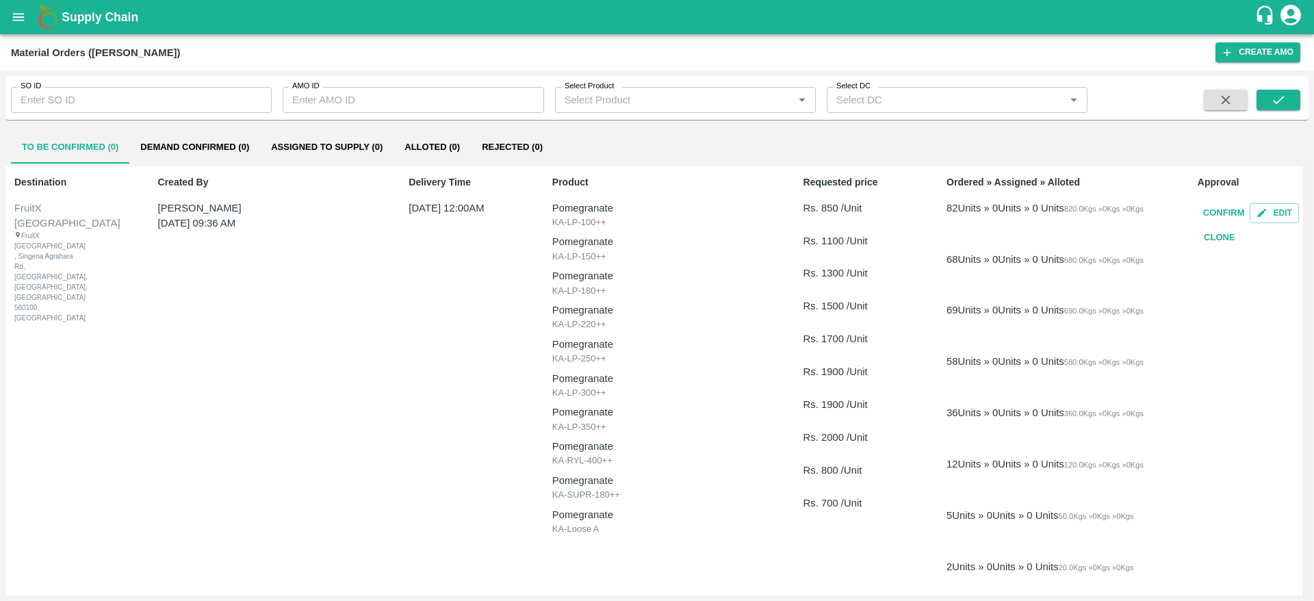
click at [177, 139] on button "Demand Confirmed (0)" at bounding box center [194, 147] width 131 height 33
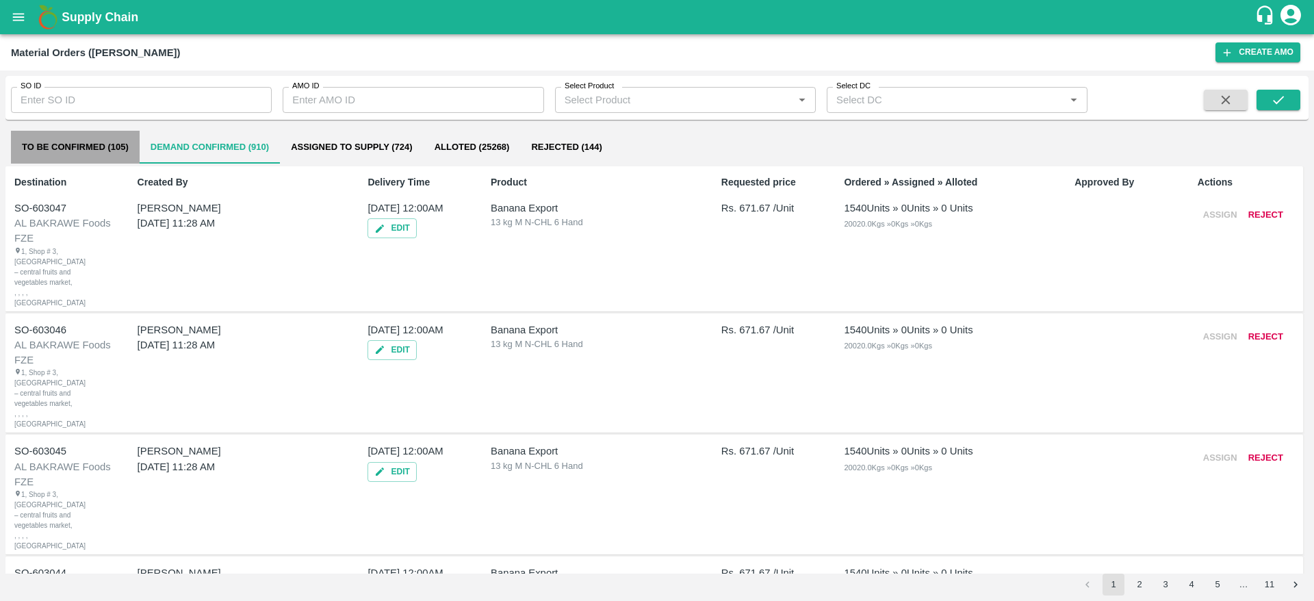
click at [96, 142] on button "To Be Confirmed (105)" at bounding box center [75, 147] width 129 height 33
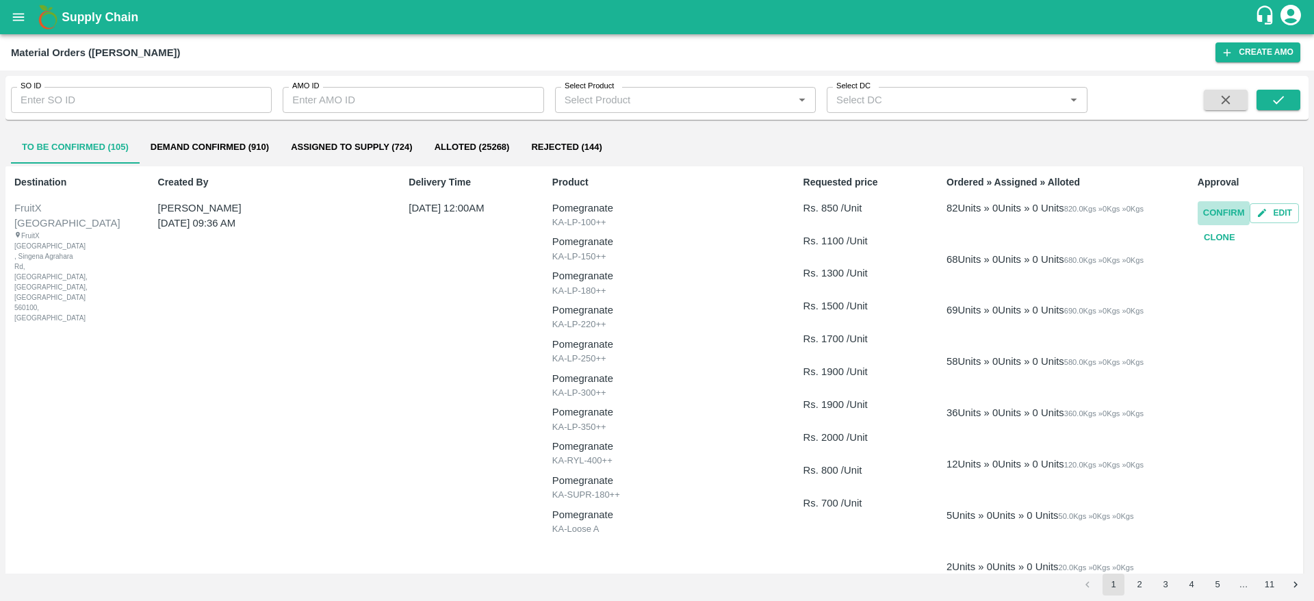
click at [1214, 216] on button "Confirm" at bounding box center [1224, 213] width 53 height 24
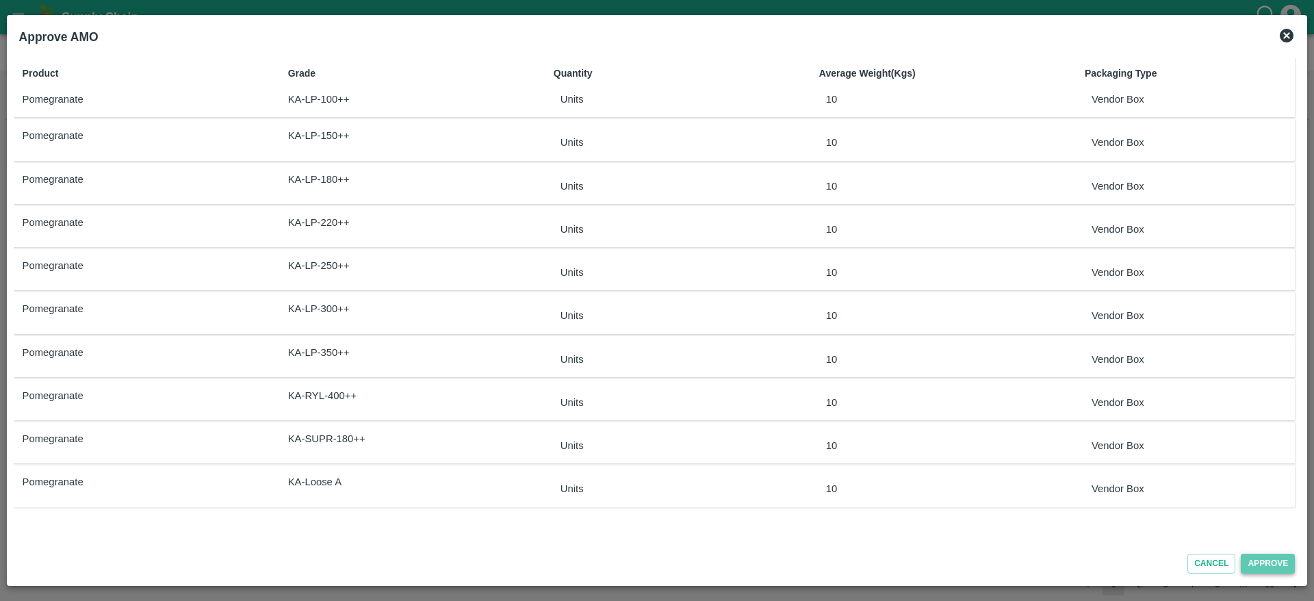
click at [1276, 563] on button "Approve" at bounding box center [1268, 564] width 54 height 20
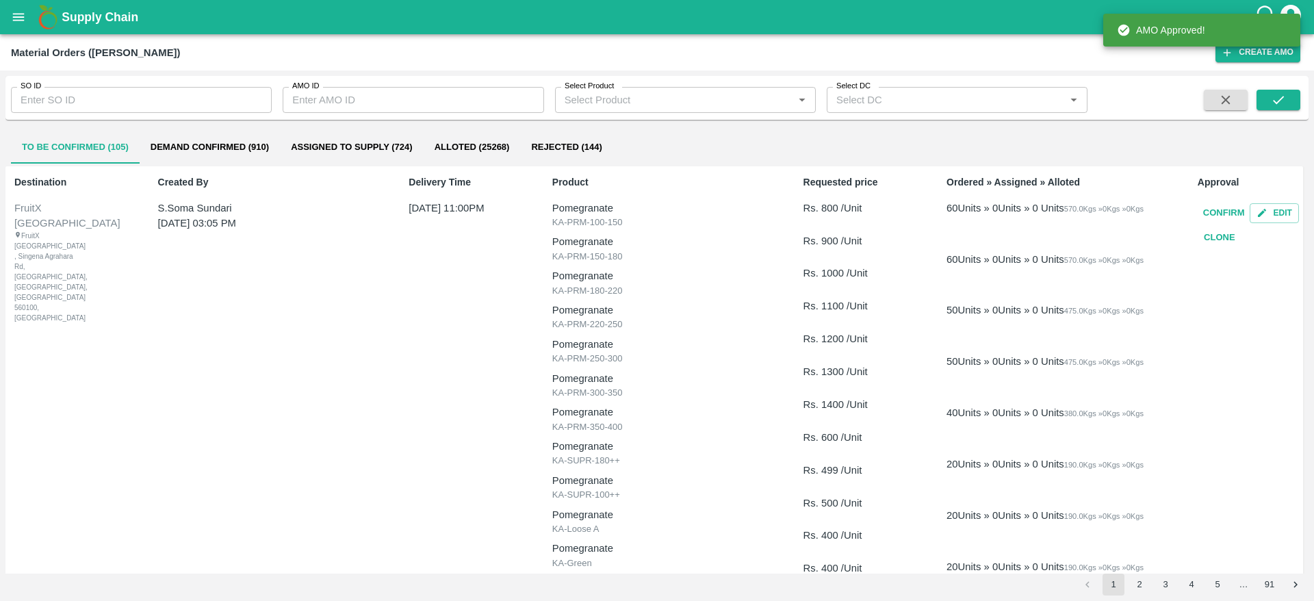
click at [208, 137] on button "Demand Confirmed (910)" at bounding box center [210, 147] width 140 height 33
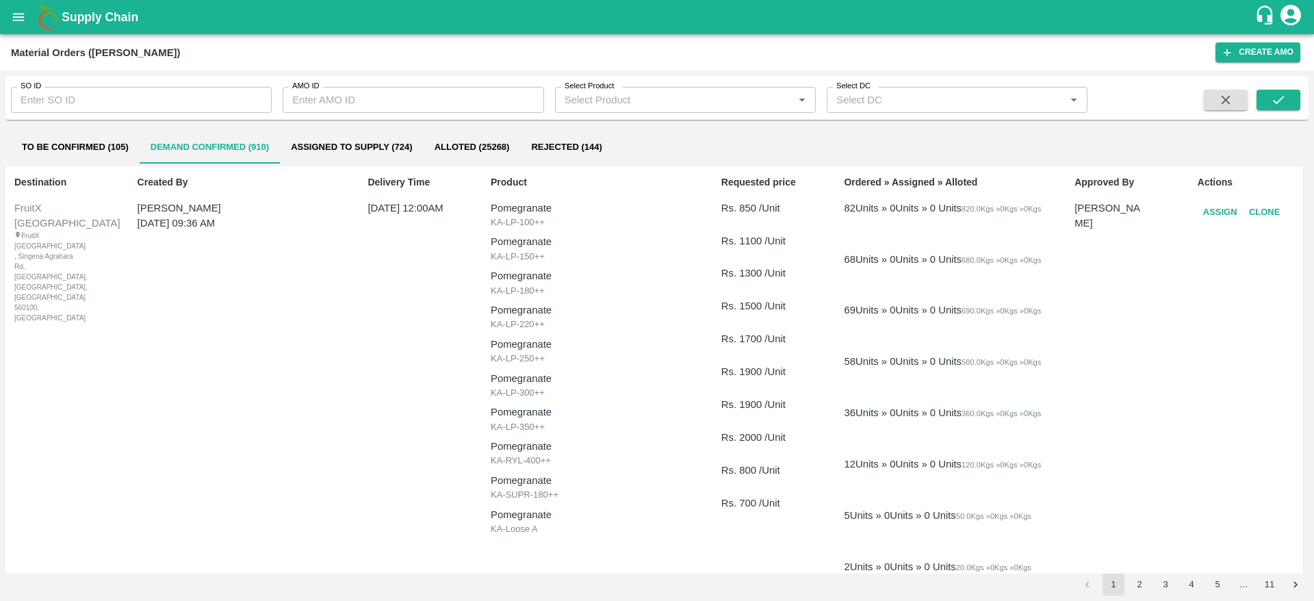
click at [1218, 213] on button "Assign" at bounding box center [1220, 213] width 45 height 24
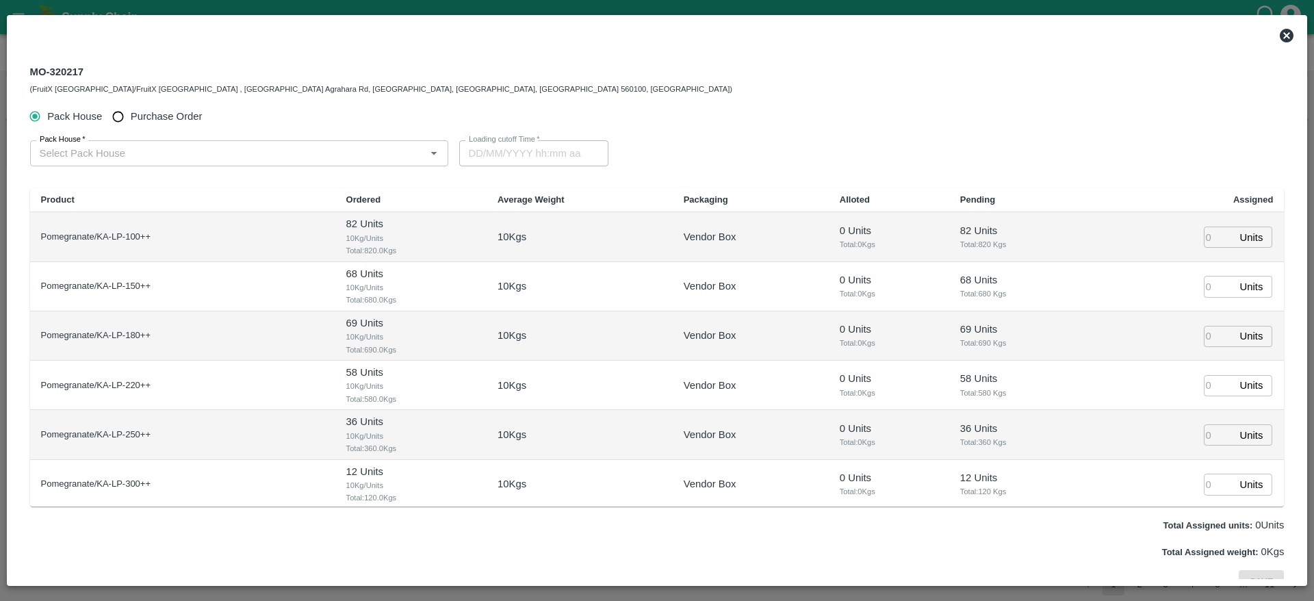
type input "28/08/2025 12:00 AM"
click at [120, 118] on input "Purchase Order" at bounding box center [117, 116] width 25 height 25
radio input "true"
click at [119, 153] on input "PO   *" at bounding box center [222, 153] width 376 height 18
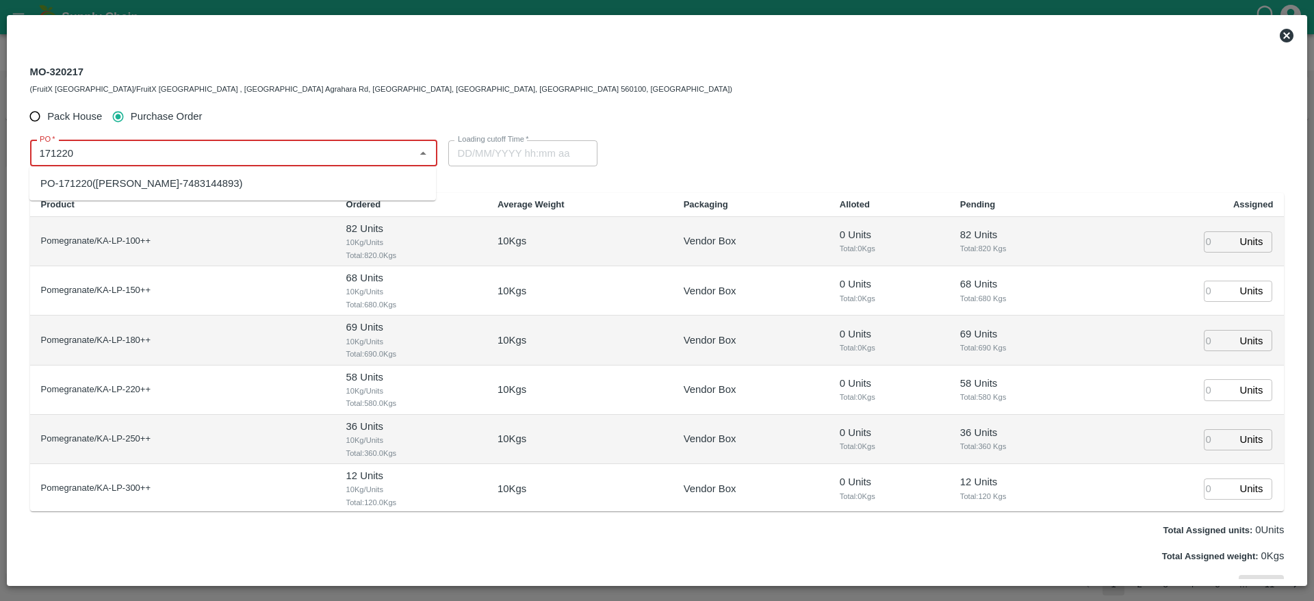
click at [175, 183] on div "PO-171220(MADHUSUDAN KUMAR-7483144893)" at bounding box center [141, 183] width 202 height 15
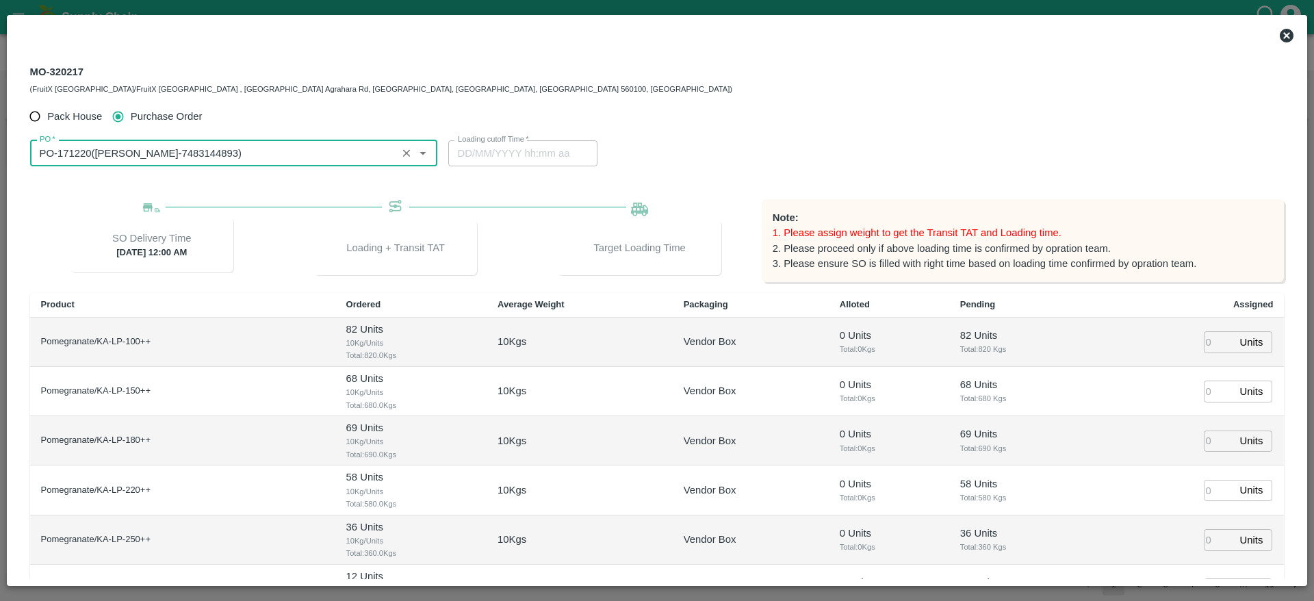
type input "PO-171220(MADHUSUDAN KUMAR-7483144893)"
click at [1207, 342] on input "number" at bounding box center [1219, 341] width 30 height 21
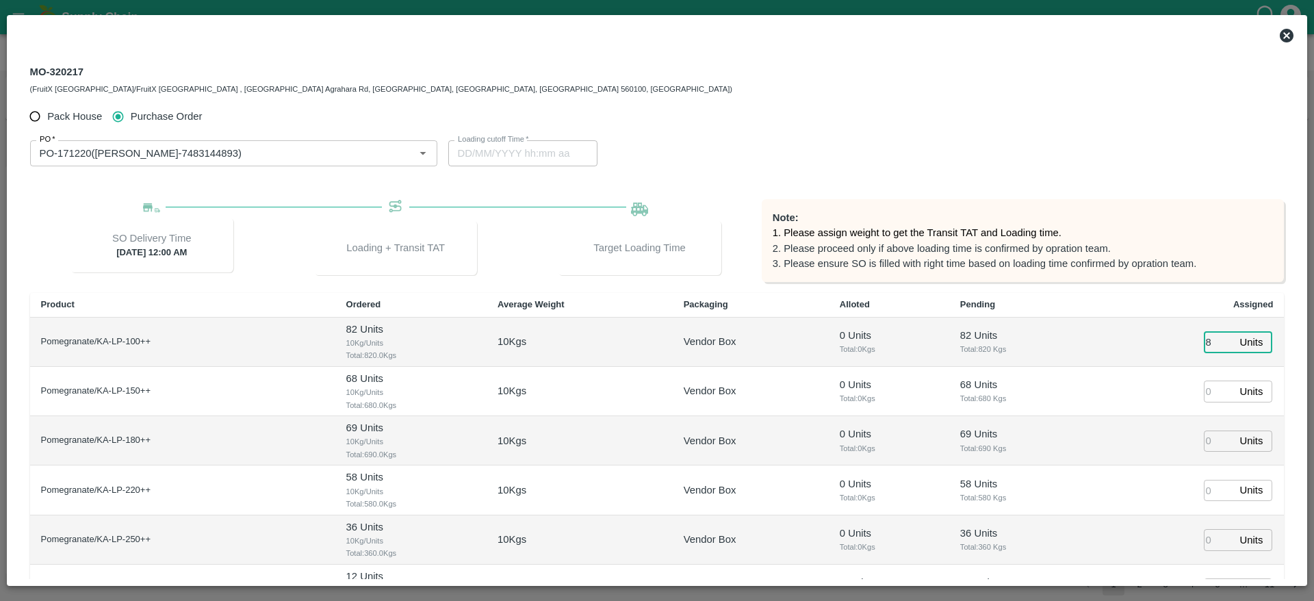
type input "82"
type input "27/08/2025 05:00 PM"
type input "82"
click at [1207, 394] on input "number" at bounding box center [1219, 391] width 30 height 21
type input "68"
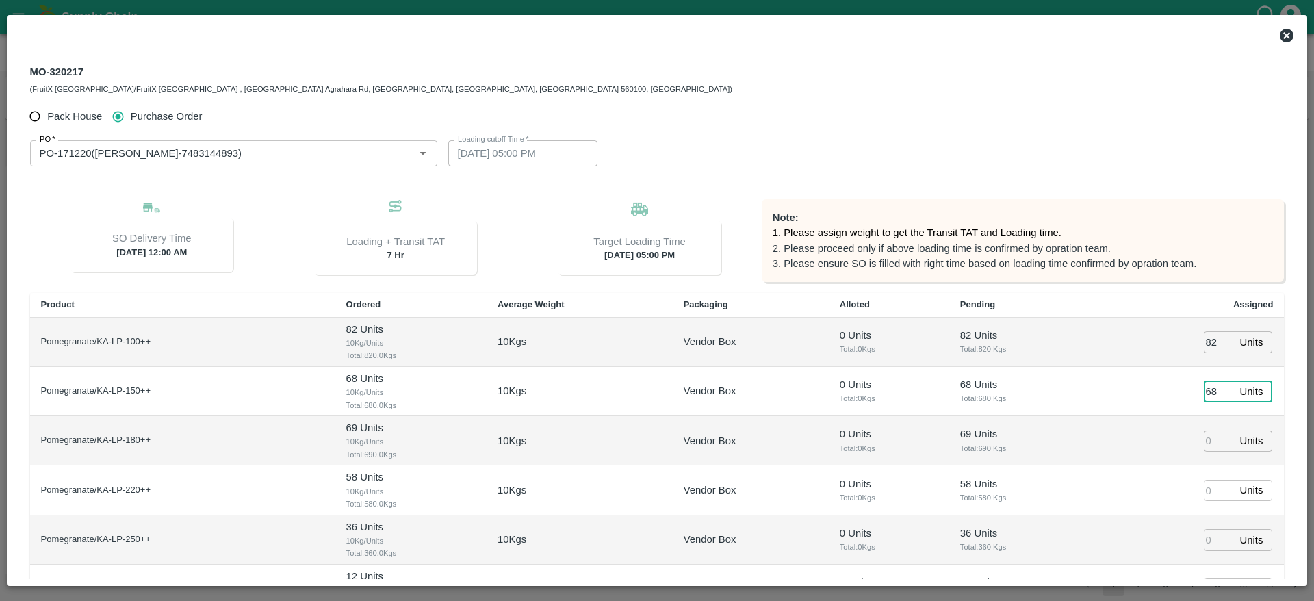
click at [1207, 436] on input "number" at bounding box center [1219, 440] width 30 height 21
type input "69"
type input "27/08/2025 03:00 PM"
type input "69"
click at [1211, 483] on input "number" at bounding box center [1219, 490] width 30 height 21
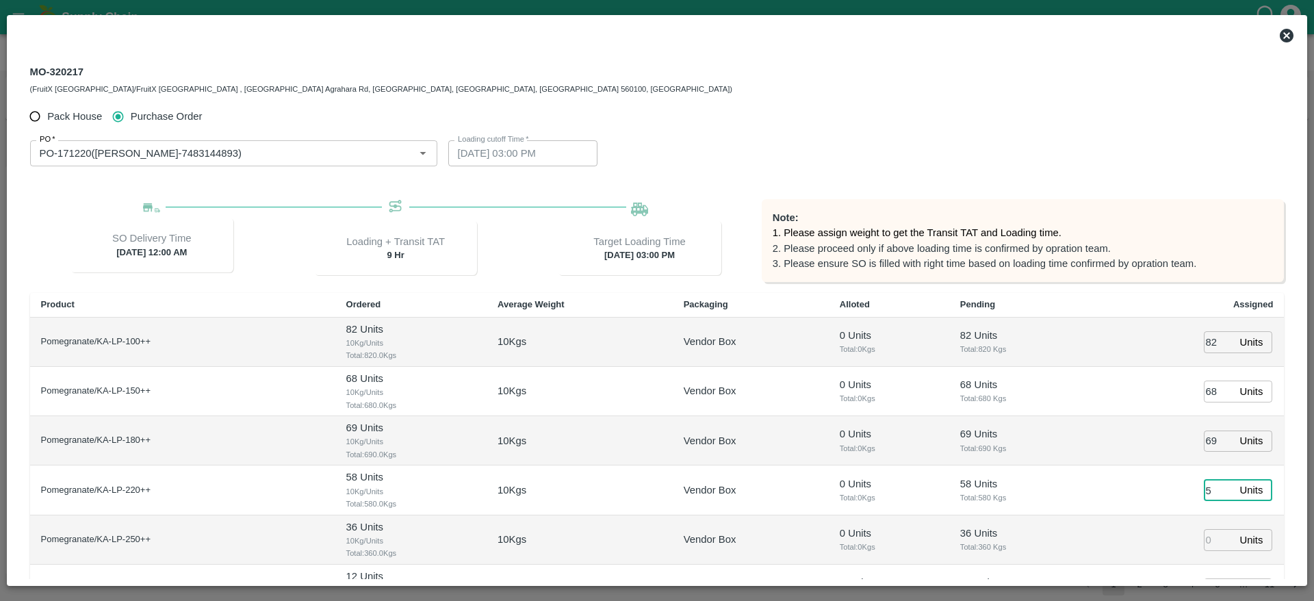
type input "58"
type input "27/08/2025 04:00 PM"
type input "58"
click at [1214, 544] on input "number" at bounding box center [1219, 539] width 30 height 21
type input "36"
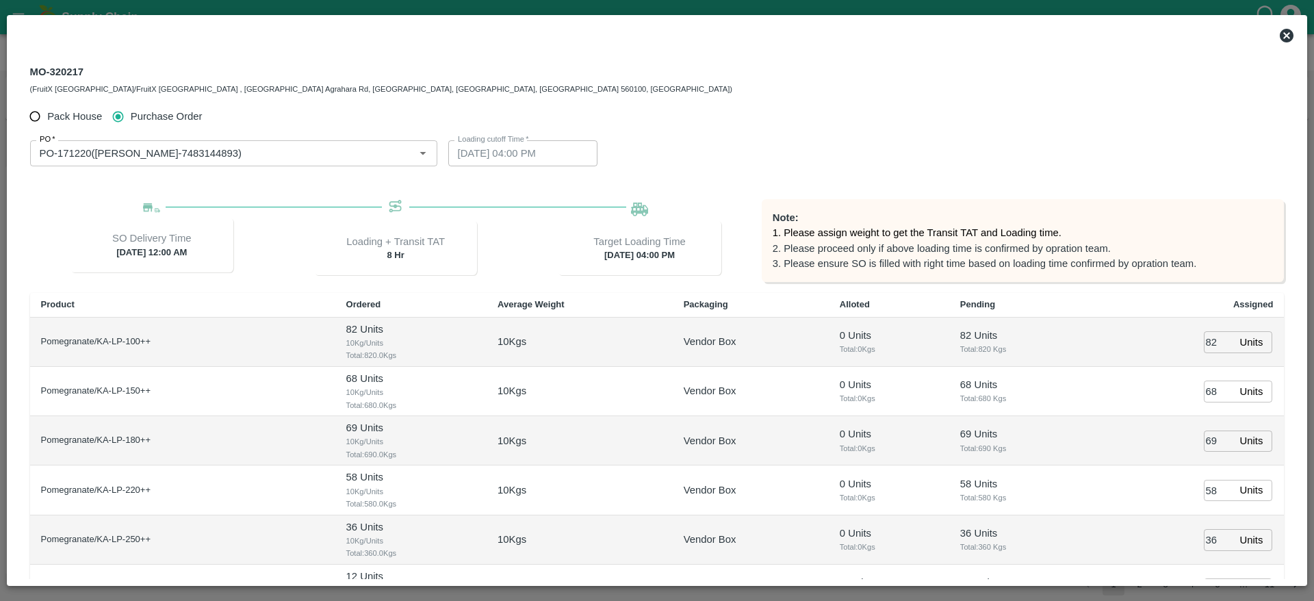
click at [1177, 539] on td "36 Units ​" at bounding box center [1188, 539] width 192 height 49
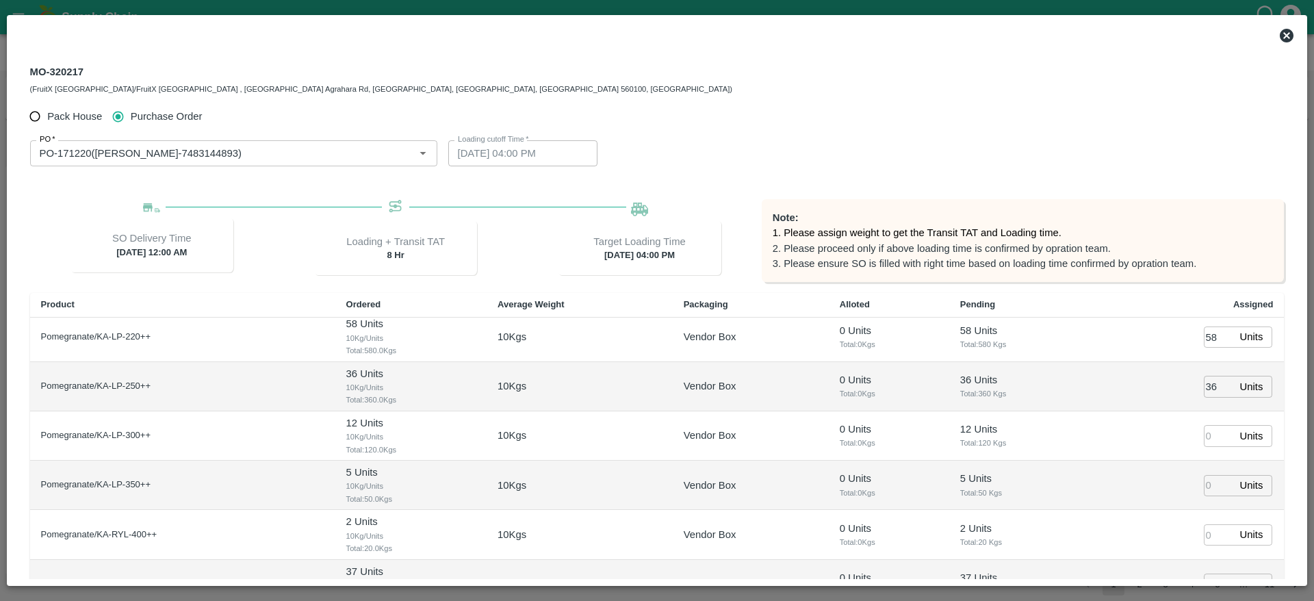
scroll to position [200, 0]
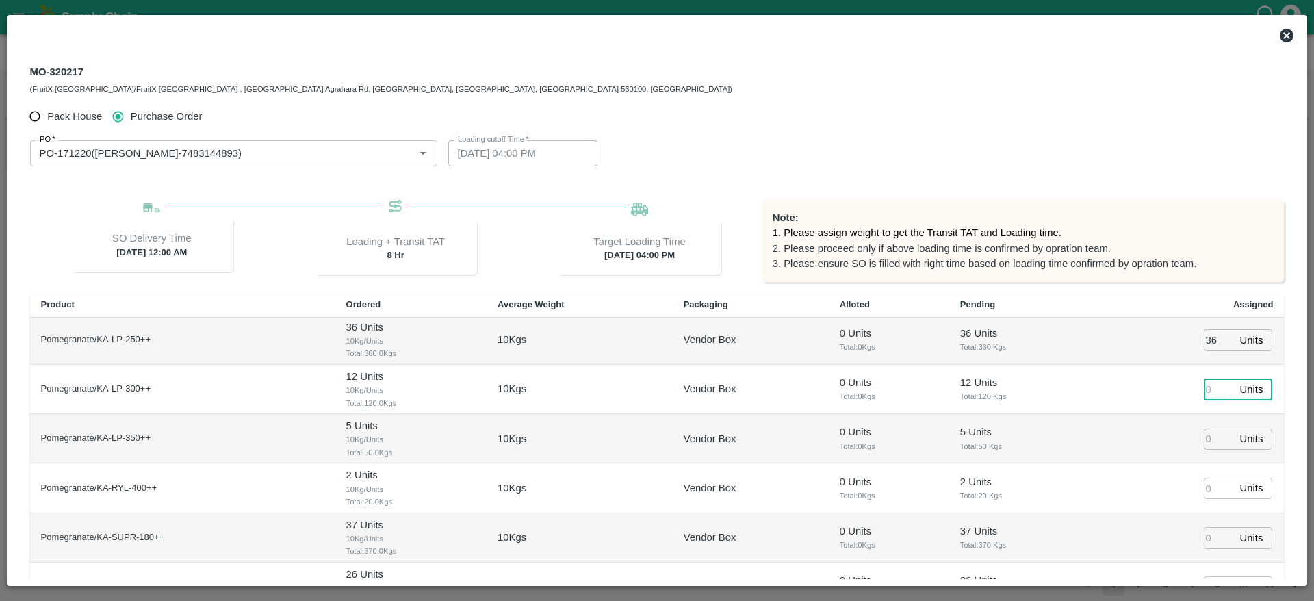
click at [1210, 385] on input "number" at bounding box center [1219, 388] width 30 height 21
type input "12"
click at [1208, 437] on input "number" at bounding box center [1219, 438] width 30 height 21
type input "5"
click at [1209, 489] on input "number" at bounding box center [1219, 488] width 30 height 21
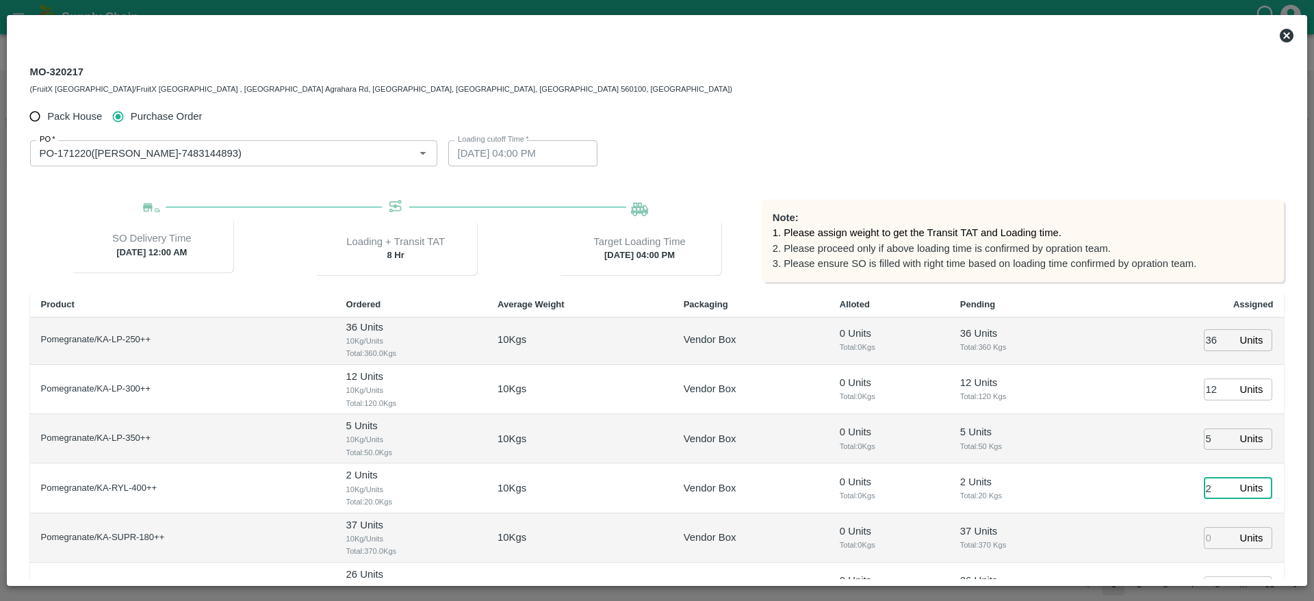
type input "2"
click at [1211, 537] on input "number" at bounding box center [1219, 537] width 30 height 21
type input "37"
click at [1172, 534] on td "37 Units ​" at bounding box center [1188, 537] width 192 height 49
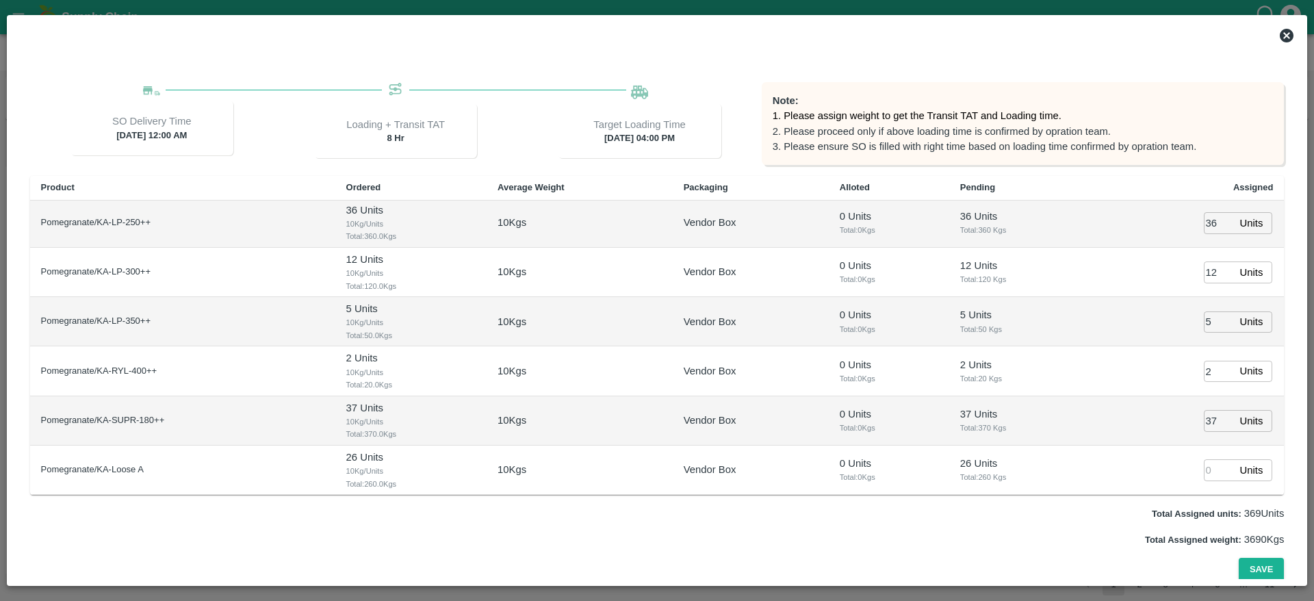
scroll to position [120, 0]
click at [1205, 474] on input "number" at bounding box center [1219, 466] width 30 height 21
type input "26"
click at [1116, 500] on div "Pack House Purchase Order PO   * PO   * Loading cutoff Time   * 27/08/2025 04:0…" at bounding box center [657, 281] width 1254 height 595
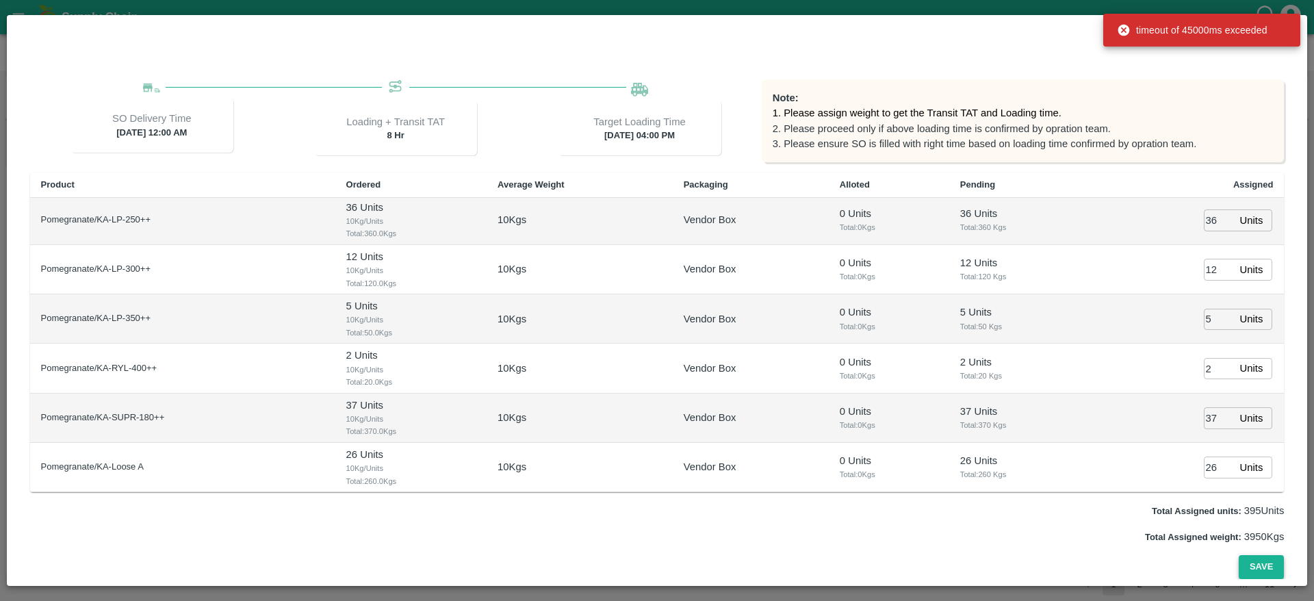
click at [1252, 566] on button "Save" at bounding box center [1261, 567] width 45 height 24
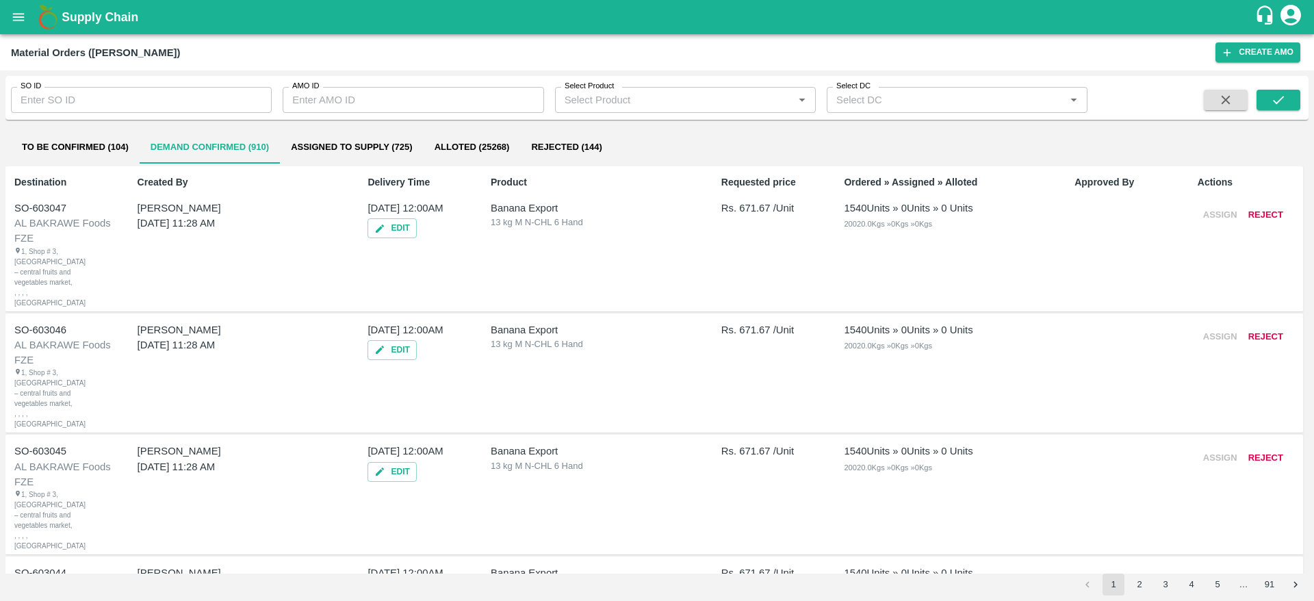
click at [15, 16] on icon "open drawer" at bounding box center [18, 17] width 15 height 15
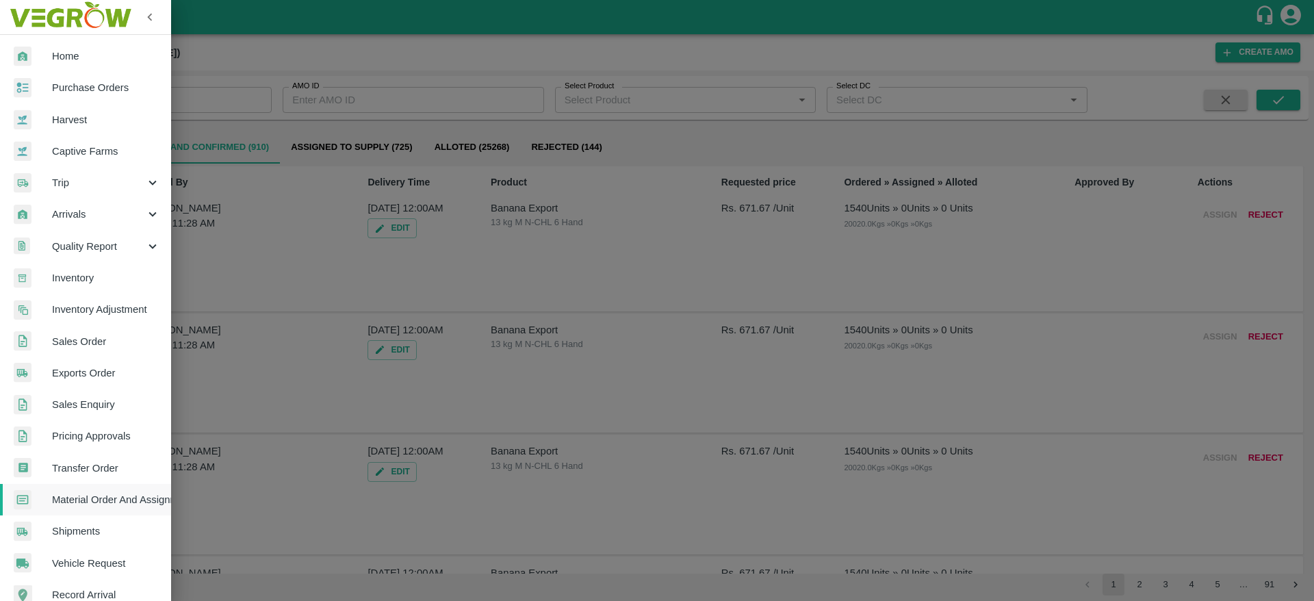
click at [83, 86] on span "Purchase Orders" at bounding box center [106, 87] width 108 height 15
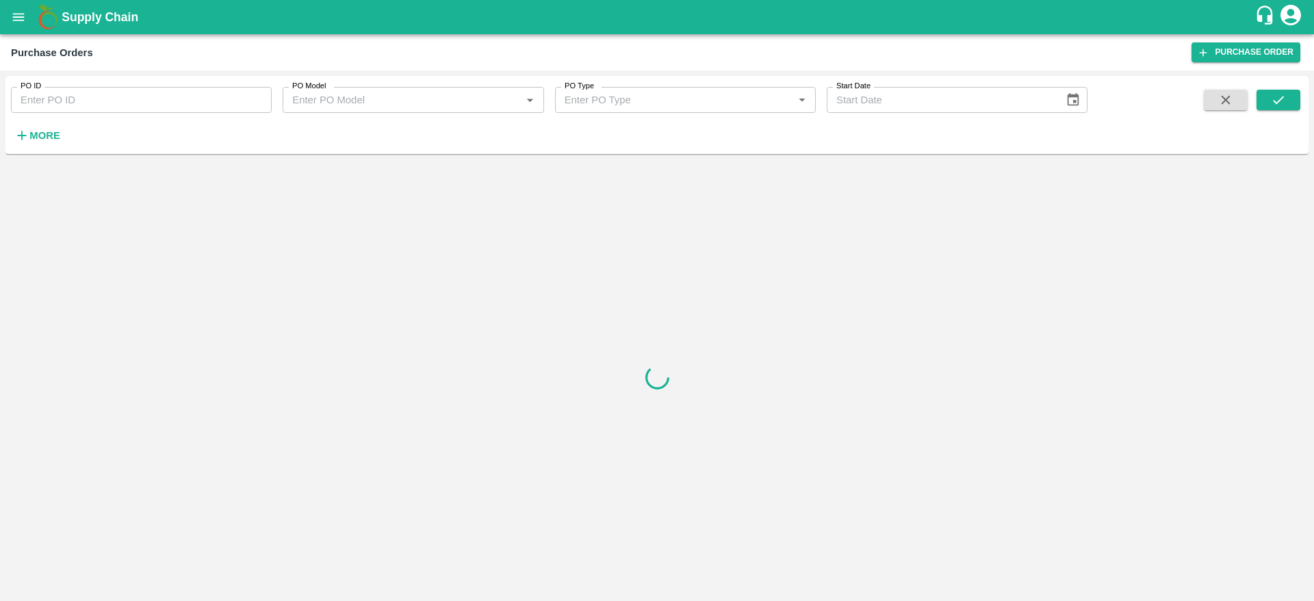
click at [44, 125] on button "More" at bounding box center [37, 135] width 53 height 23
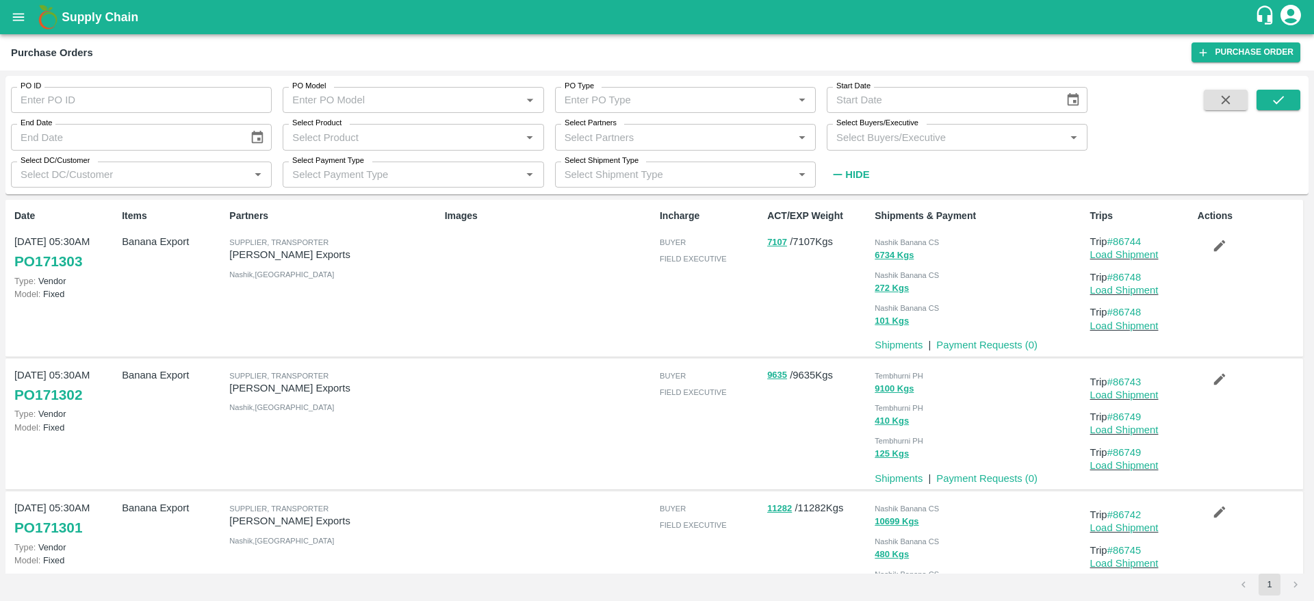
click at [882, 144] on input "Select Buyers/Executive" at bounding box center [946, 137] width 230 height 18
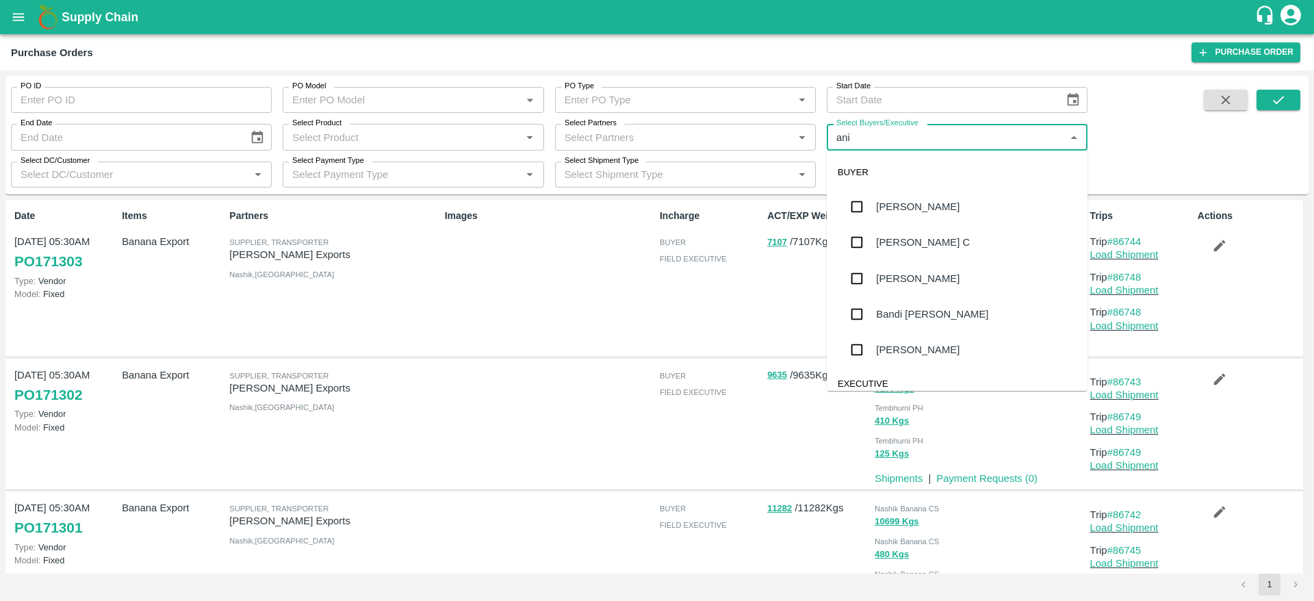
type input "anil"
click at [887, 209] on div "[PERSON_NAME]" at bounding box center [917, 206] width 83 height 15
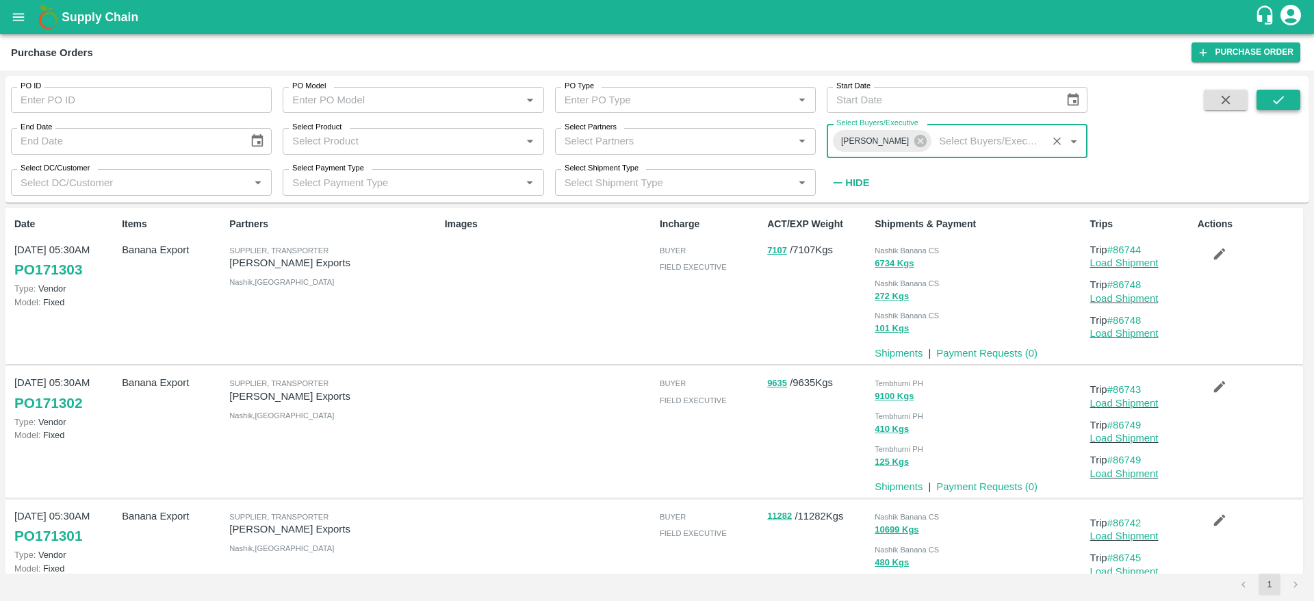
click at [1285, 98] on icon "submit" at bounding box center [1278, 99] width 15 height 15
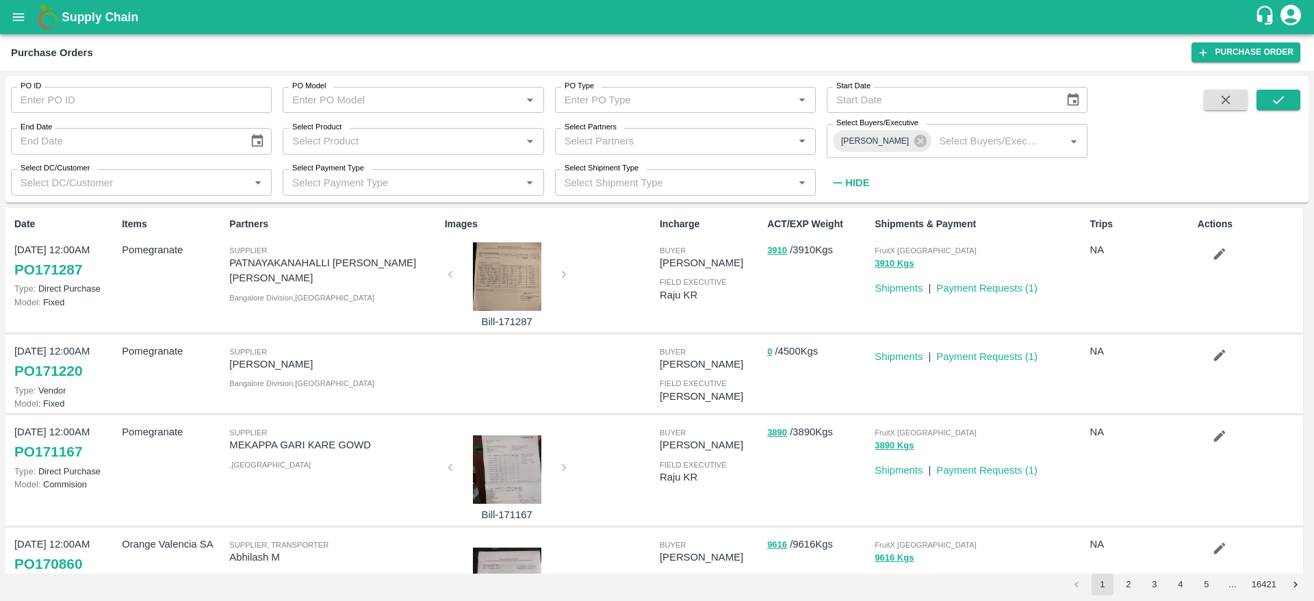
click at [1220, 355] on icon "button" at bounding box center [1219, 355] width 15 height 15
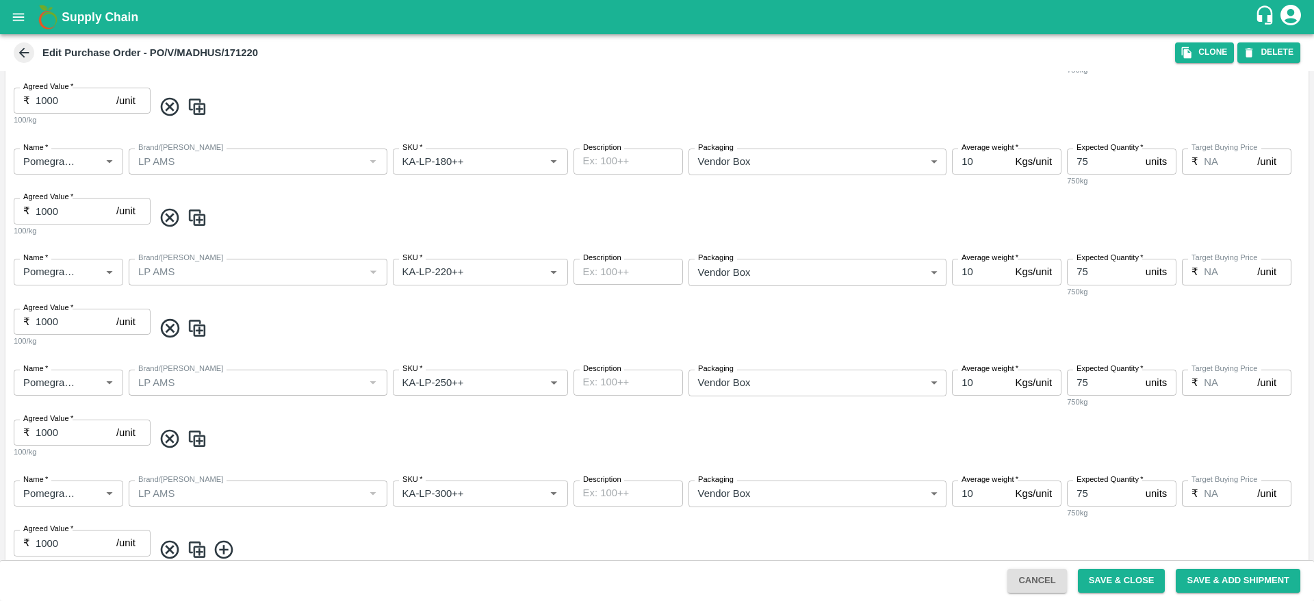
scroll to position [502, 0]
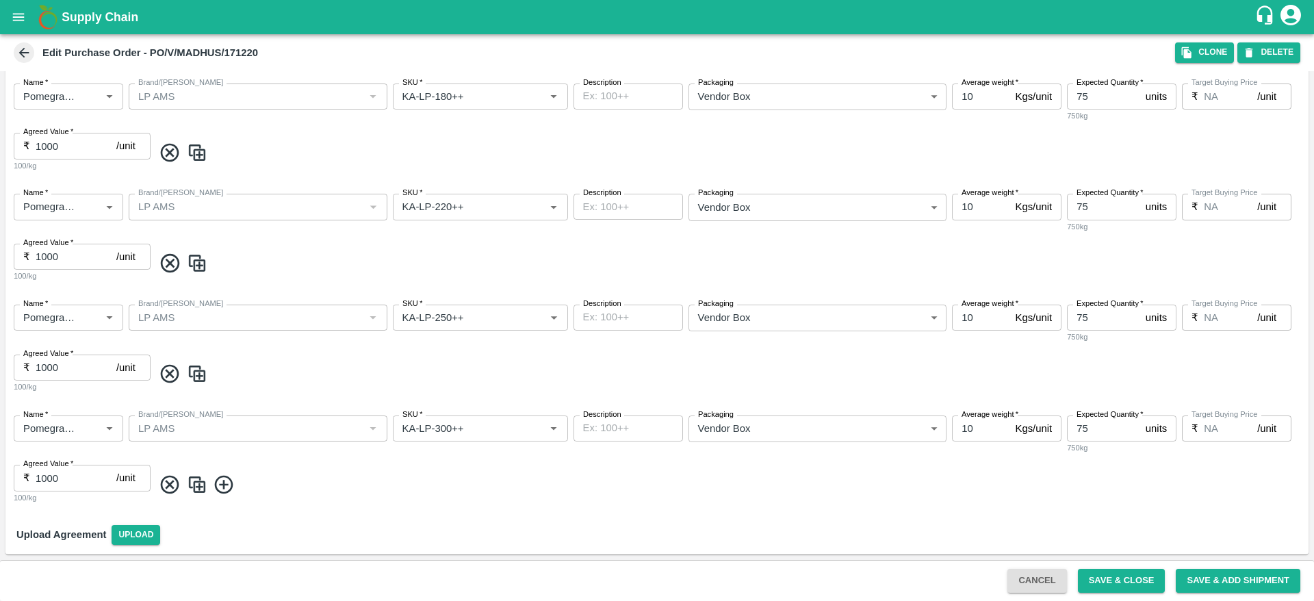
click at [198, 488] on img at bounding box center [197, 485] width 21 height 23
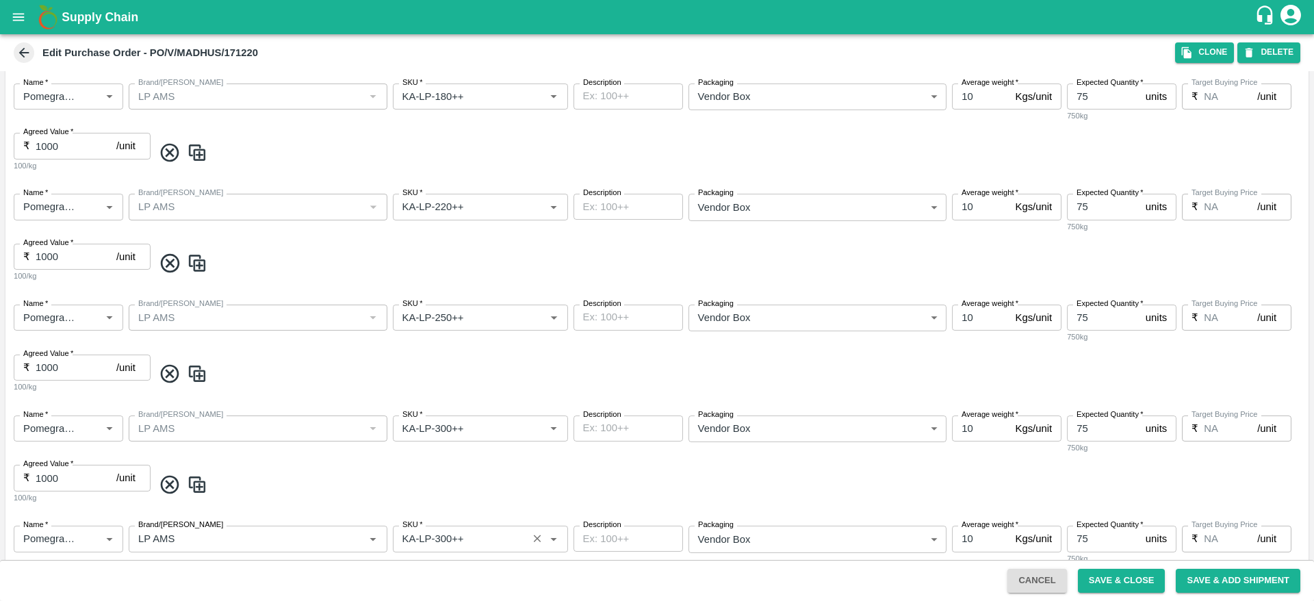
scroll to position [613, 0]
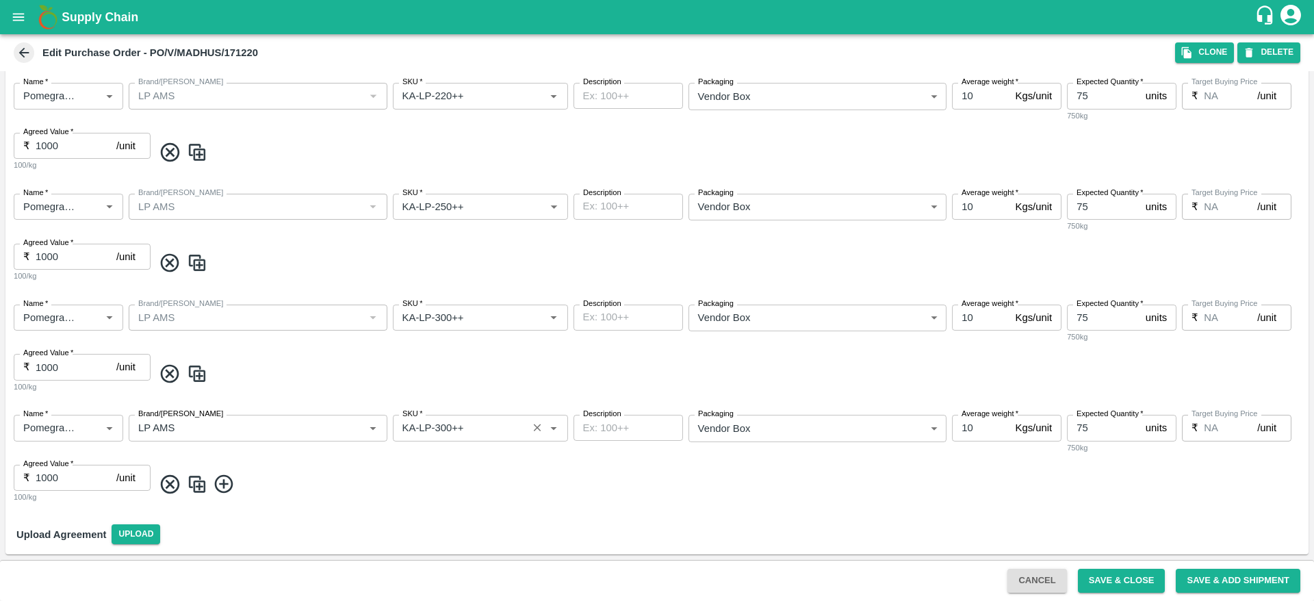
click at [446, 430] on input "SKU   *" at bounding box center [460, 428] width 127 height 18
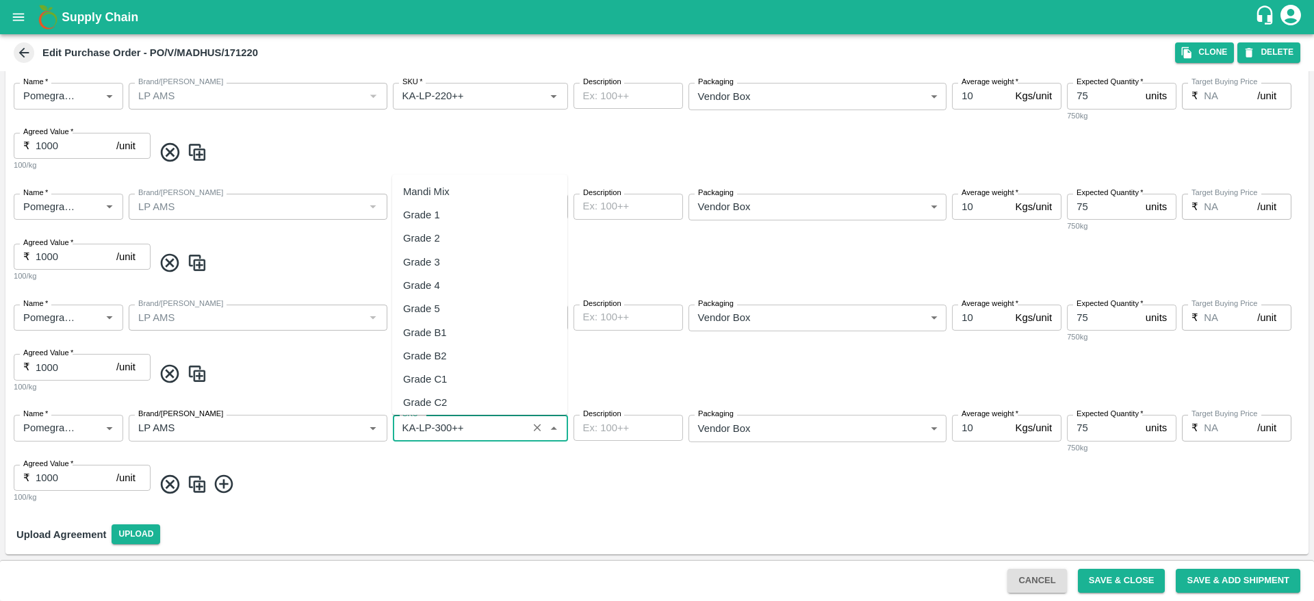
click at [446, 430] on input "SKU   *" at bounding box center [460, 428] width 127 height 18
click at [455, 460] on div "KA-LP-350++" at bounding box center [434, 458] width 62 height 15
type input "KA-LP-350++"
click at [196, 484] on img at bounding box center [197, 484] width 21 height 23
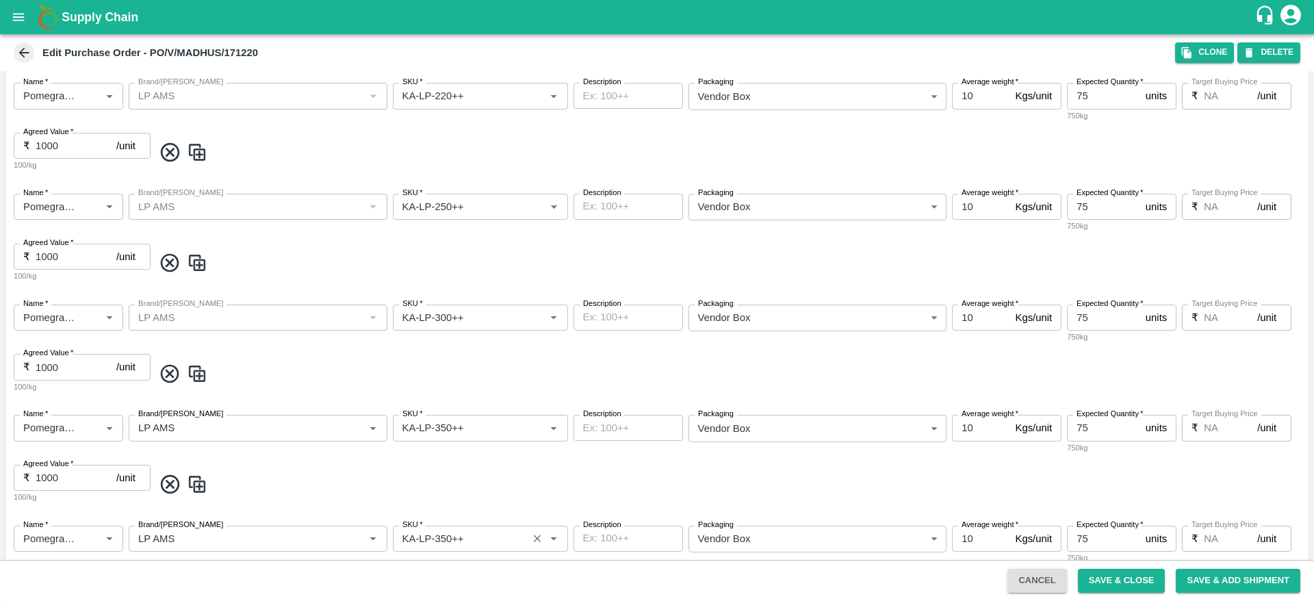
scroll to position [724, 0]
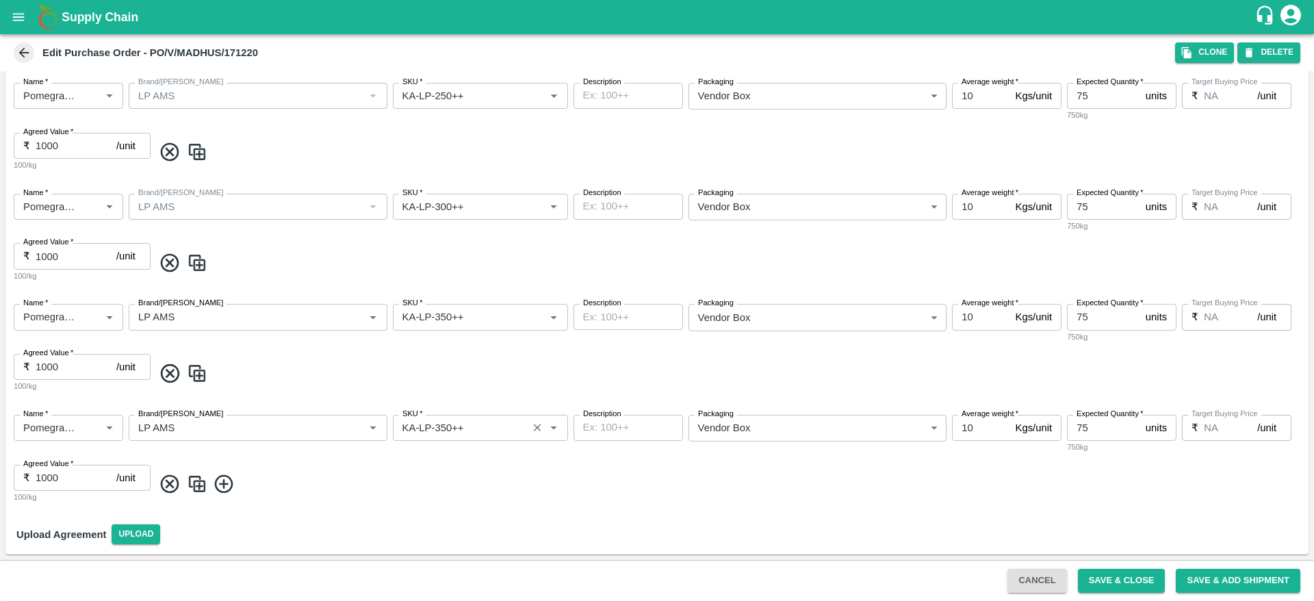
click at [460, 429] on input "SKU   *" at bounding box center [460, 428] width 127 height 18
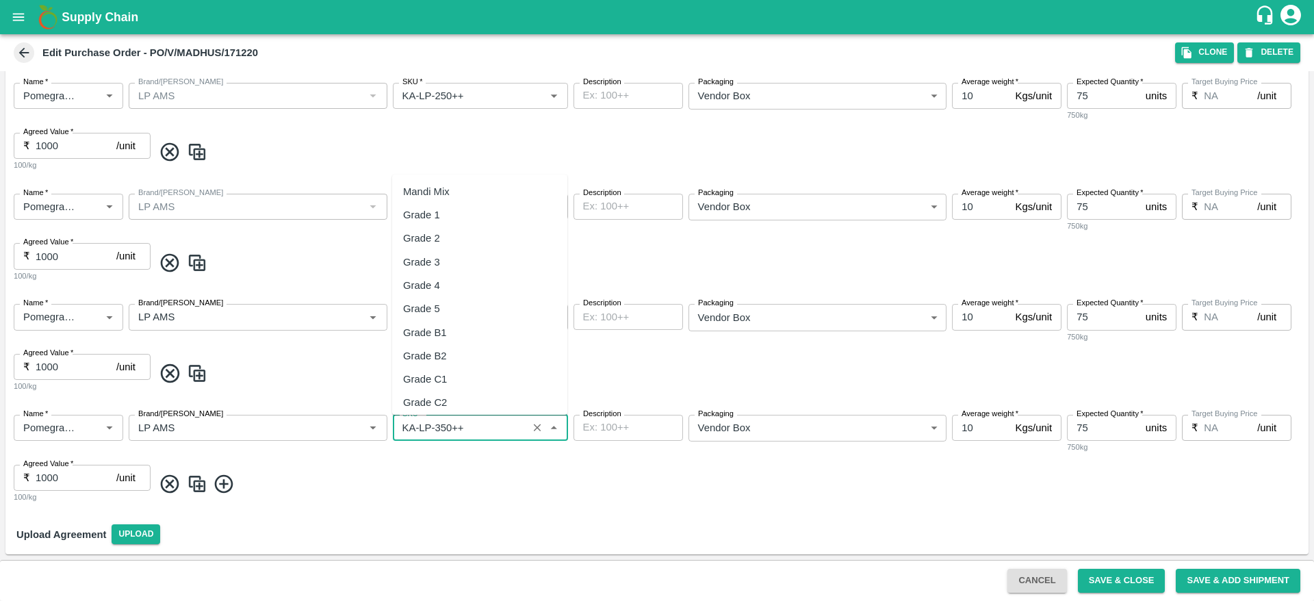
click at [460, 429] on input "SKU   *" at bounding box center [460, 428] width 127 height 18
click at [453, 459] on div "KA-RYL-400++" at bounding box center [437, 457] width 68 height 15
type input "KA-RYL-400++"
click at [194, 489] on img at bounding box center [197, 484] width 21 height 23
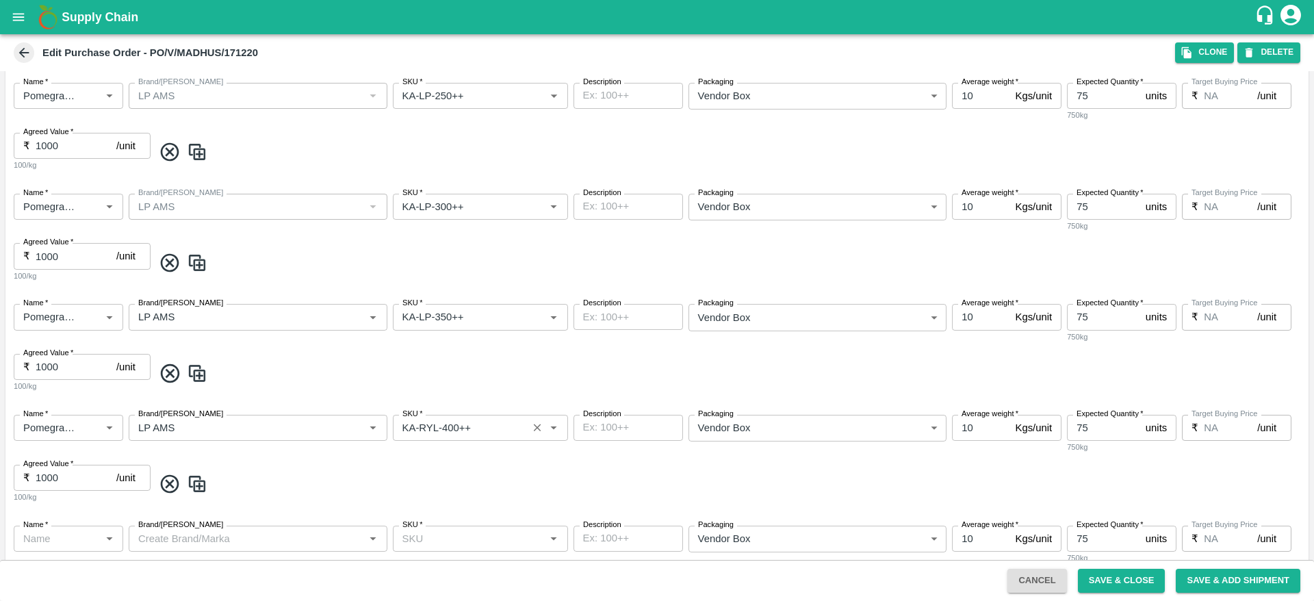
type input "Pomegranate"
type input "LP AMS"
click at [476, 530] on input "SKU   *" at bounding box center [460, 539] width 127 height 18
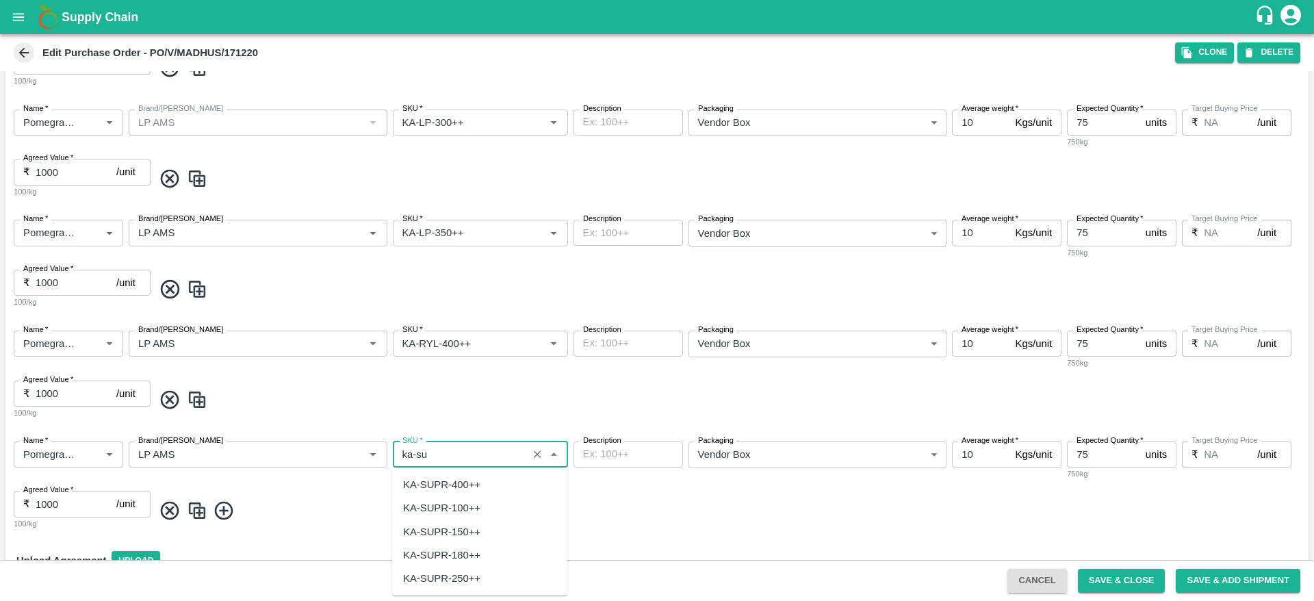
scroll to position [0, 0]
click at [475, 522] on div "KA-SUPR-180++" at bounding box center [479, 531] width 175 height 23
type input "KA-SUPR-180++"
click at [190, 509] on img at bounding box center [197, 511] width 21 height 23
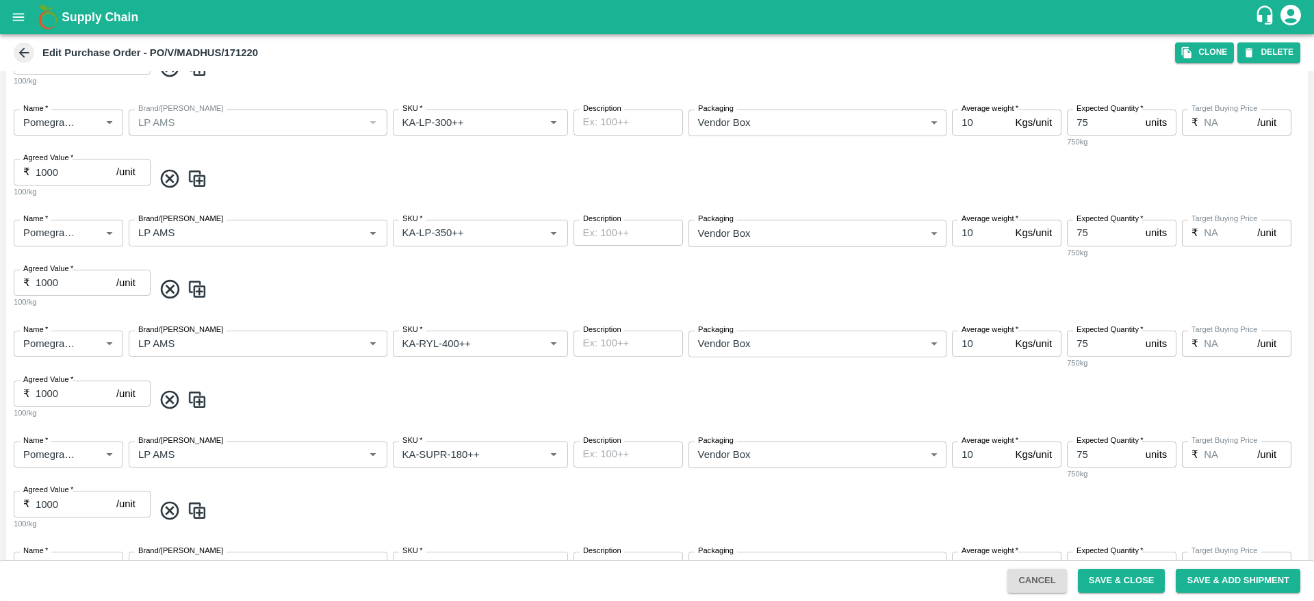
scroll to position [945, 0]
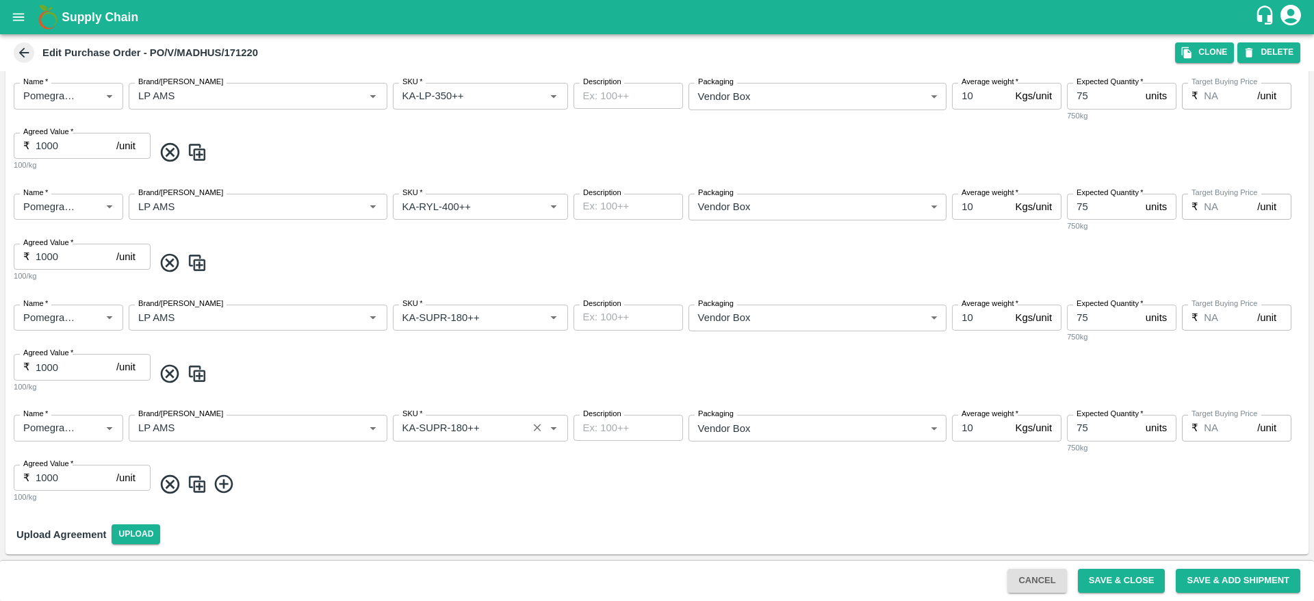
click at [451, 423] on input "SKU   *" at bounding box center [460, 428] width 127 height 18
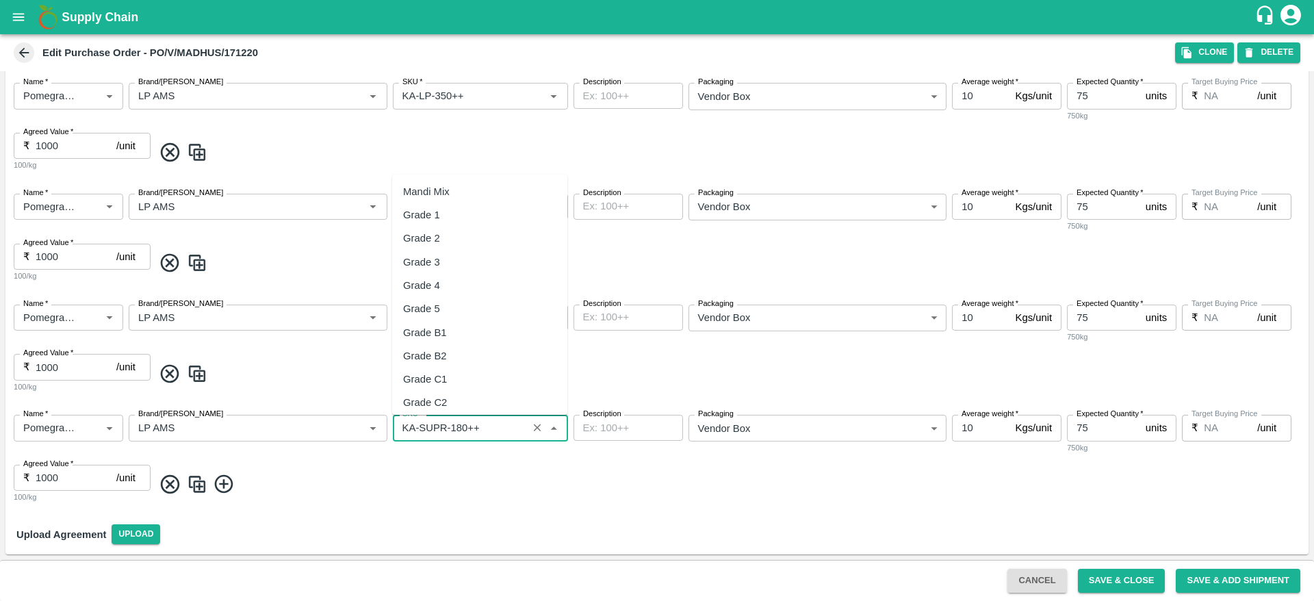
click at [502, 424] on input "SKU   *" at bounding box center [460, 428] width 127 height 18
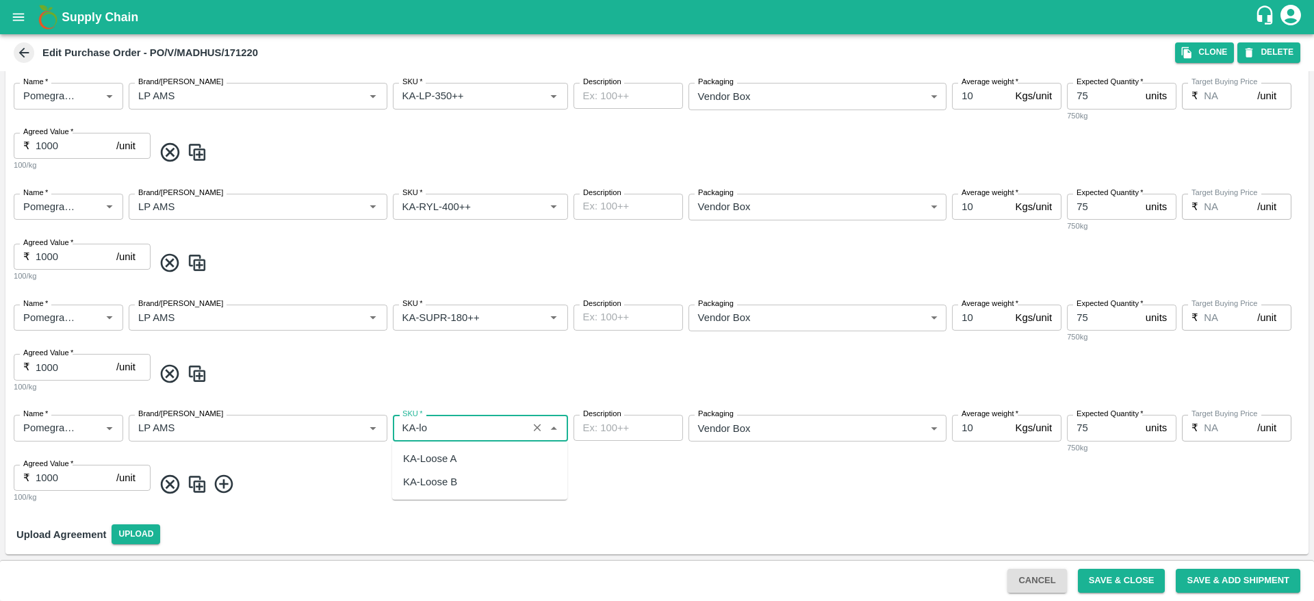
scroll to position [0, 0]
click at [453, 461] on div "KA-Loose A" at bounding box center [429, 458] width 53 height 15
type input "KA-Loose A"
click at [645, 485] on span at bounding box center [728, 484] width 1150 height 23
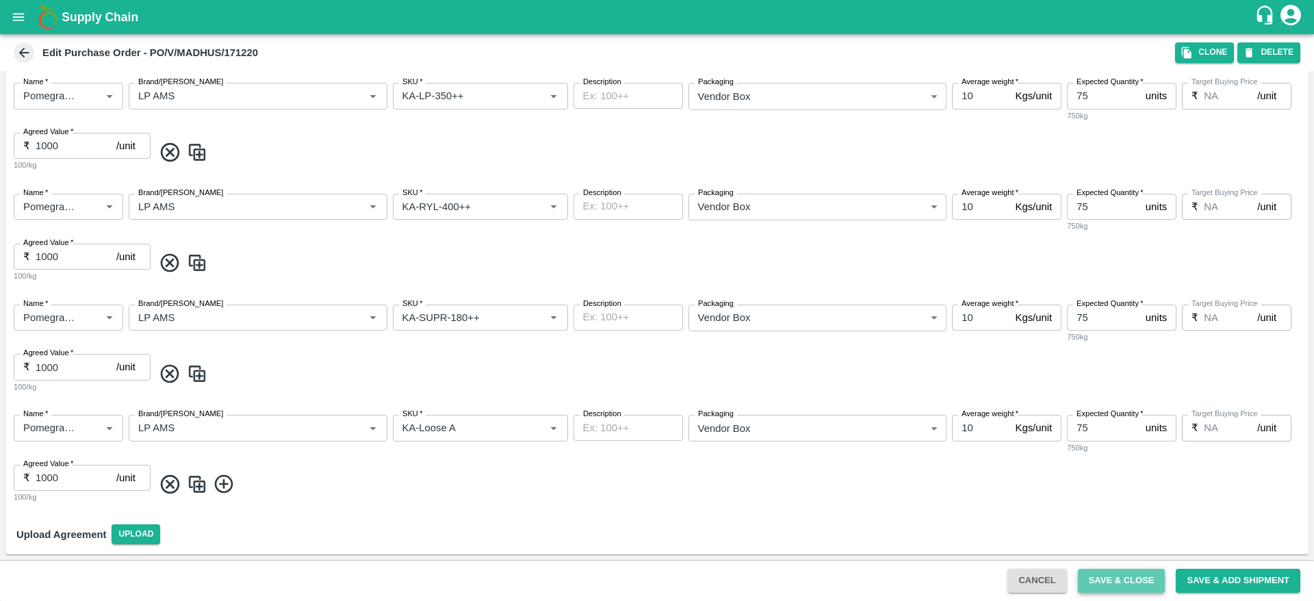
click at [1145, 586] on button "Save & Close" at bounding box center [1122, 581] width 88 height 24
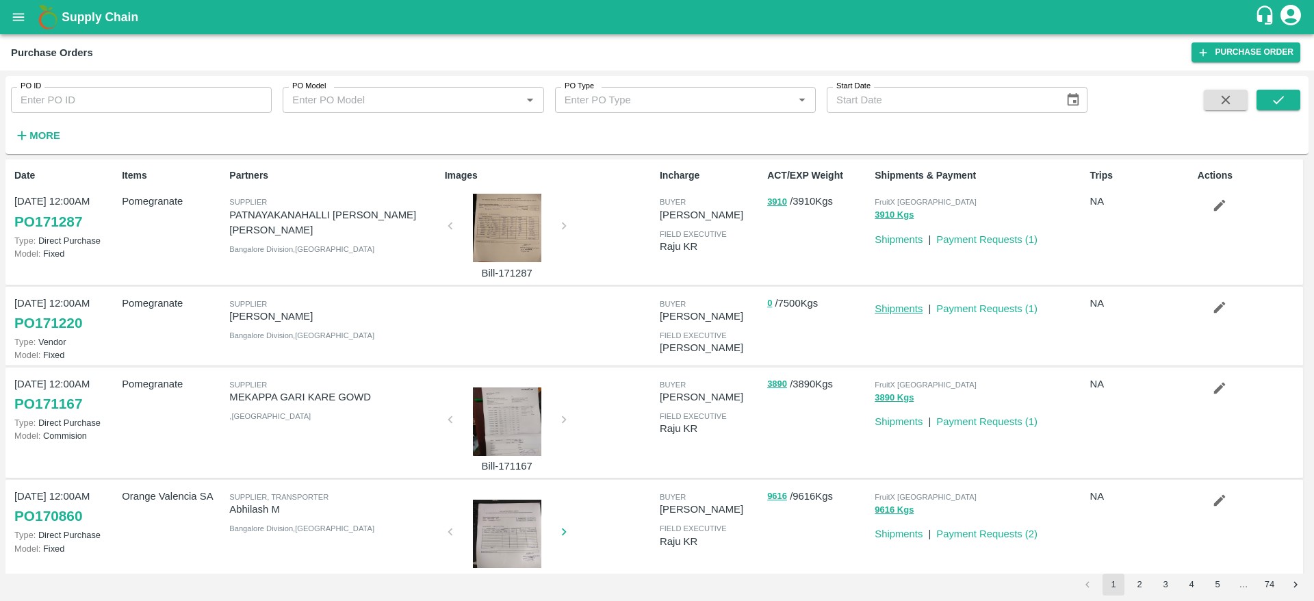
click at [887, 306] on link "Shipments" at bounding box center [899, 308] width 48 height 11
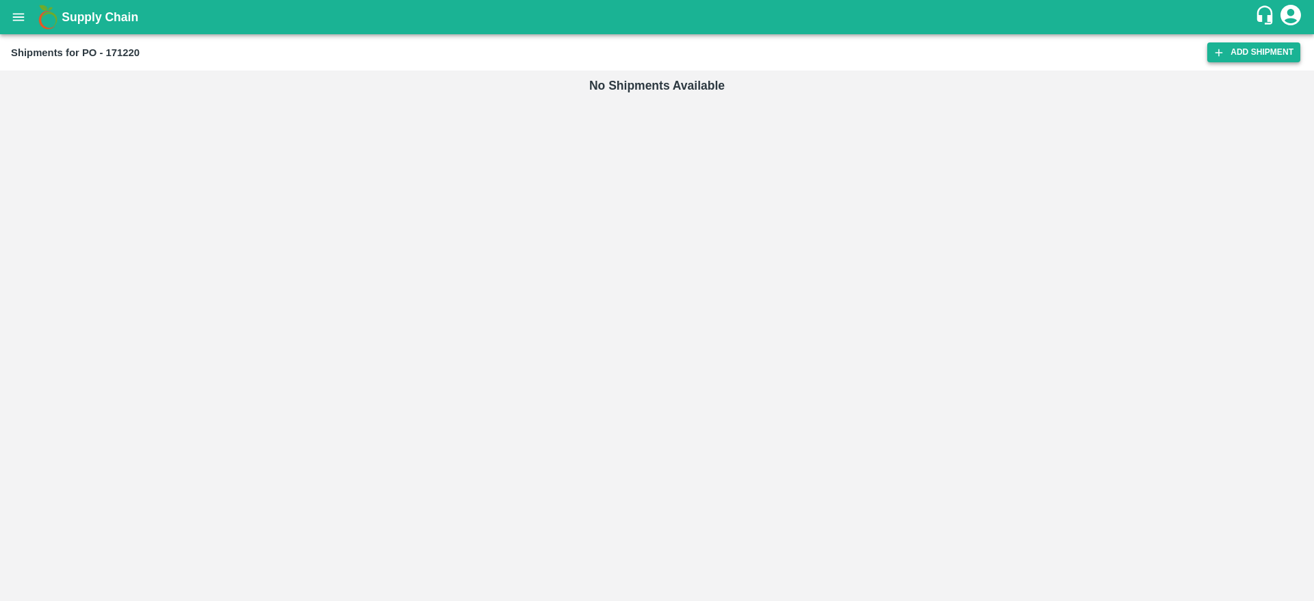
click at [1215, 53] on icon at bounding box center [1219, 53] width 12 height 12
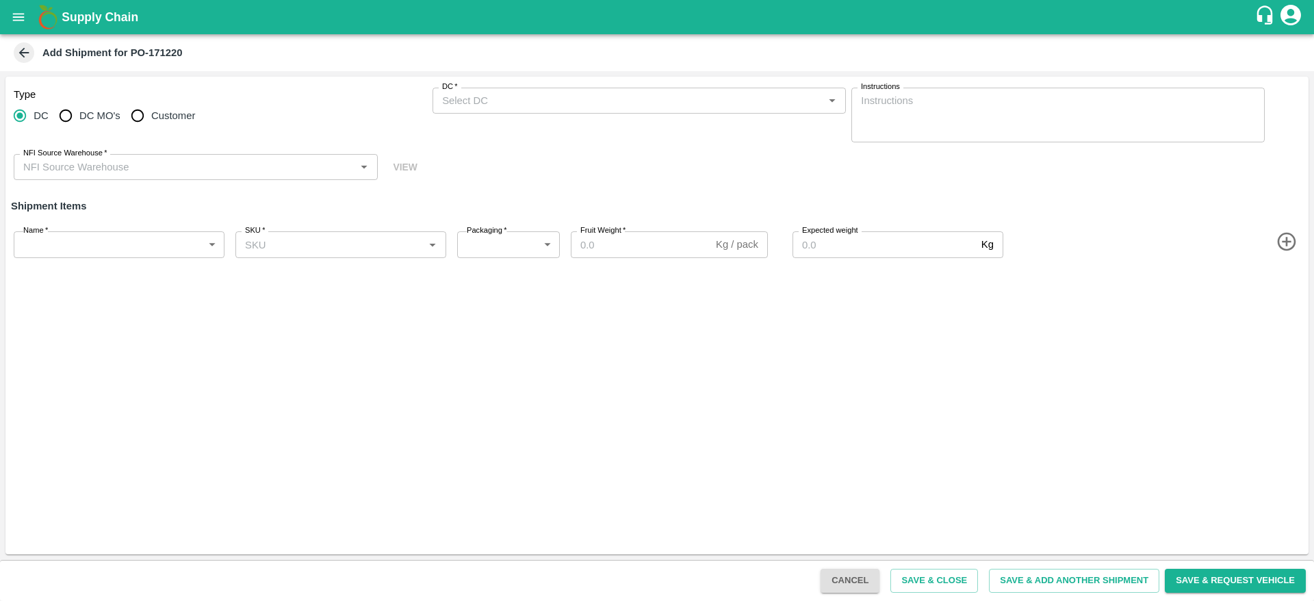
click at [83, 114] on span "DC MO's" at bounding box center [99, 115] width 41 height 15
click at [79, 114] on input "DC MO's" at bounding box center [65, 115] width 27 height 27
radio input "true"
click at [497, 103] on input "DC (Material Orders)   *" at bounding box center [628, 101] width 383 height 18
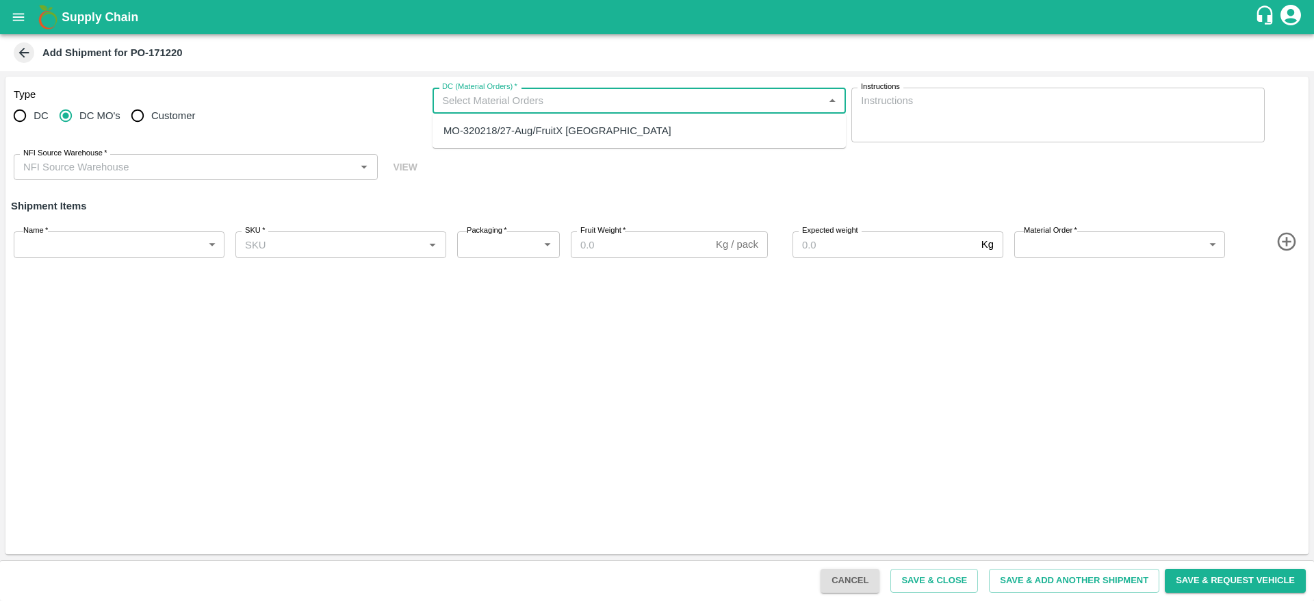
radio input "true"
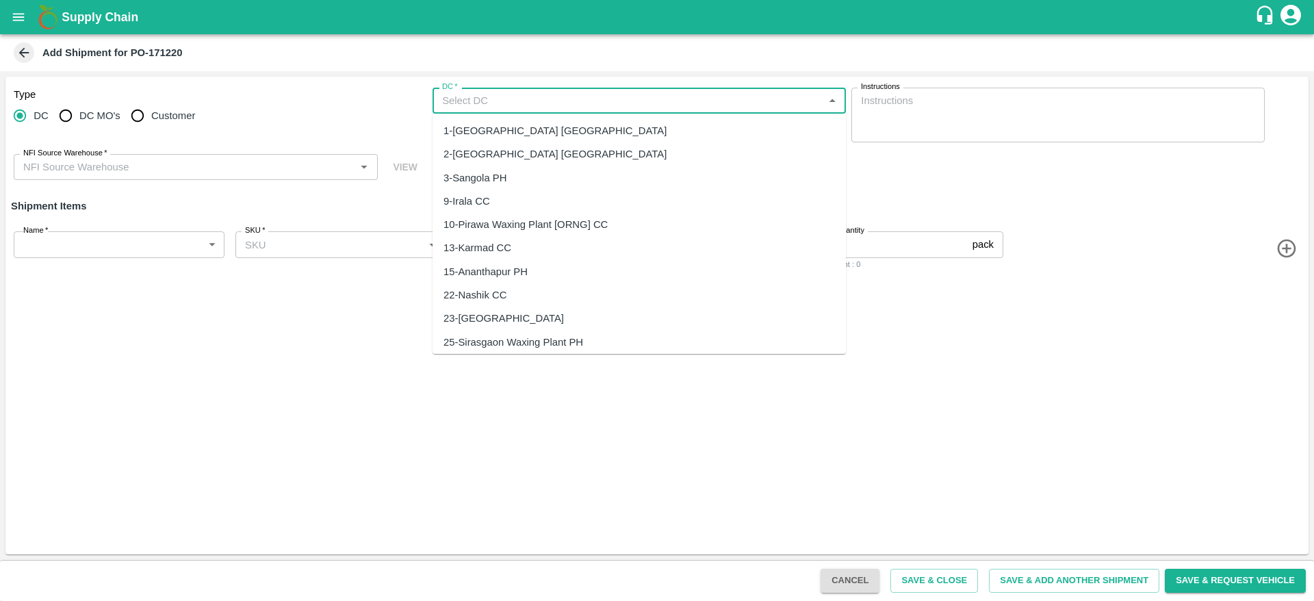
click at [507, 100] on input "DC   *" at bounding box center [628, 101] width 383 height 18
click at [65, 110] on input "DC MO's" at bounding box center [65, 115] width 27 height 27
radio input "true"
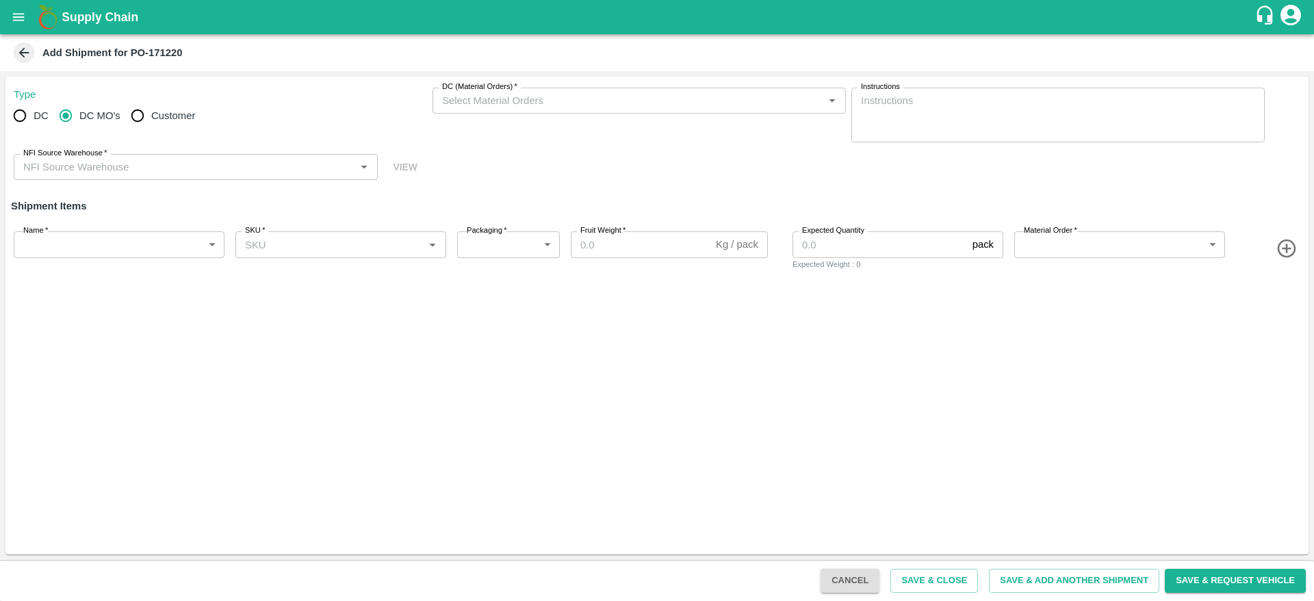
click at [469, 96] on input "DC (Material Orders)   *" at bounding box center [628, 101] width 383 height 18
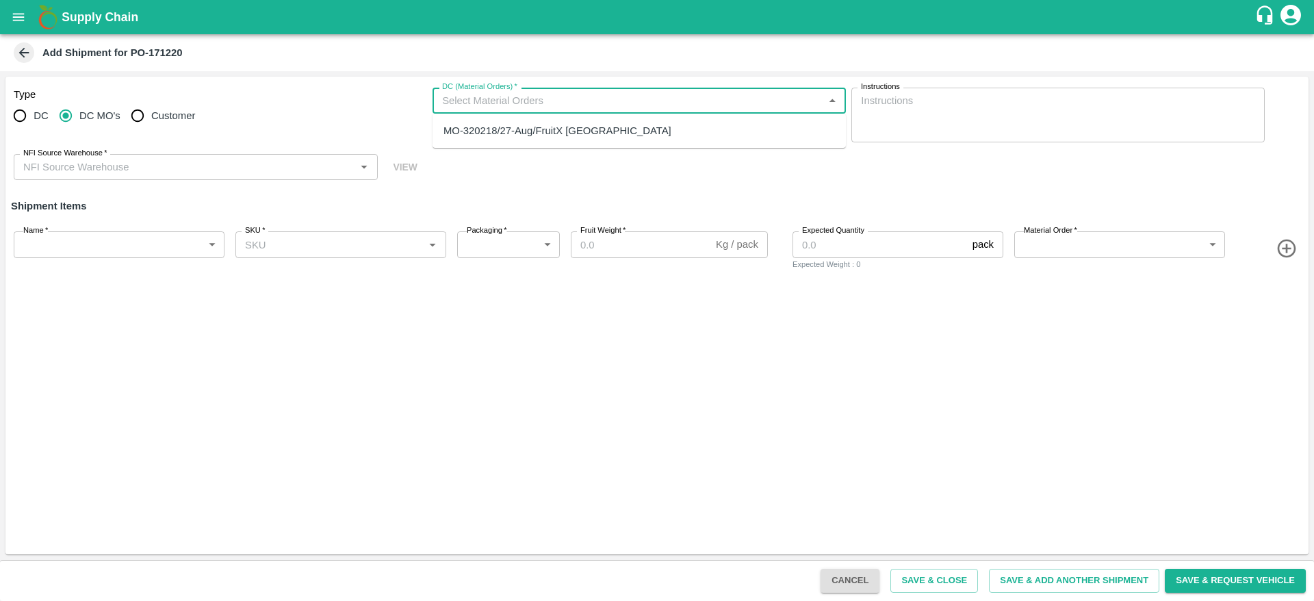
click at [463, 131] on div "MO-320218/27-Aug/FruitX Bangalore" at bounding box center [557, 130] width 228 height 15
type input "MO-320218/27-Aug/FruitX Bangalore"
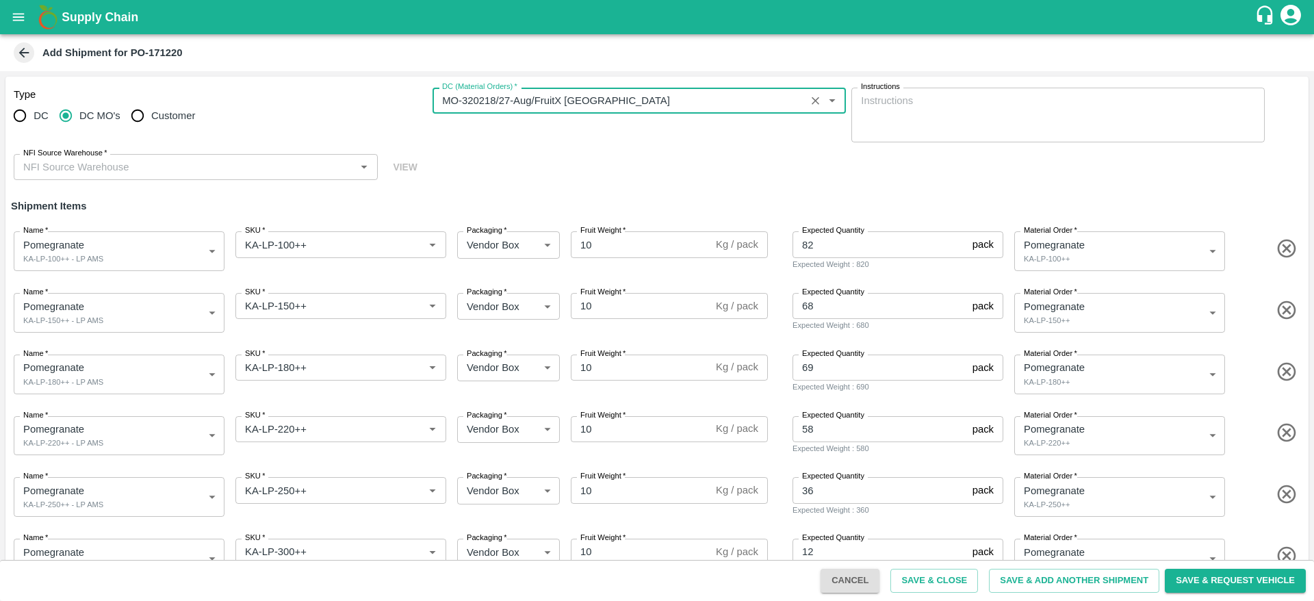
click at [201, 156] on div "NFI Source Warehouse   *" at bounding box center [196, 167] width 364 height 26
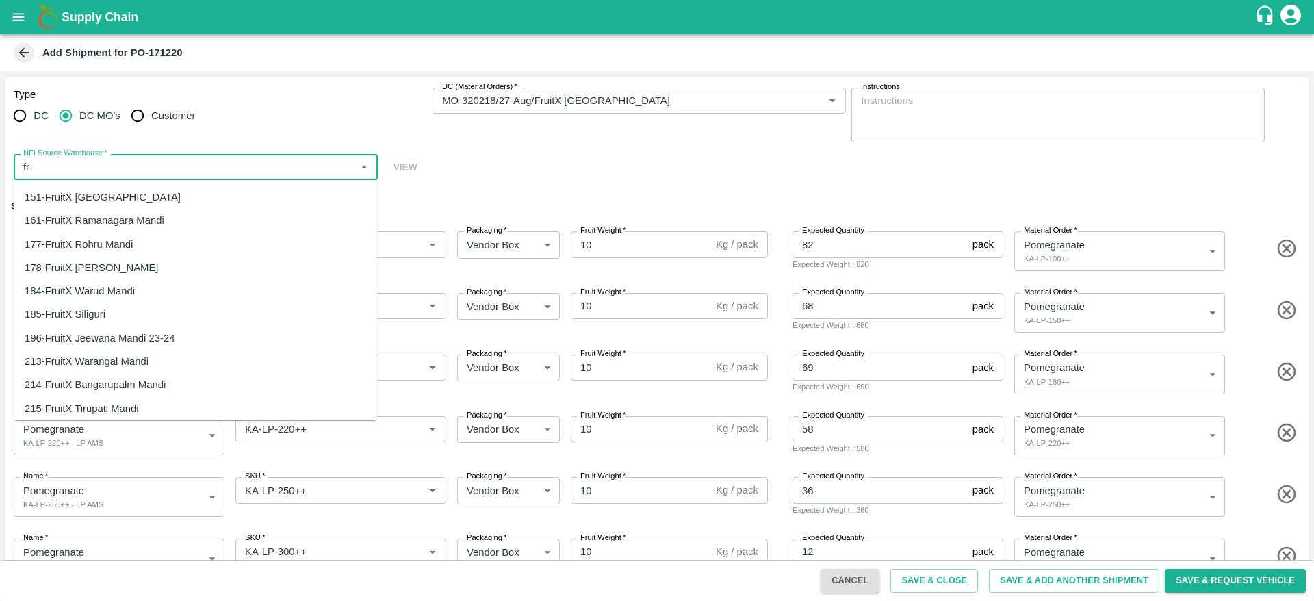
type input "f"
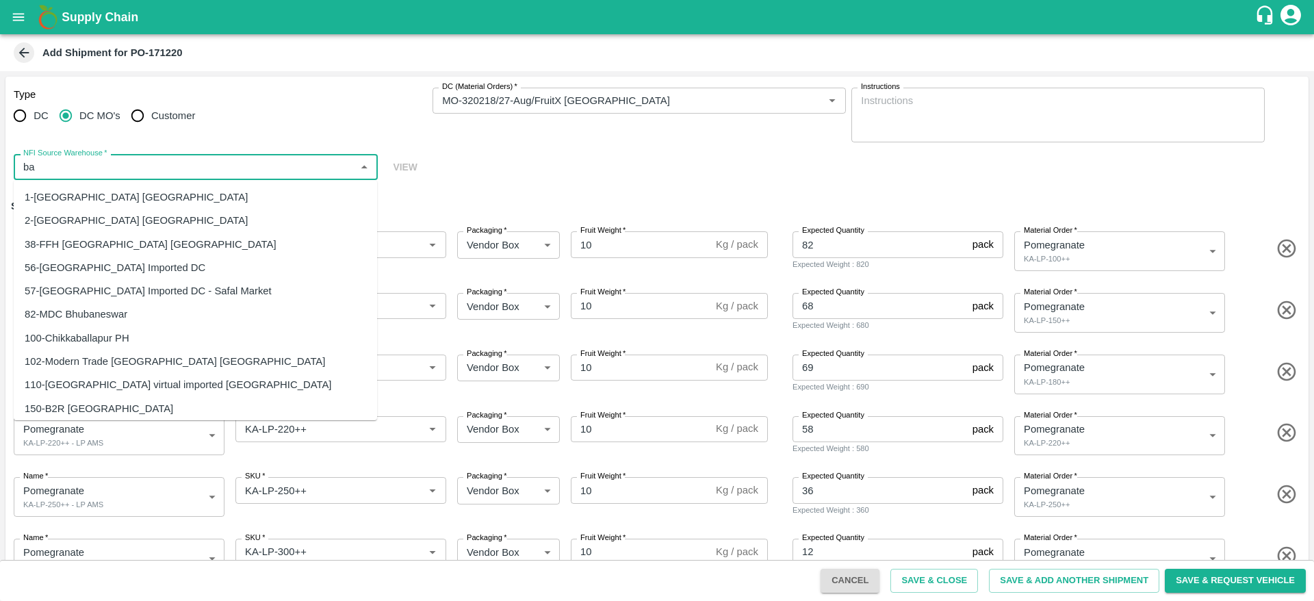
click at [107, 220] on div "2-Bangalore DC" at bounding box center [195, 220] width 363 height 23
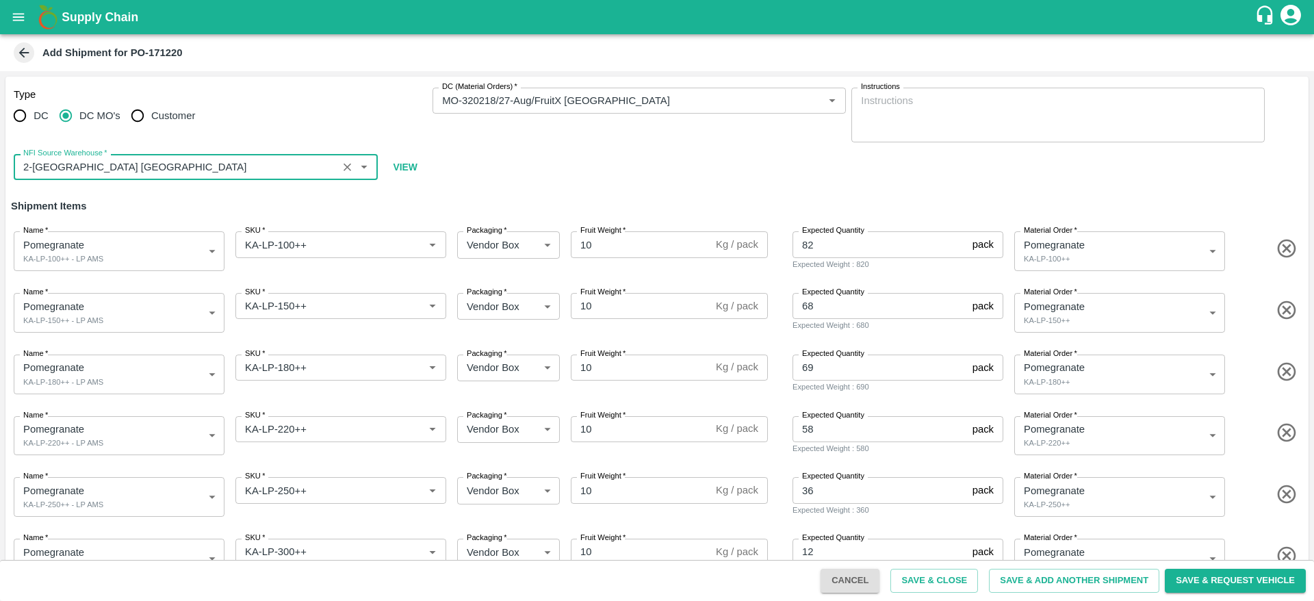
type input "2-Bangalore DC"
click at [671, 192] on h6 "Shipment Items" at bounding box center [656, 206] width 1303 height 29
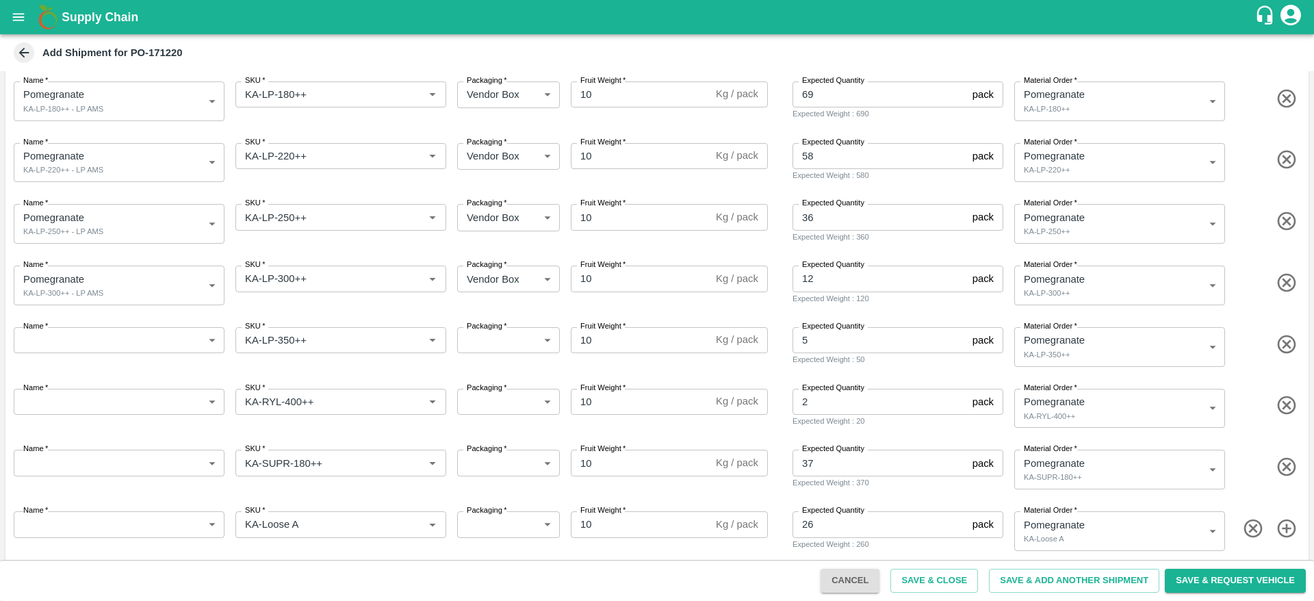
scroll to position [281, 0]
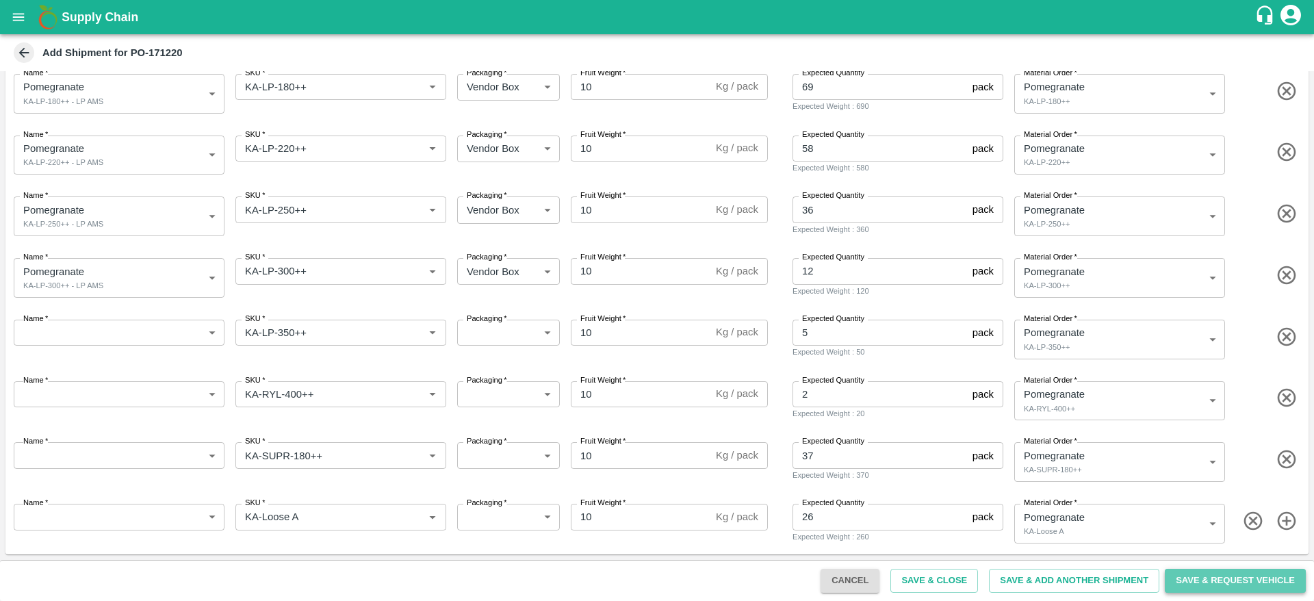
click at [1250, 580] on button "Save & Request Vehicle" at bounding box center [1235, 581] width 141 height 24
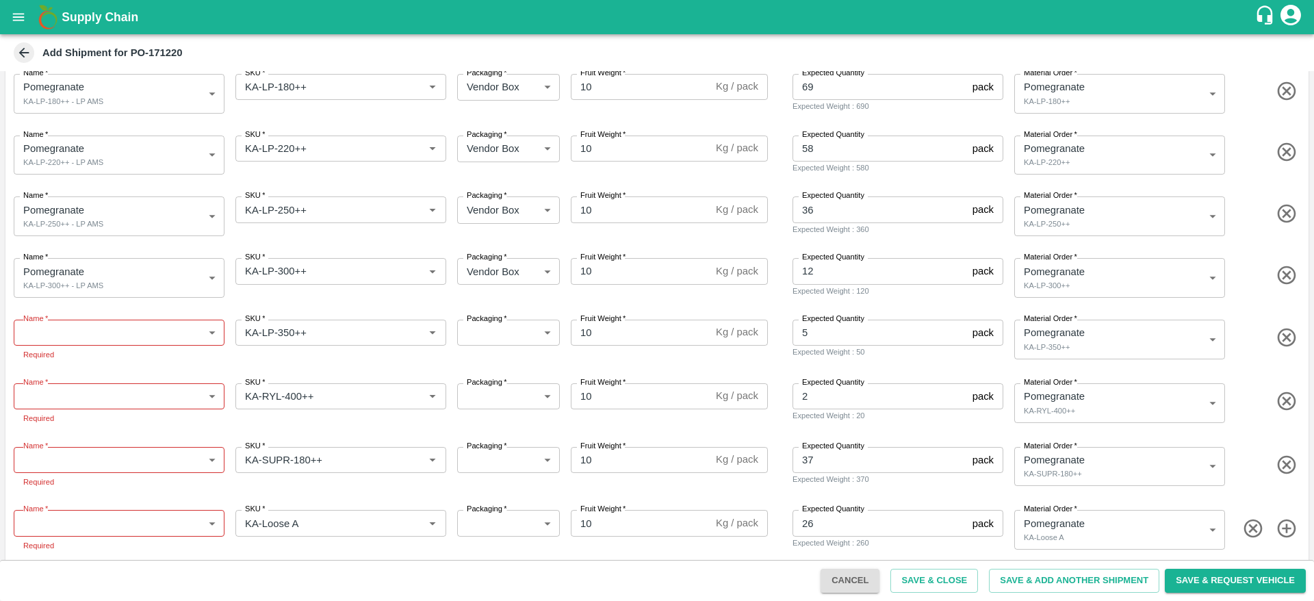
scroll to position [289, 0]
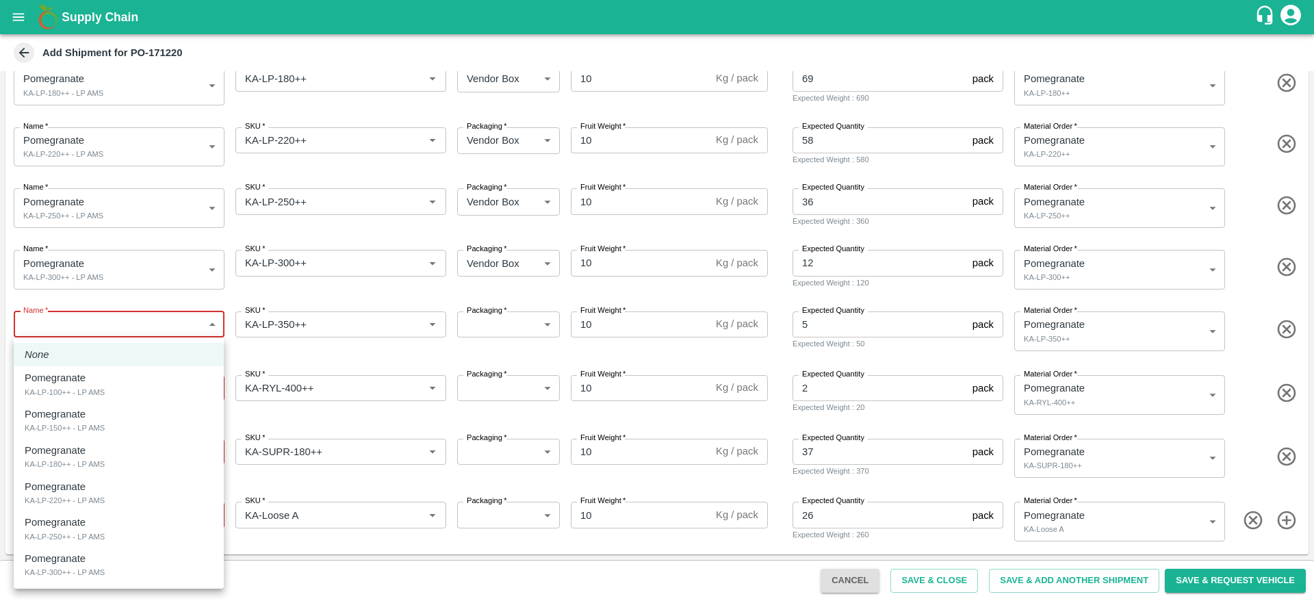
click at [110, 325] on body "Supply Chain Add Shipment for PO-171220 Type DC DC MO's Customer DC (Material O…" at bounding box center [657, 300] width 1314 height 601
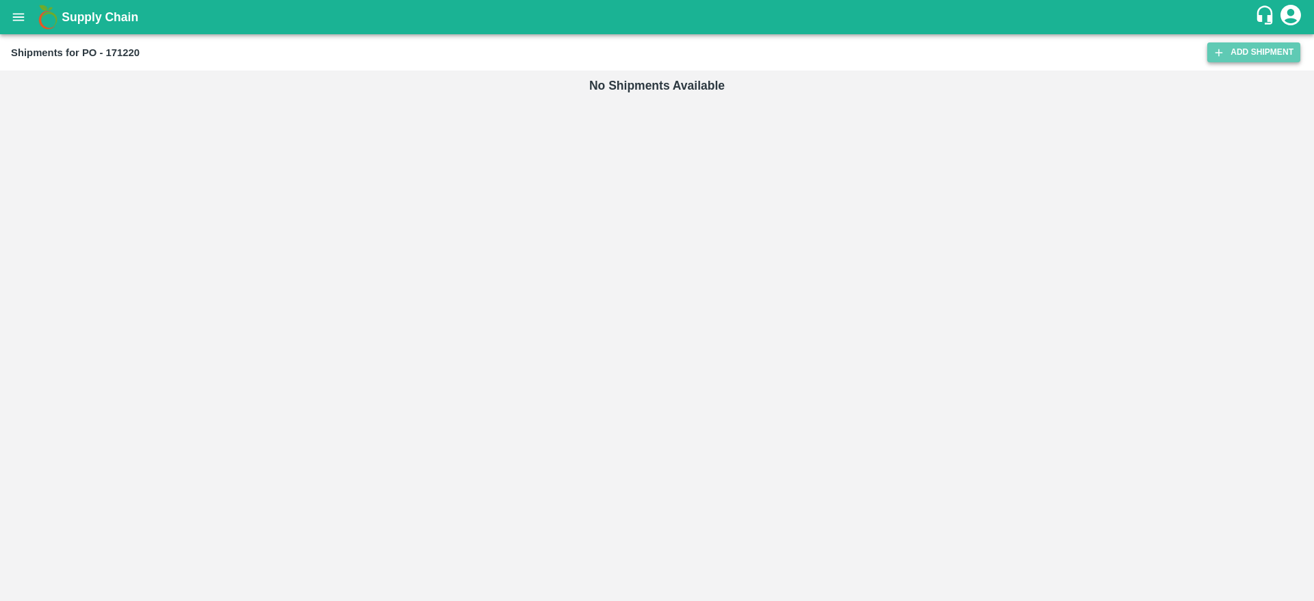
click at [1249, 55] on link "Add Shipment" at bounding box center [1253, 52] width 93 height 20
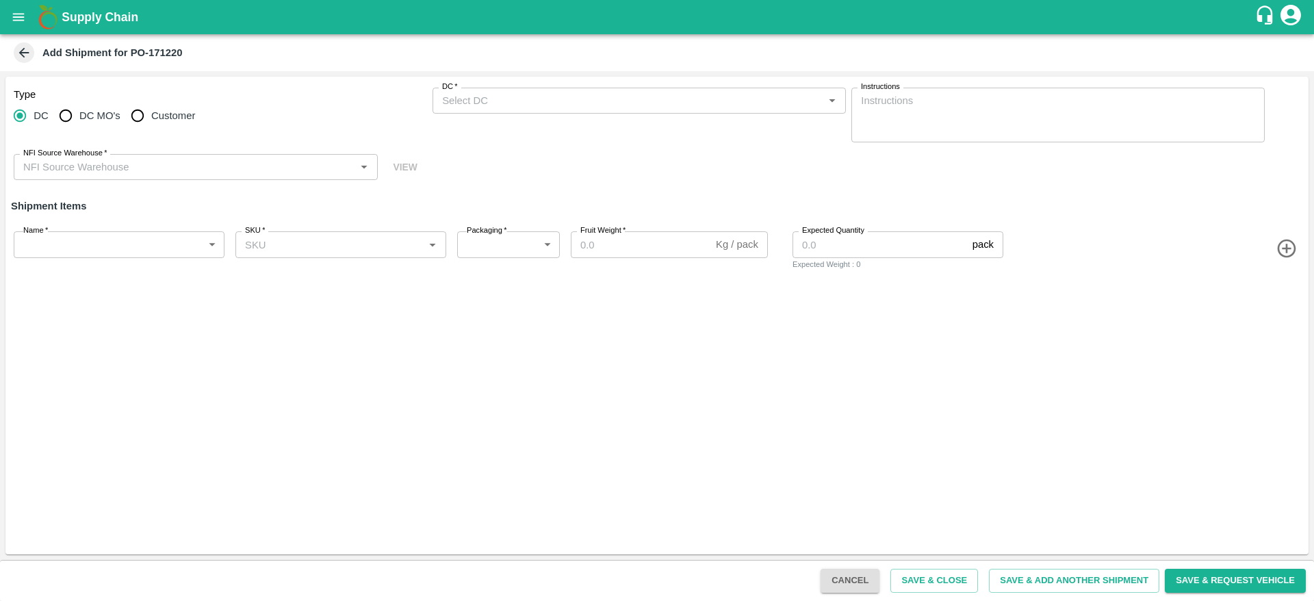
click at [96, 116] on span "DC MO's" at bounding box center [99, 115] width 41 height 15
click at [79, 116] on input "DC MO's" at bounding box center [65, 115] width 27 height 27
radio input "true"
click at [511, 113] on div "DC (Material Orders)   *" at bounding box center [639, 101] width 413 height 26
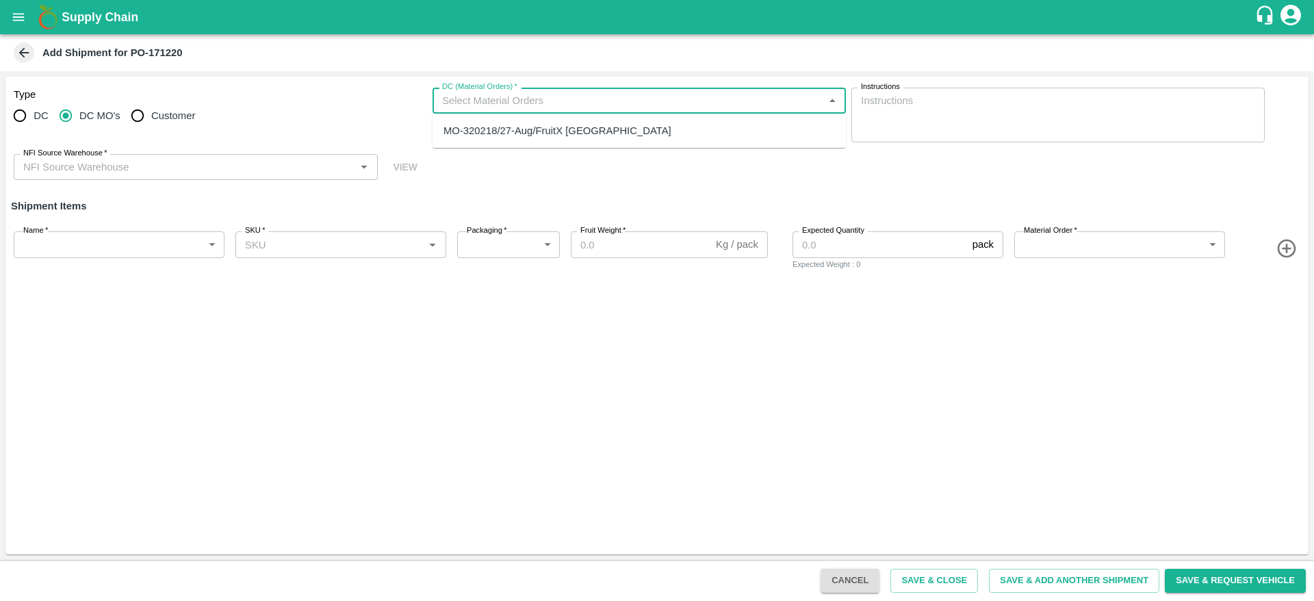
click at [510, 132] on div "MO-320218/27-Aug/FruitX [GEOGRAPHIC_DATA]" at bounding box center [557, 130] width 228 height 15
type input "MO-320218/27-Aug/FruitX [GEOGRAPHIC_DATA]"
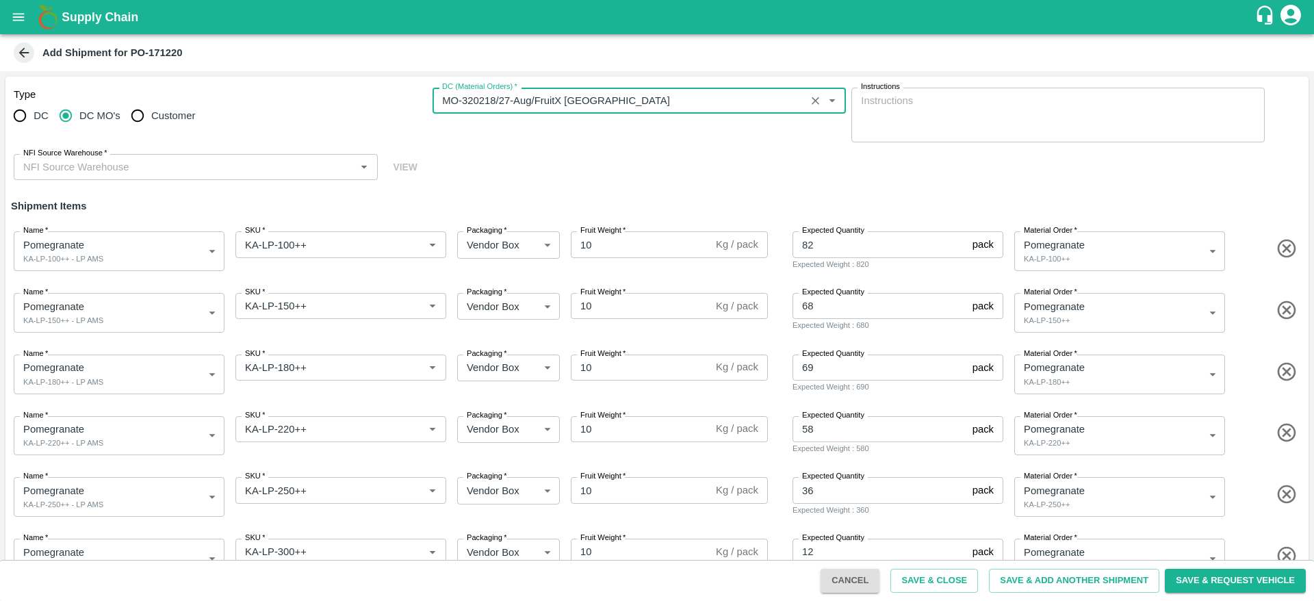
click at [82, 160] on input "NFI Source Warehouse   *" at bounding box center [184, 167] width 333 height 18
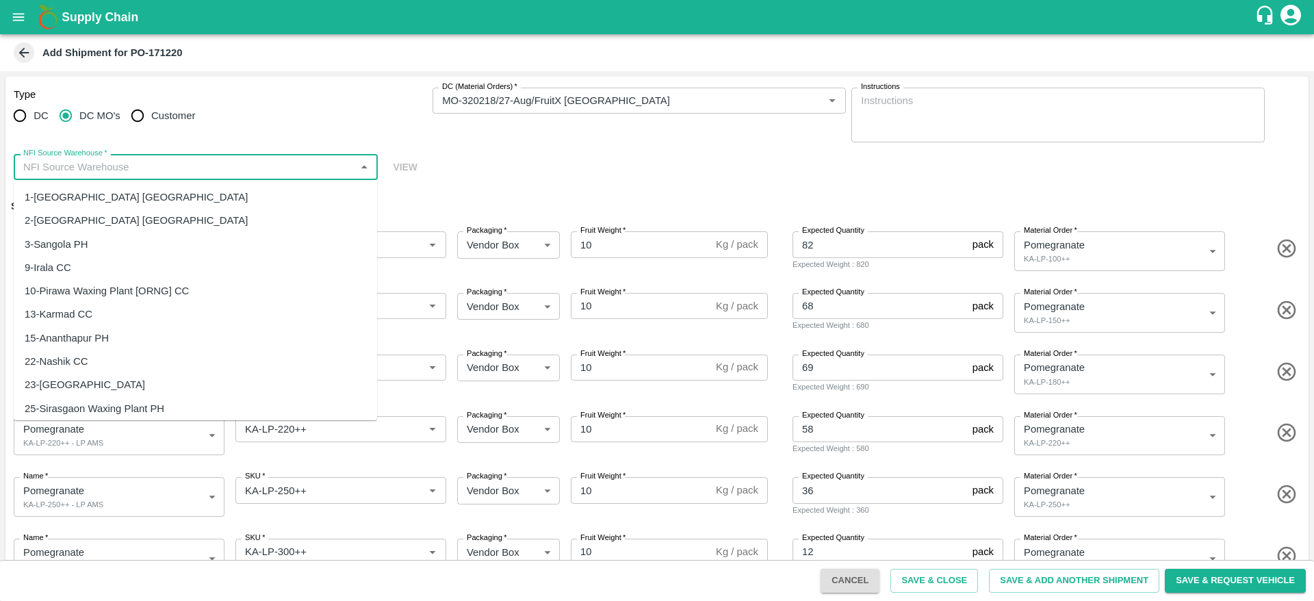
click at [96, 224] on div "2-[GEOGRAPHIC_DATA] [GEOGRAPHIC_DATA]" at bounding box center [136, 220] width 223 height 15
type input "2-[GEOGRAPHIC_DATA] [GEOGRAPHIC_DATA]"
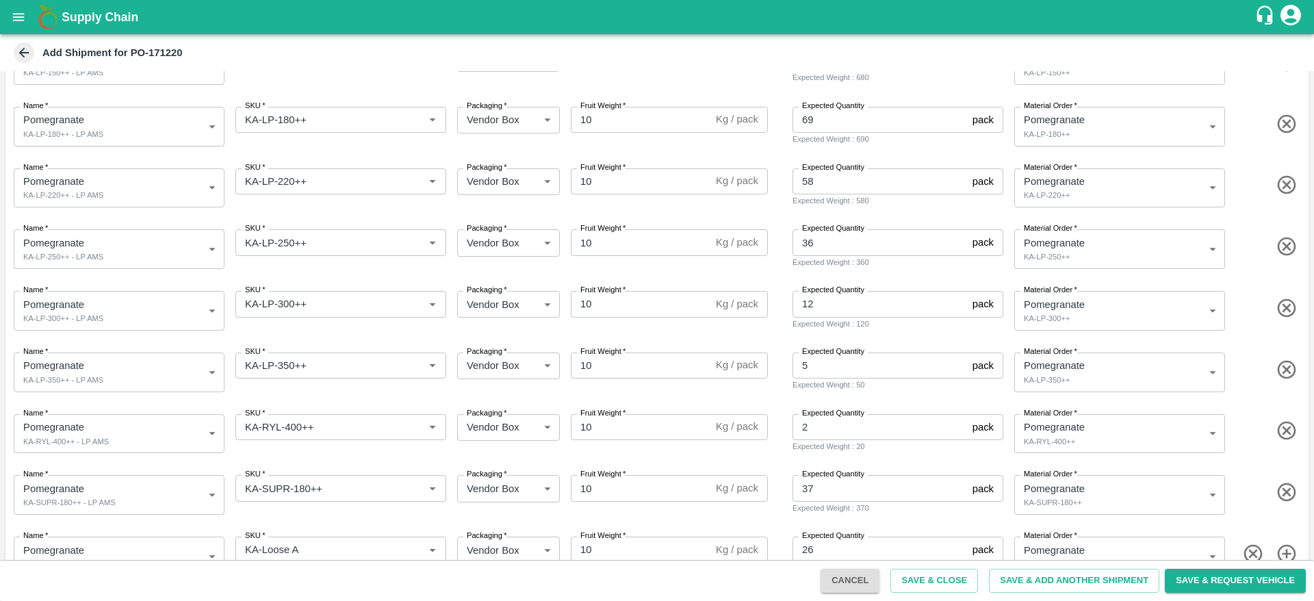
scroll to position [281, 0]
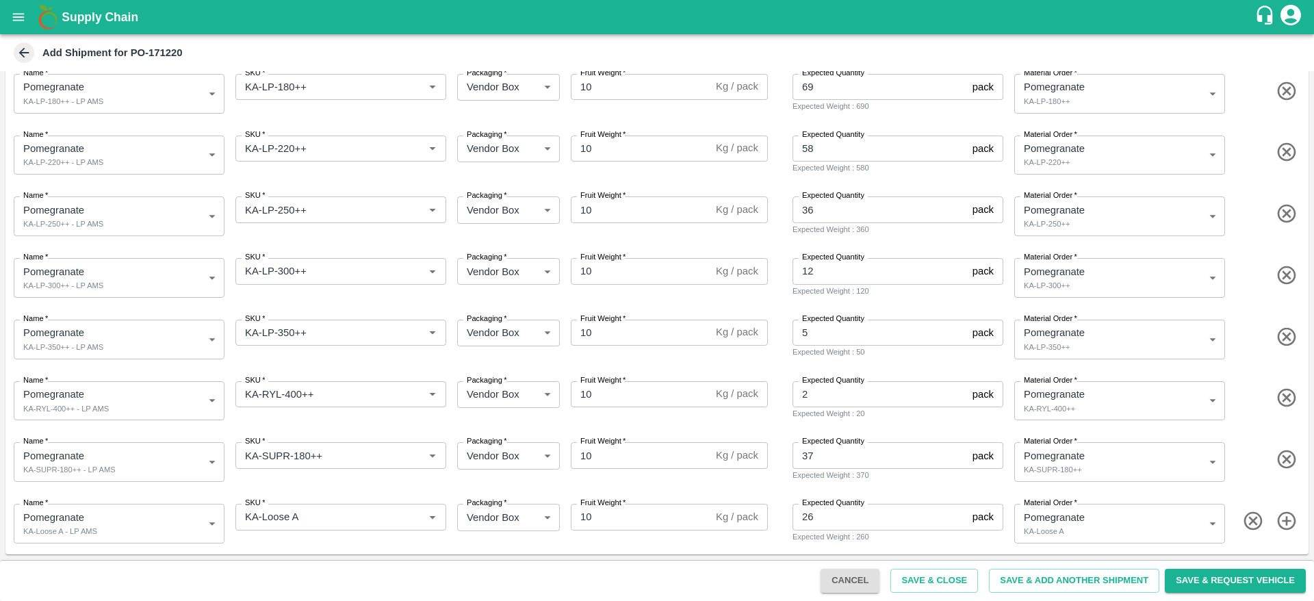
click at [1200, 580] on button "Save & Request Vehicle" at bounding box center [1235, 581] width 141 height 24
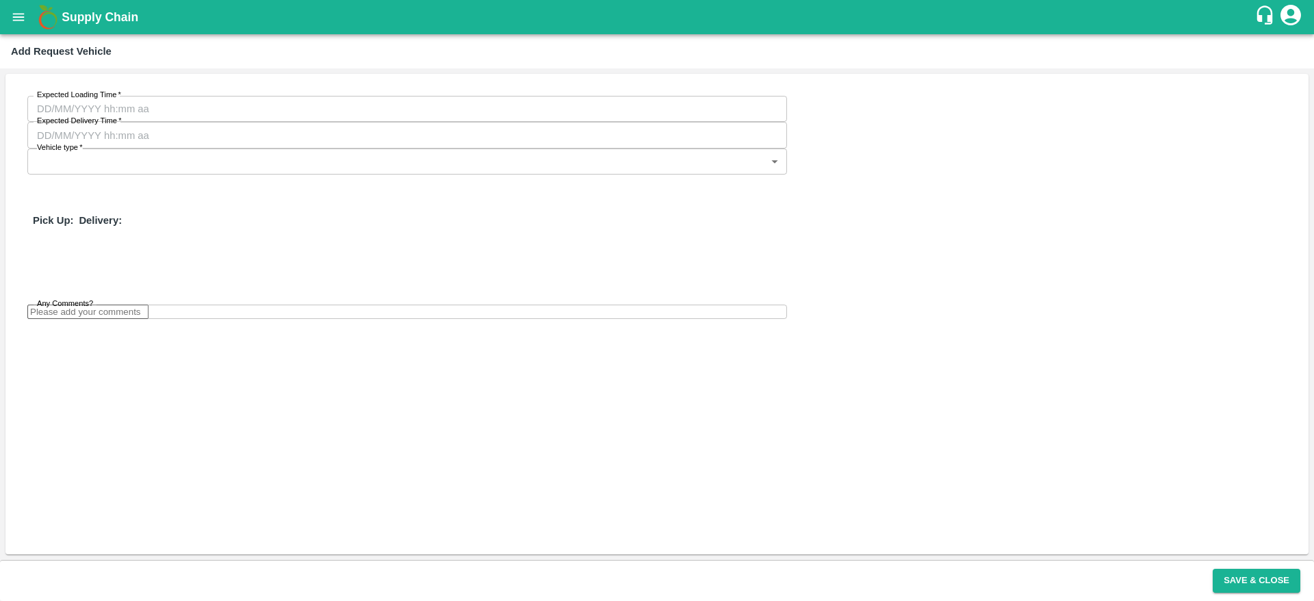
type input "DD/MM/YYYY hh:mm aa"
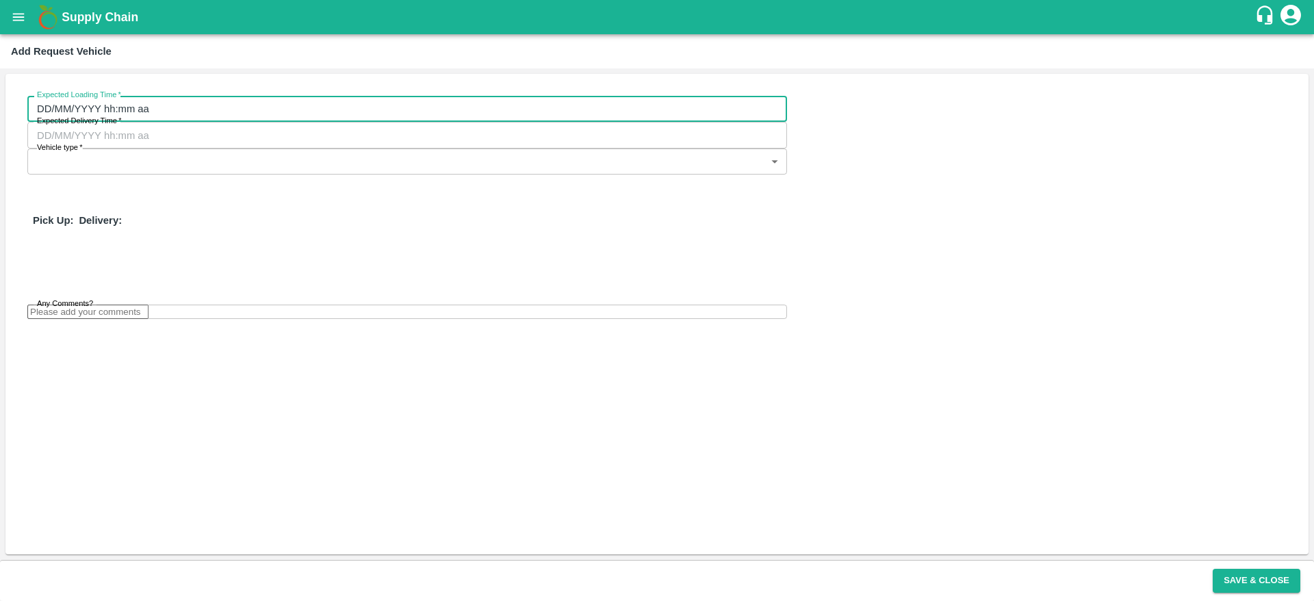
click at [172, 118] on input "DD/MM/YYYY hh:mm aa" at bounding box center [402, 109] width 750 height 26
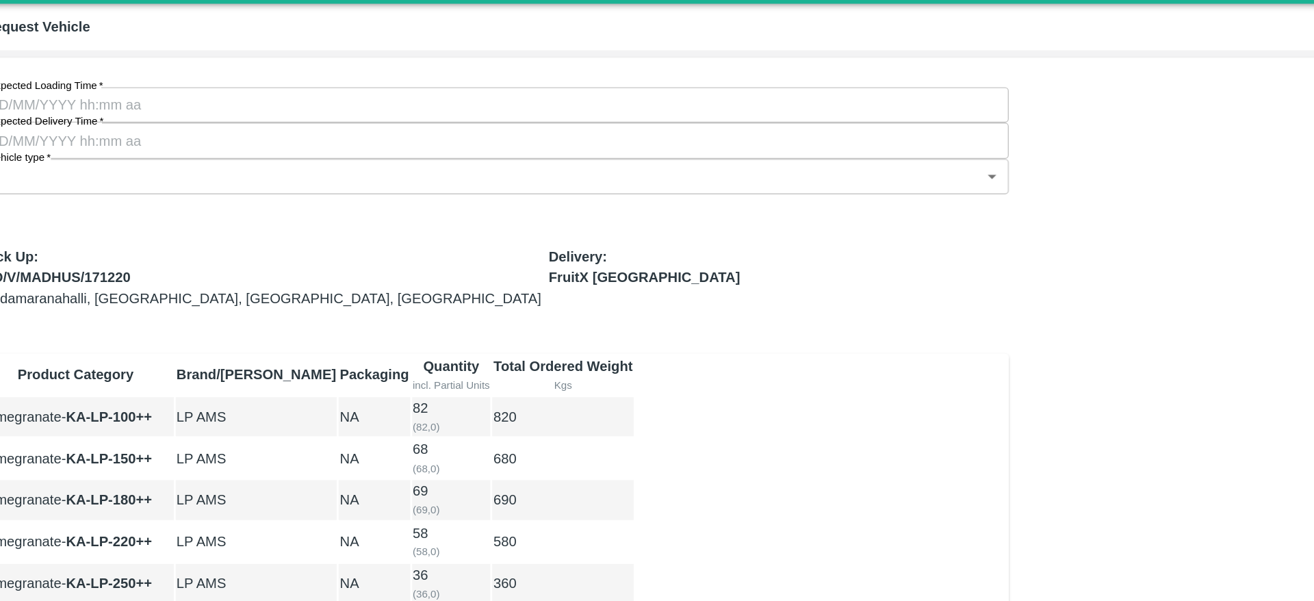
type input "27/08/2025 04:00 PM"
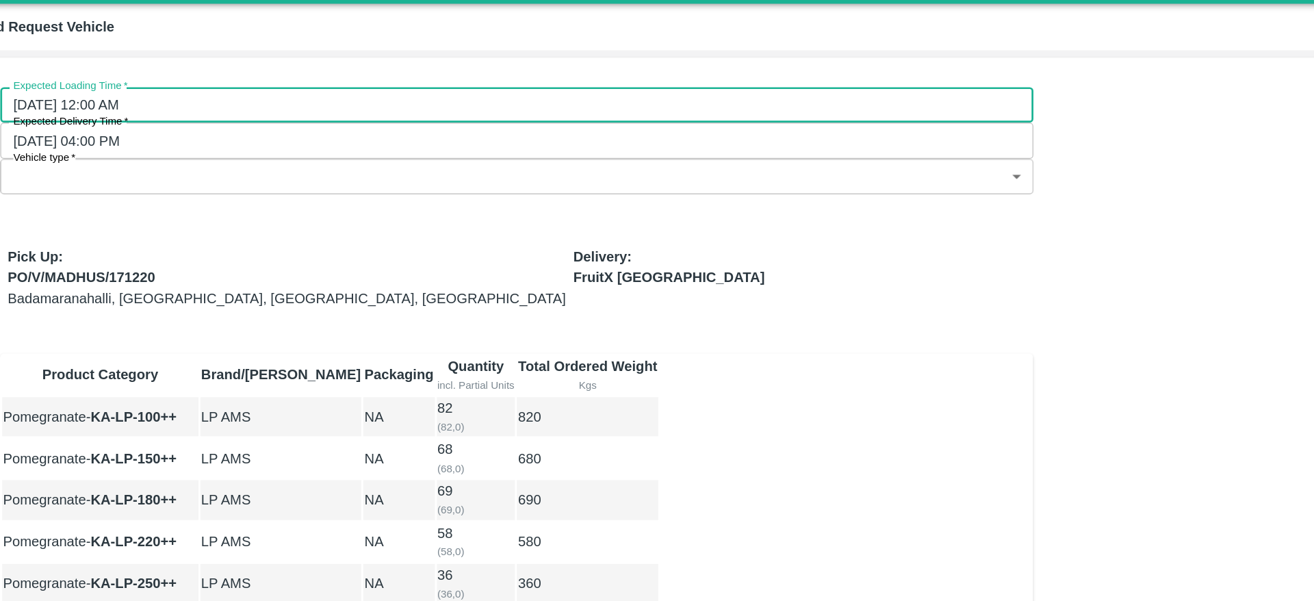
click at [70, 101] on input "25/08/2025 12:00 AM" at bounding box center [402, 109] width 750 height 26
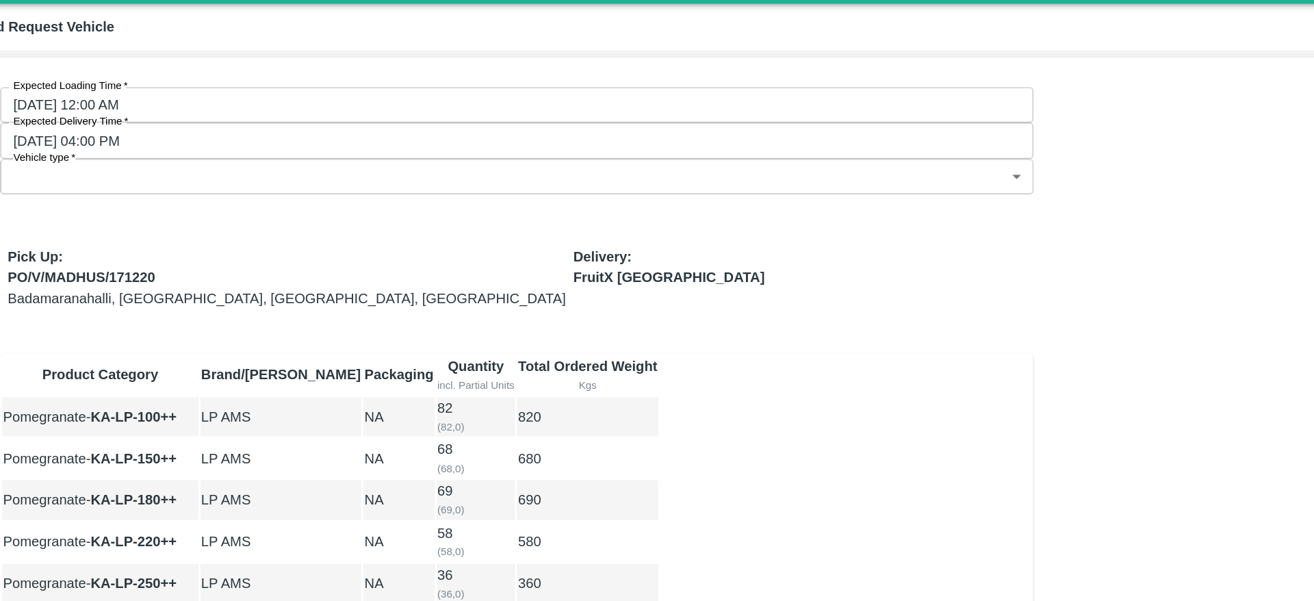
type input "25/08/2025 06:00 PM"
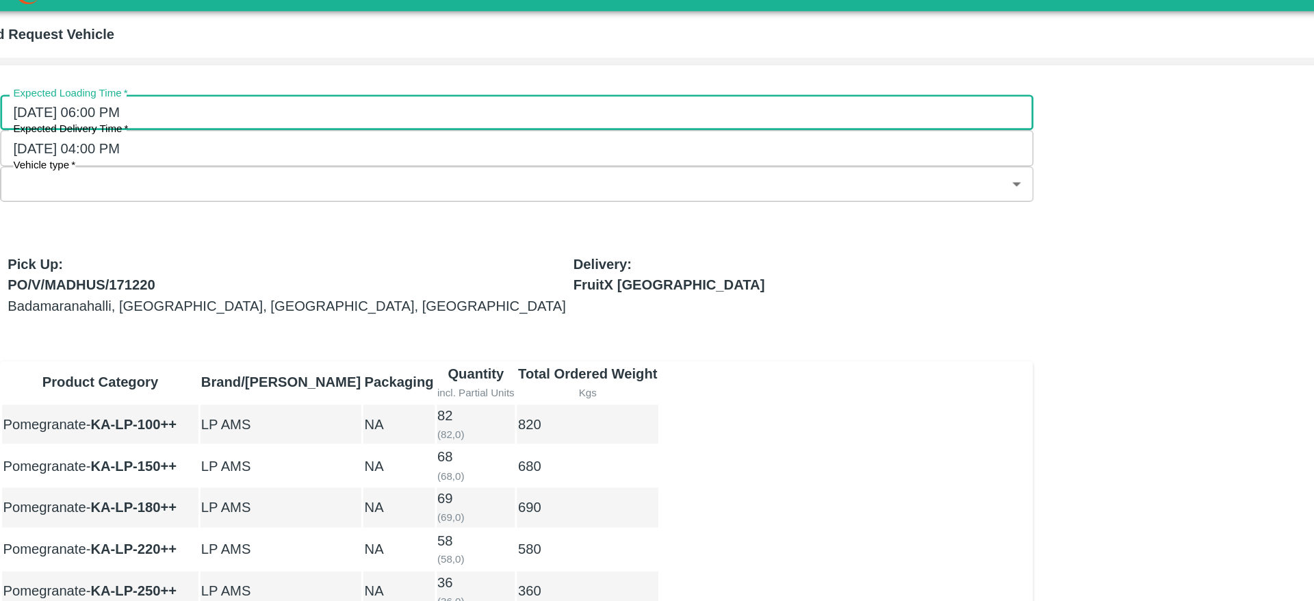
click at [616, 114] on body "Supply Chain Add Request Vehicle Expected Loading Time   * 25/08/2025 06:00 PM …" at bounding box center [657, 300] width 1314 height 601
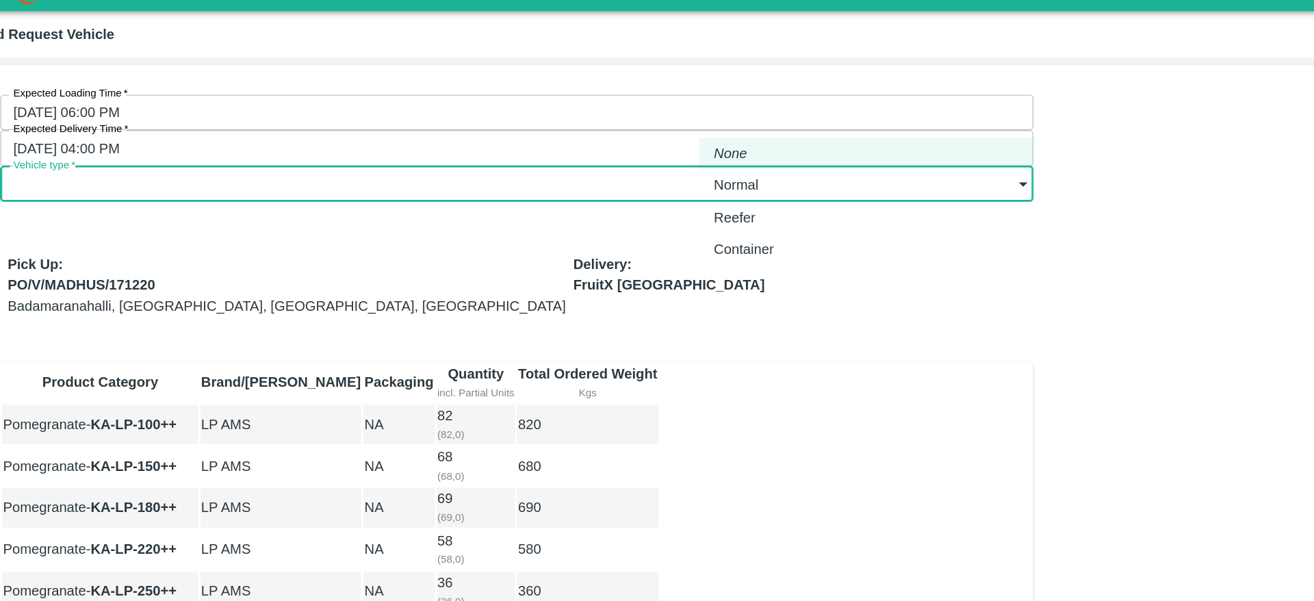
click at [591, 164] on div "Normal" at bounding box center [572, 162] width 40 height 15
type input "1"
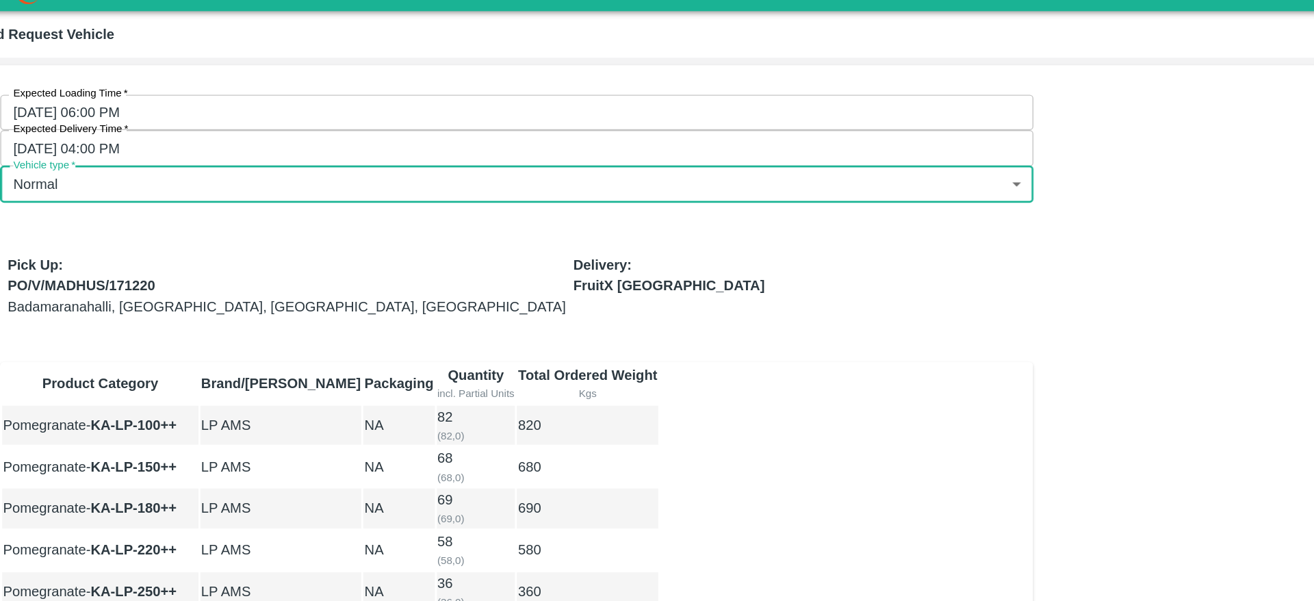
click at [854, 300] on div "Expected Loading Time   * 25/08/2025 06:00 PM Expected Loading Time Expected De…" at bounding box center [656, 412] width 1303 height 677
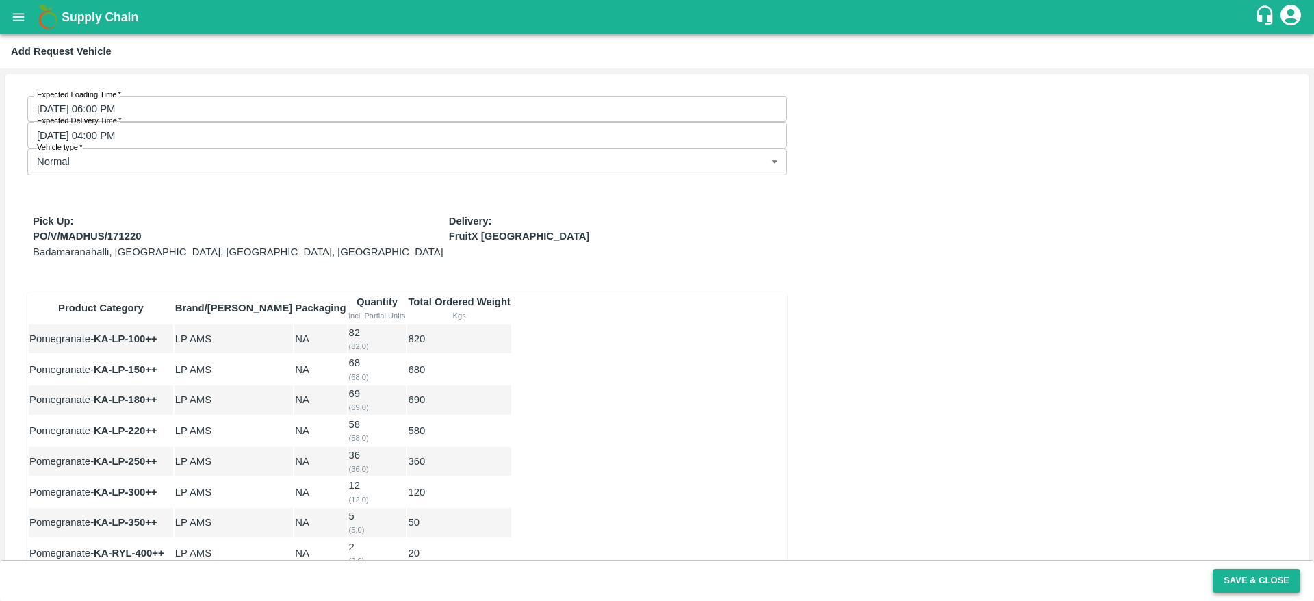
click at [1241, 578] on button "Save & Close" at bounding box center [1257, 581] width 88 height 24
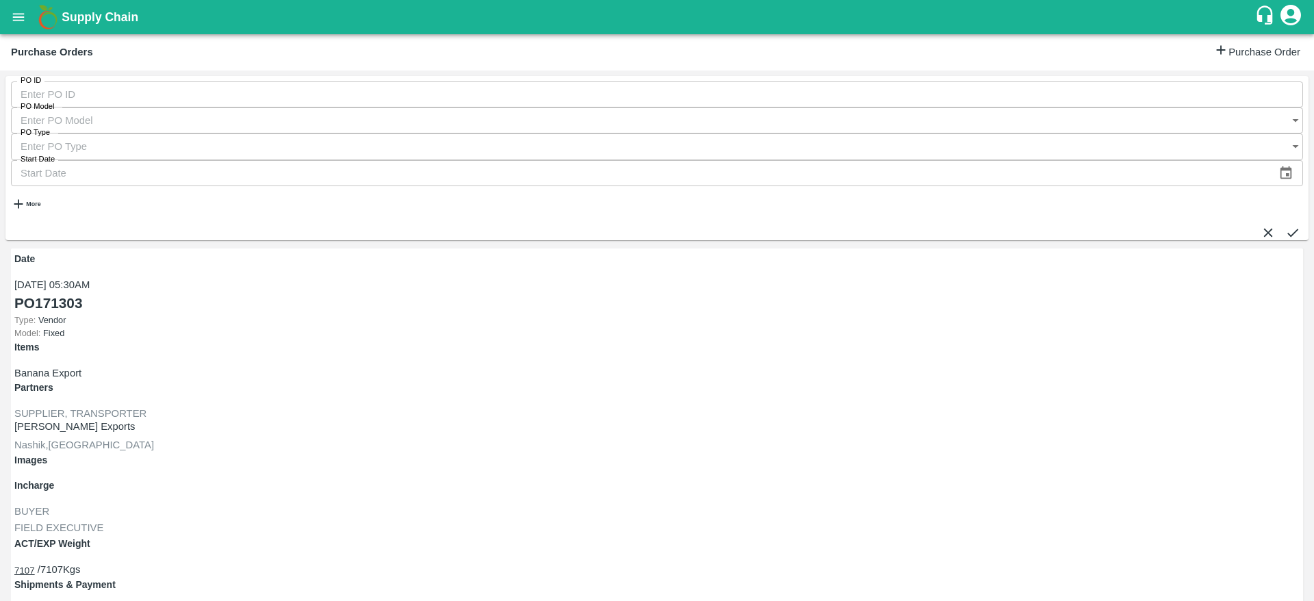
click at [40, 201] on strong "More" at bounding box center [33, 204] width 14 height 7
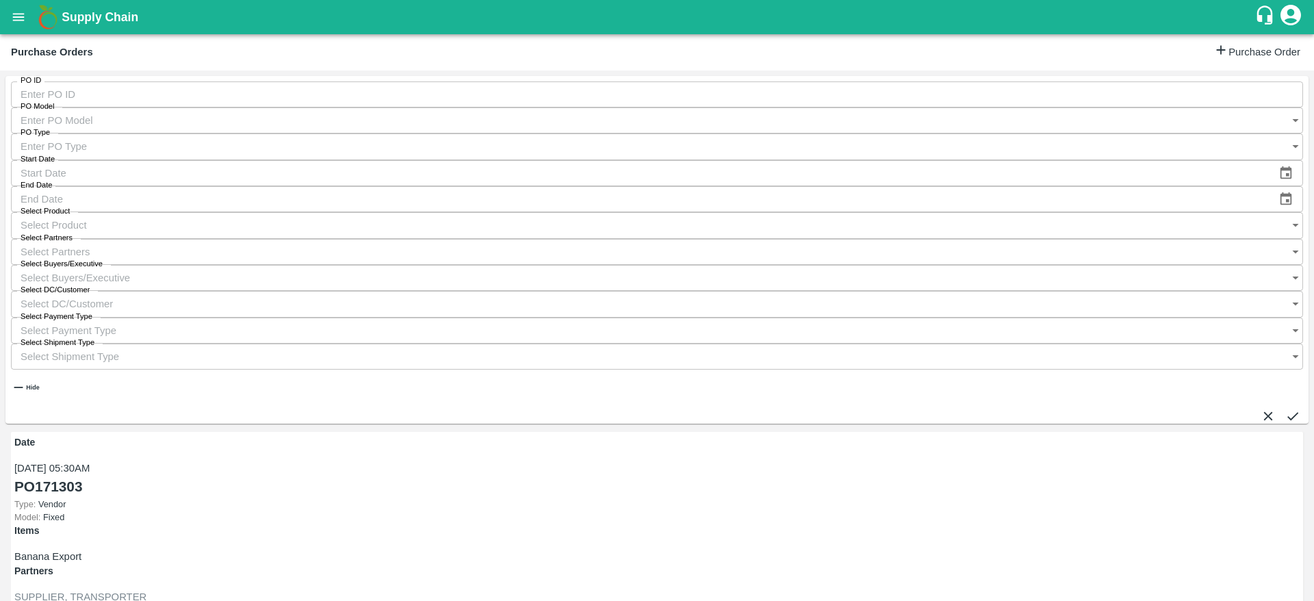
click at [895, 265] on input "Select Buyers/Executive" at bounding box center [643, 278] width 1265 height 26
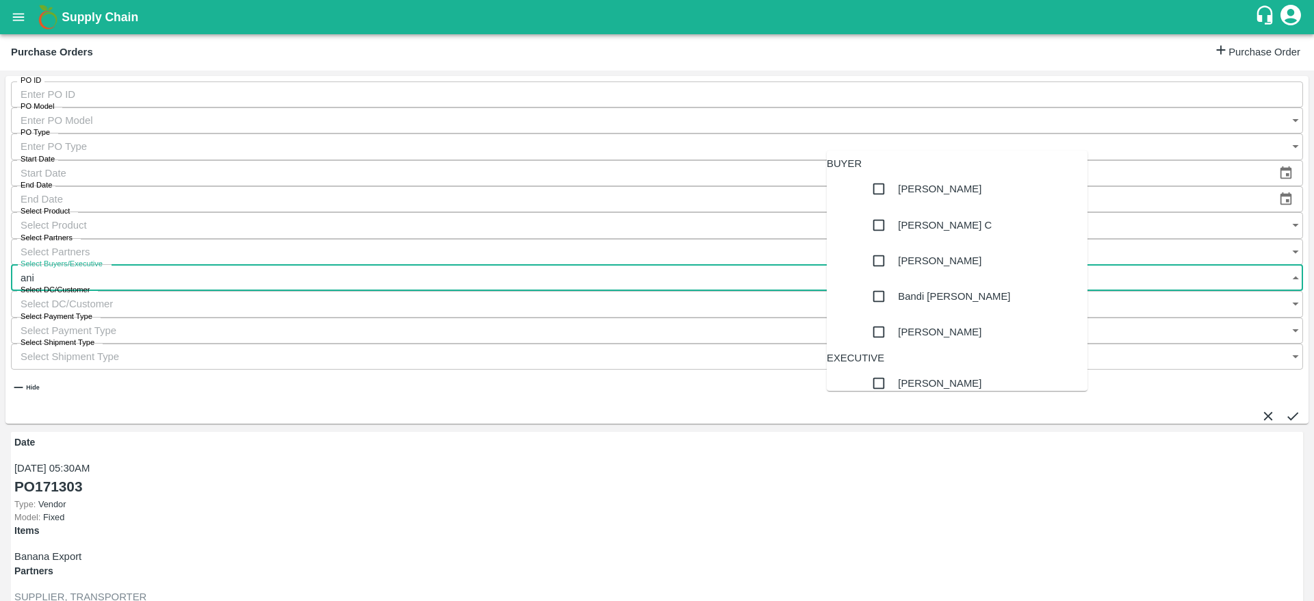
type input "anil"
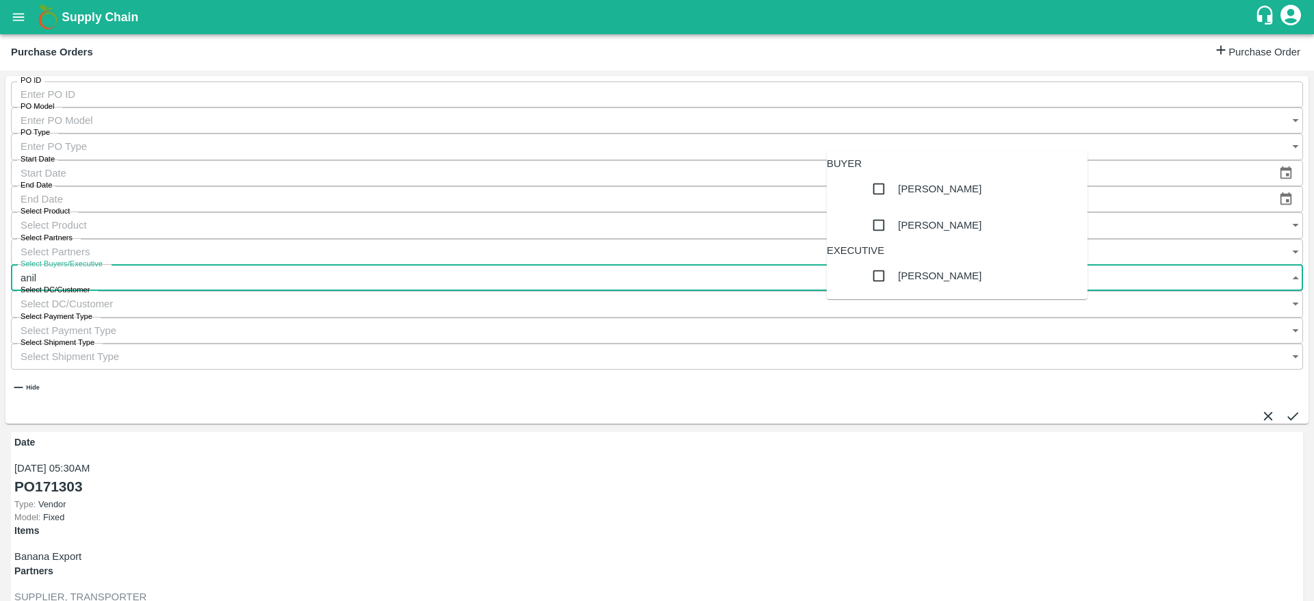
click at [910, 196] on div "[PERSON_NAME]" at bounding box center [939, 188] width 83 height 15
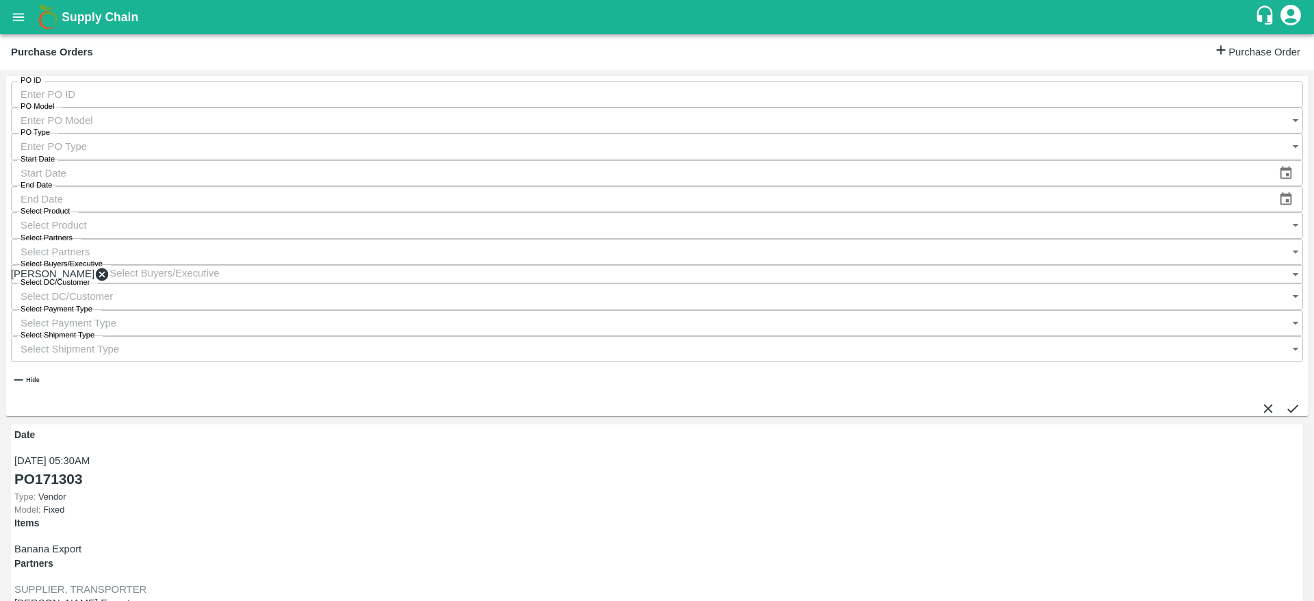
click at [1285, 401] on button "submit" at bounding box center [1292, 408] width 15 height 15
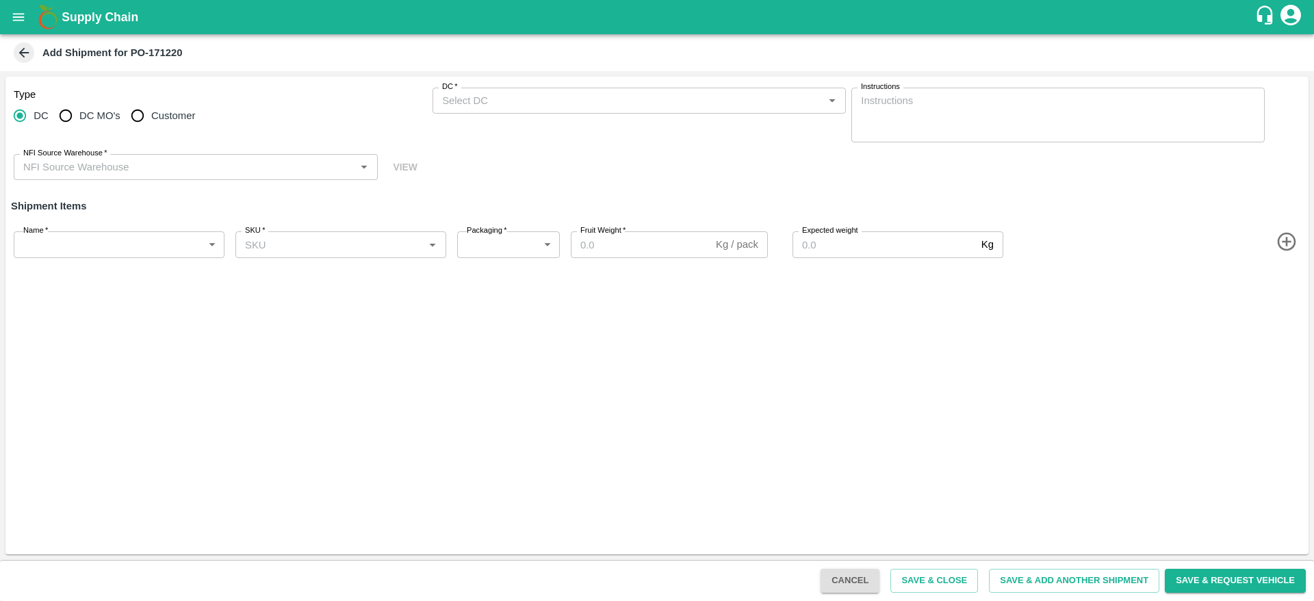
click at [35, 53] on div "Add Shipment for PO-171220" at bounding box center [655, 52] width 1289 height 21
click at [31, 53] on icon at bounding box center [23, 52] width 15 height 15
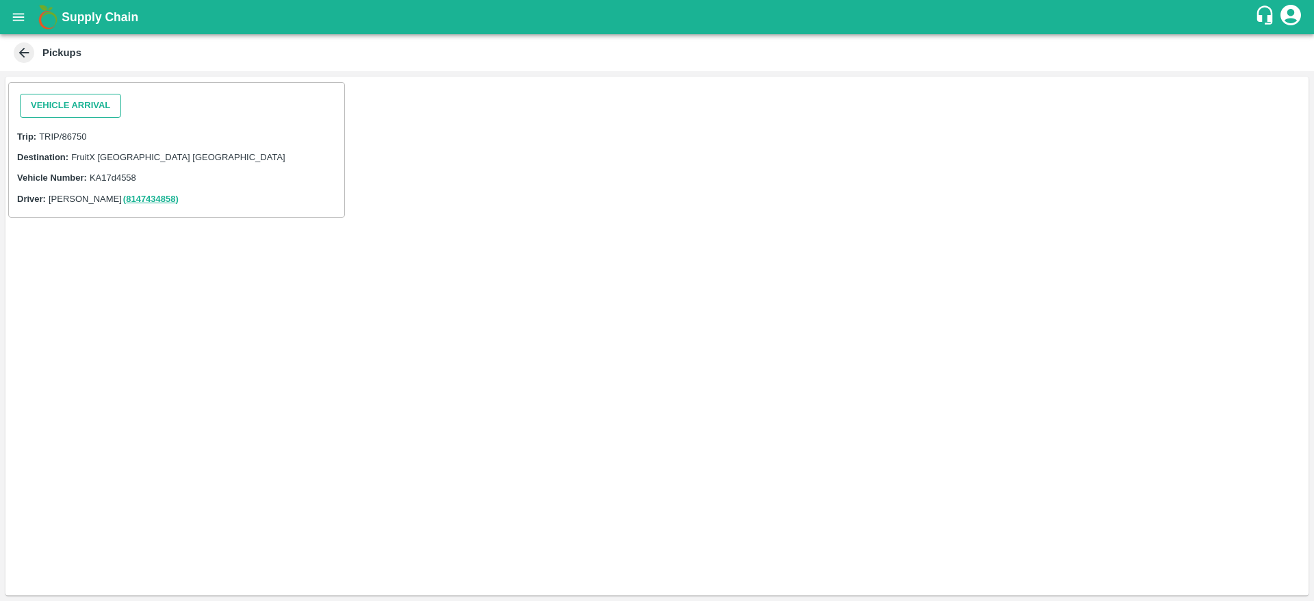
click at [86, 100] on button "Vehicle Arrival" at bounding box center [70, 106] width 101 height 24
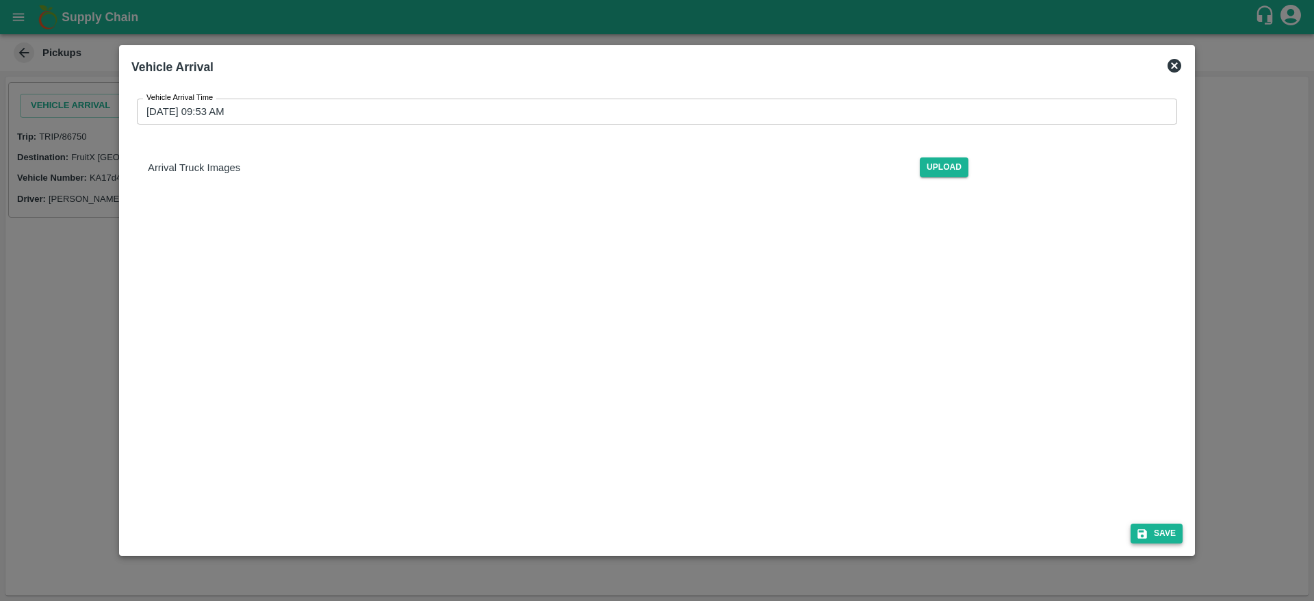
click at [1157, 539] on button "Save" at bounding box center [1157, 534] width 52 height 20
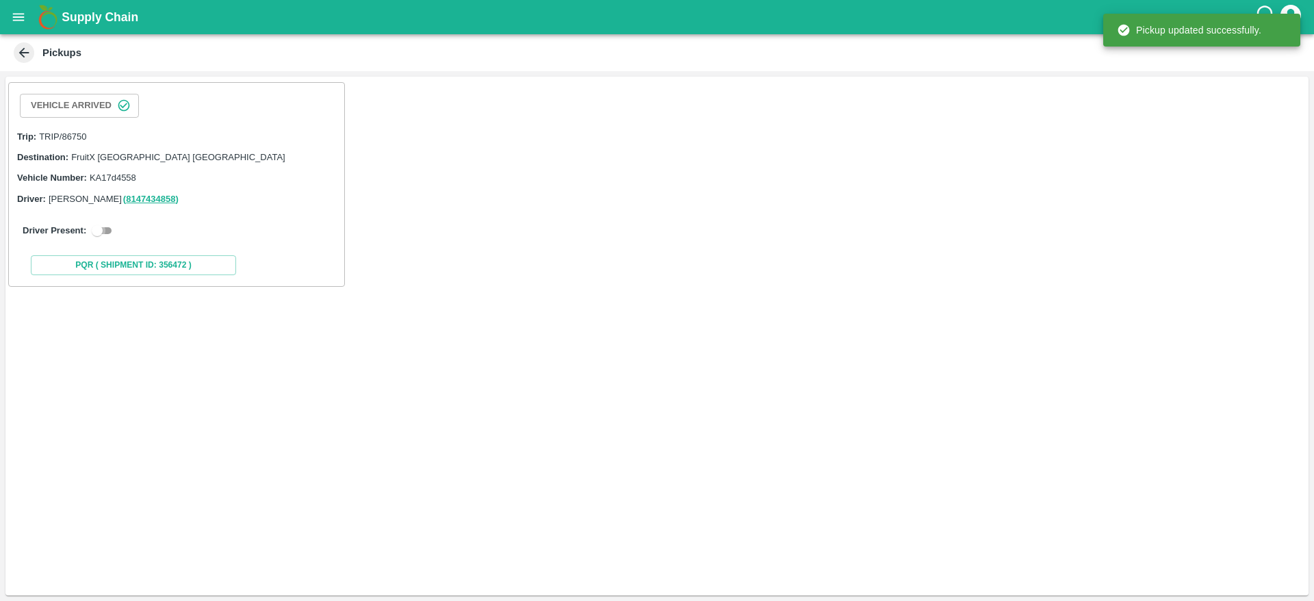
click at [108, 227] on input "checkbox" at bounding box center [97, 230] width 49 height 16
checkbox input "true"
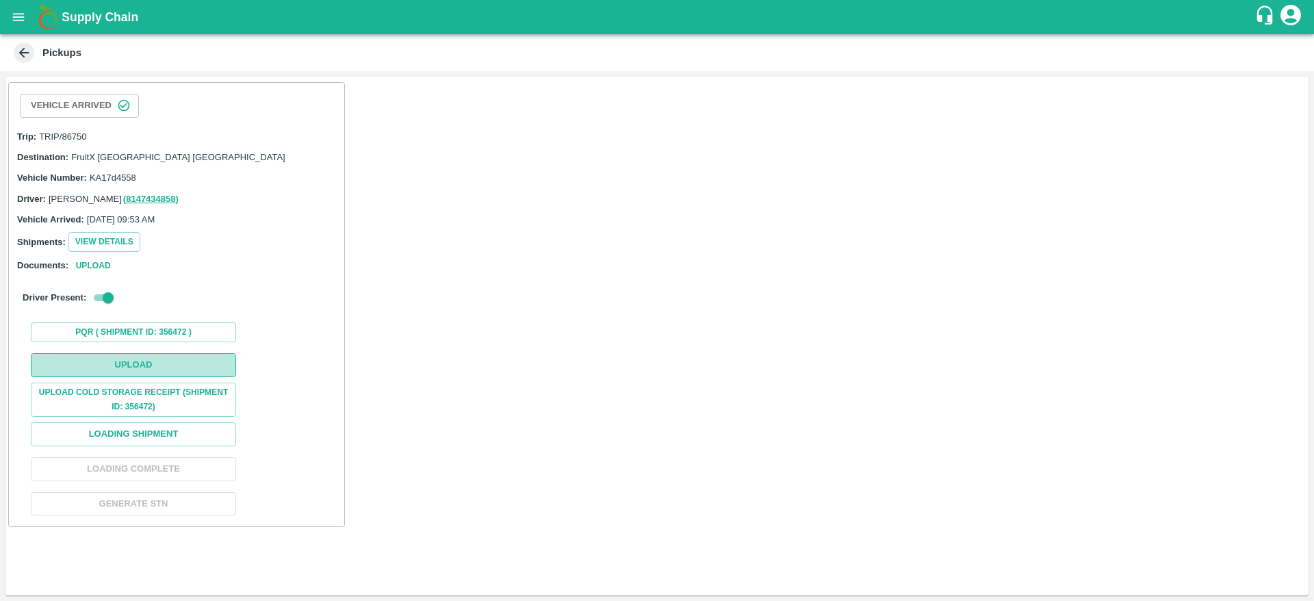
click at [150, 361] on button "Upload" at bounding box center [133, 365] width 205 height 24
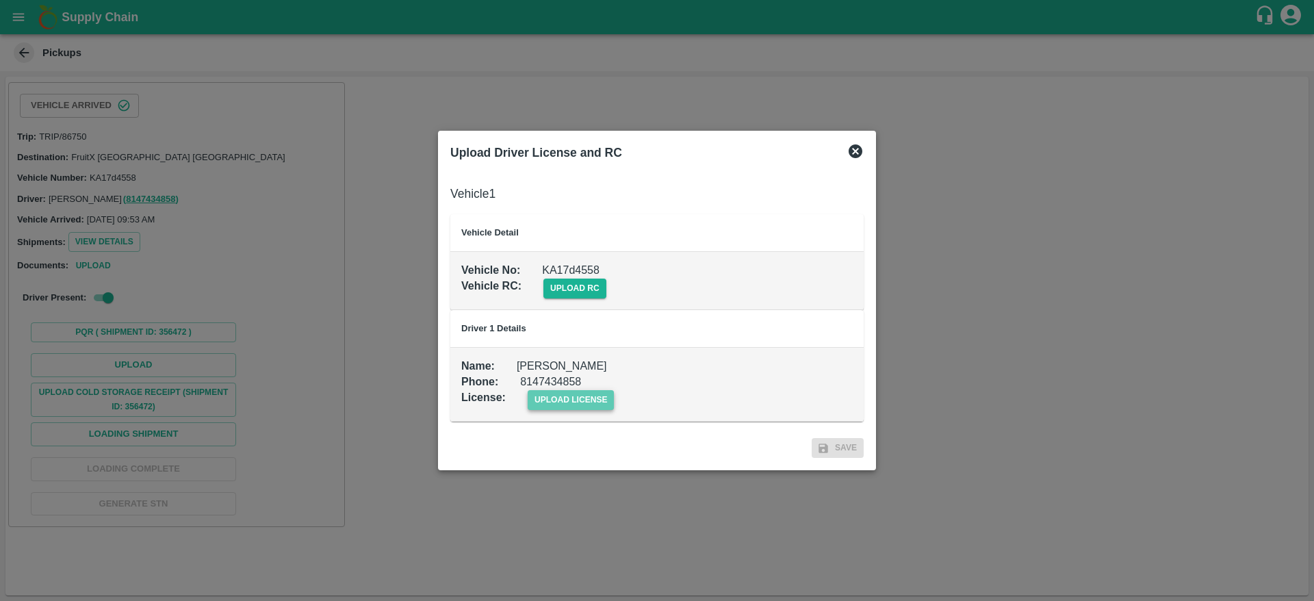
click at [571, 403] on span "upload license" at bounding box center [571, 400] width 87 height 20
click at [0, 0] on input "upload license" at bounding box center [0, 0] width 0 height 0
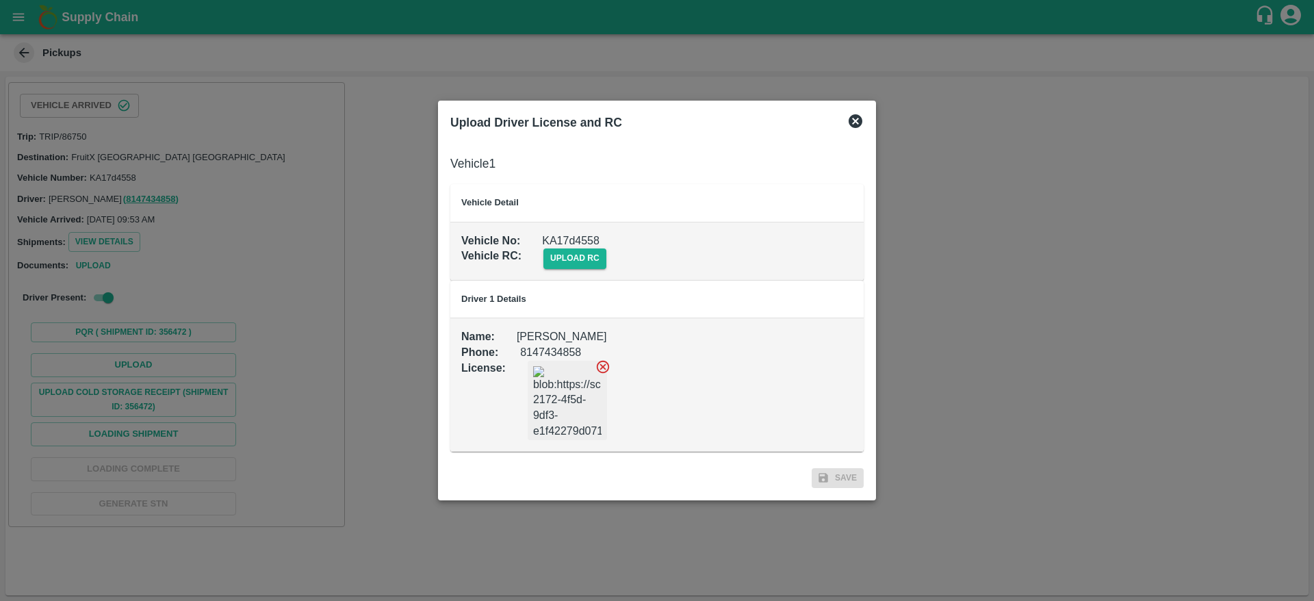
click at [853, 119] on icon at bounding box center [855, 121] width 16 height 16
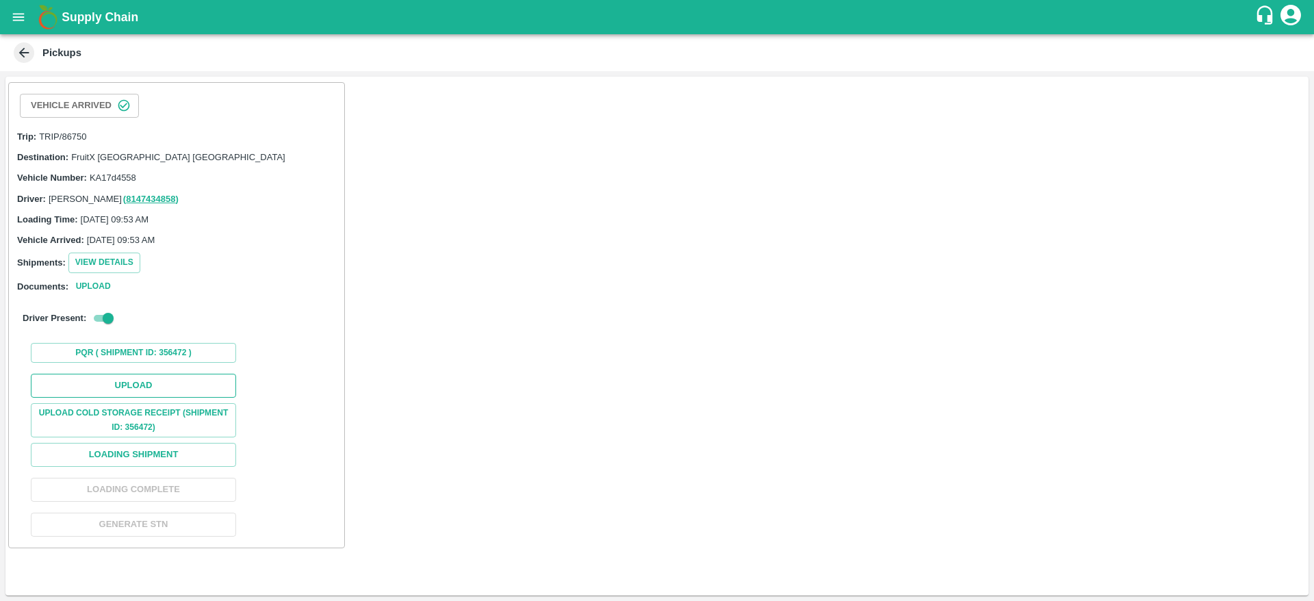
click at [138, 382] on button "Upload" at bounding box center [133, 386] width 205 height 24
